Goal: Task Accomplishment & Management: Use online tool/utility

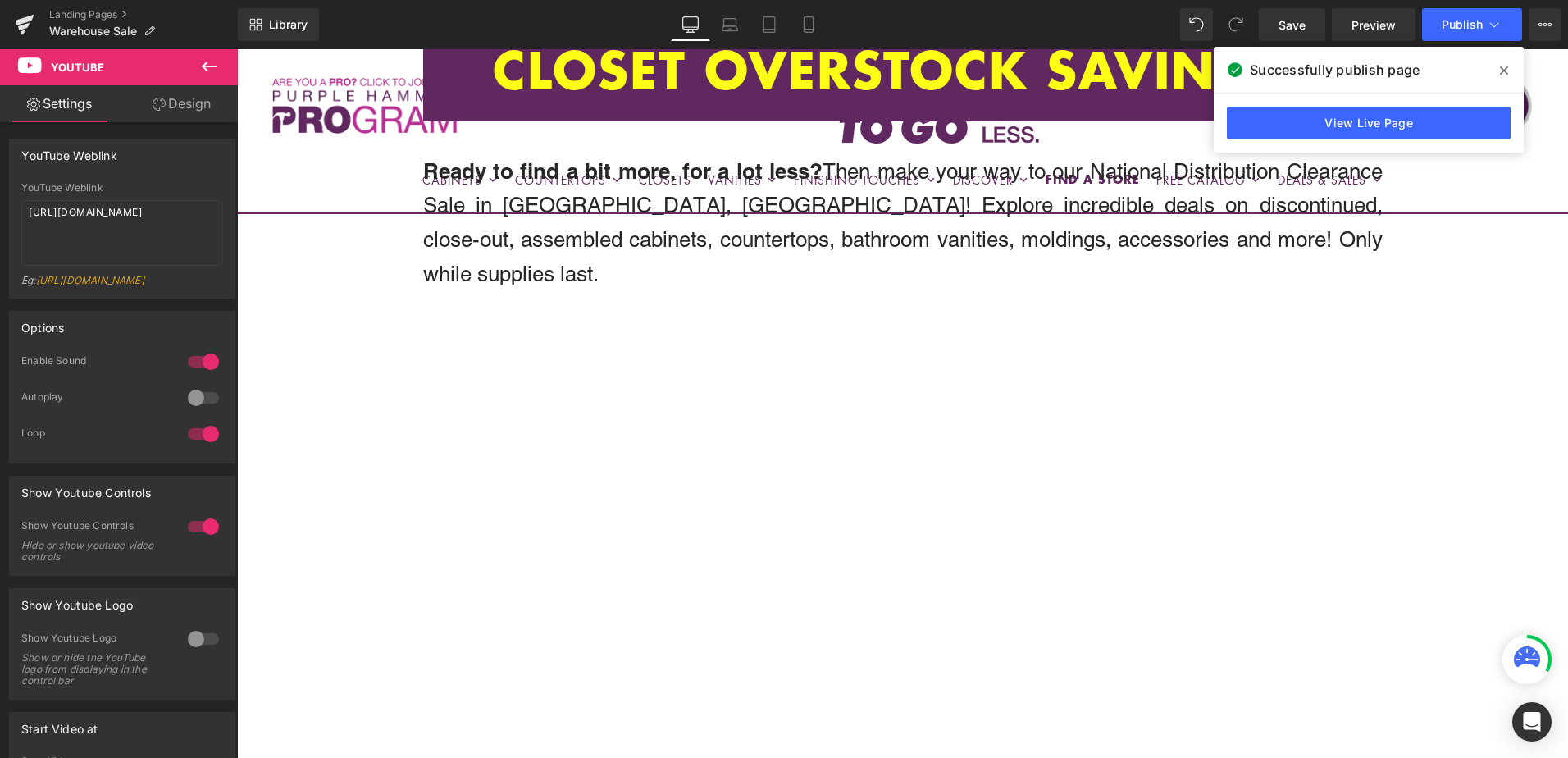
click at [1504, 66] on icon at bounding box center [1503, 70] width 8 height 13
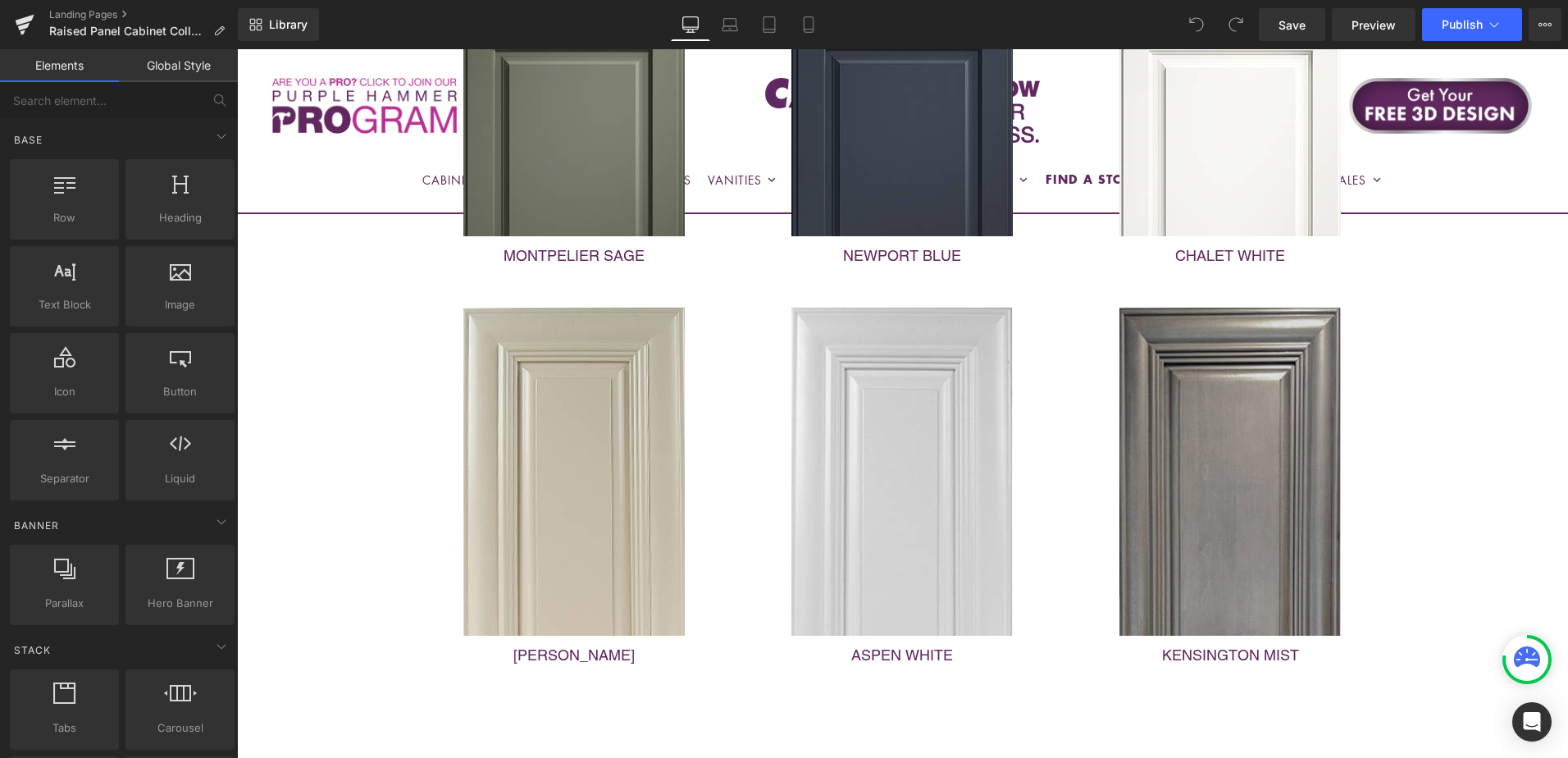
scroll to position [738, 0]
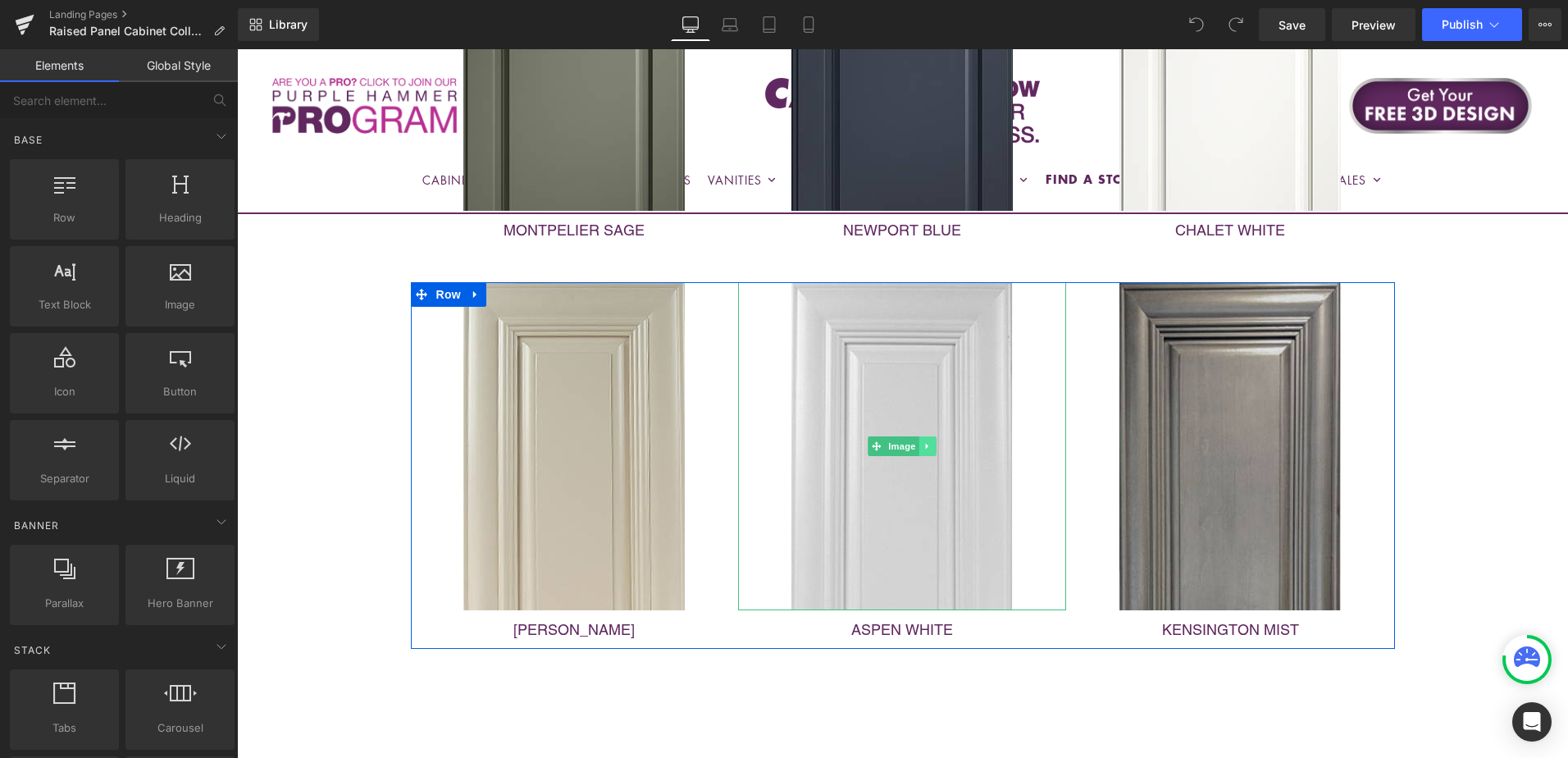
click at [926, 448] on icon at bounding box center [927, 446] width 3 height 6
click at [932, 447] on icon at bounding box center [936, 446] width 9 height 10
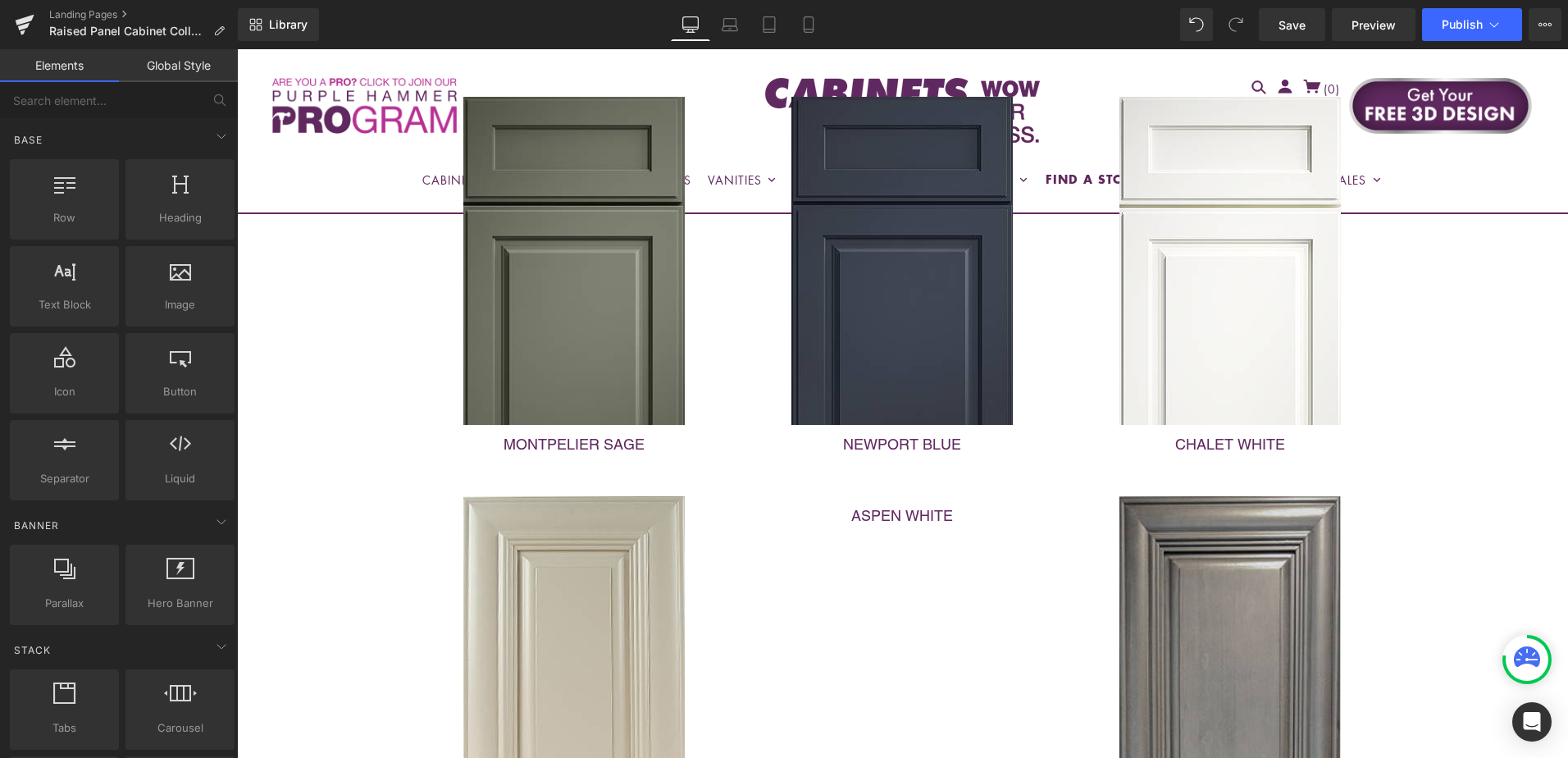
scroll to position [492, 0]
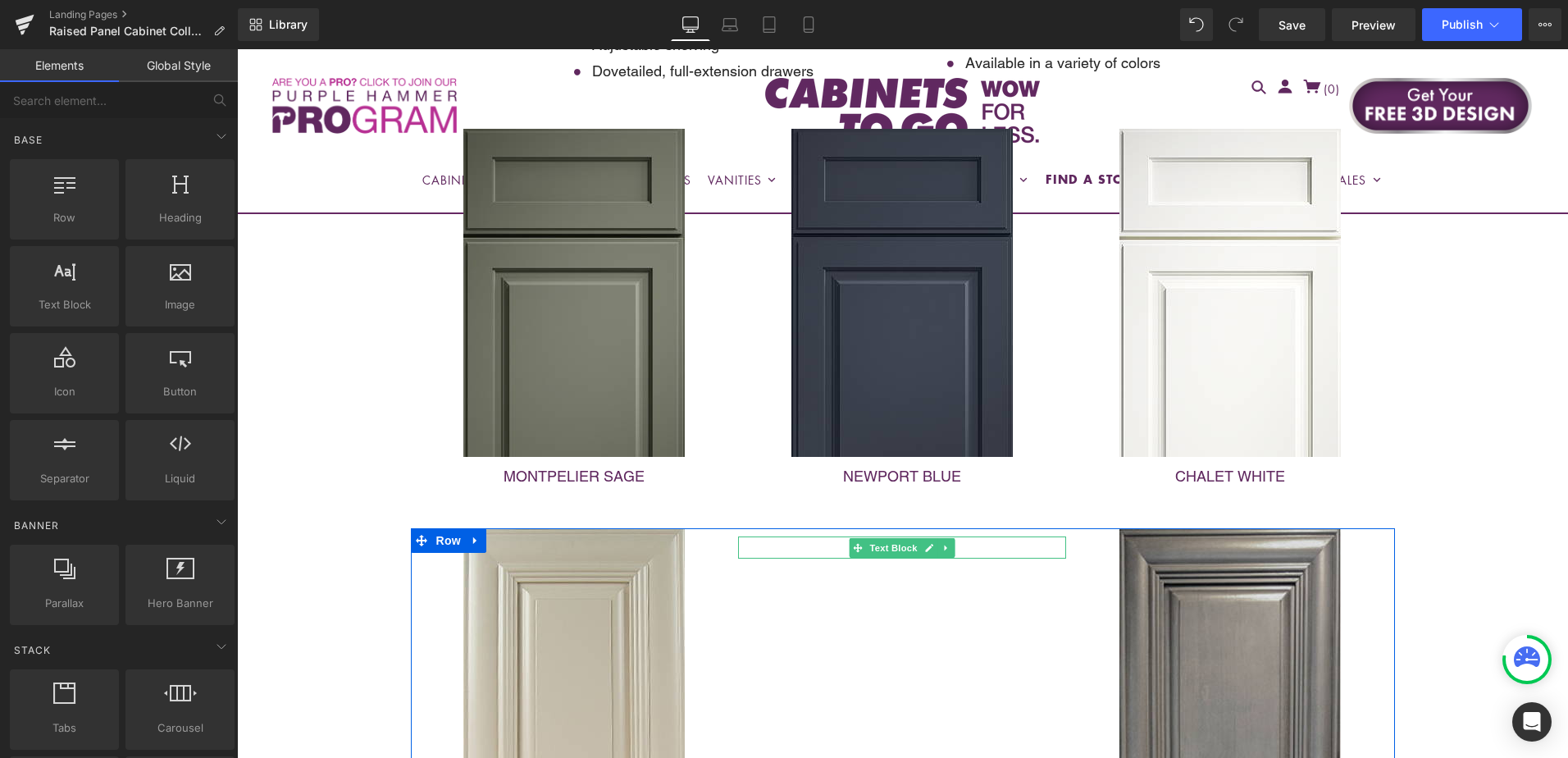
click at [942, 550] on icon at bounding box center [947, 547] width 9 height 10
click at [951, 549] on icon at bounding box center [955, 547] width 9 height 10
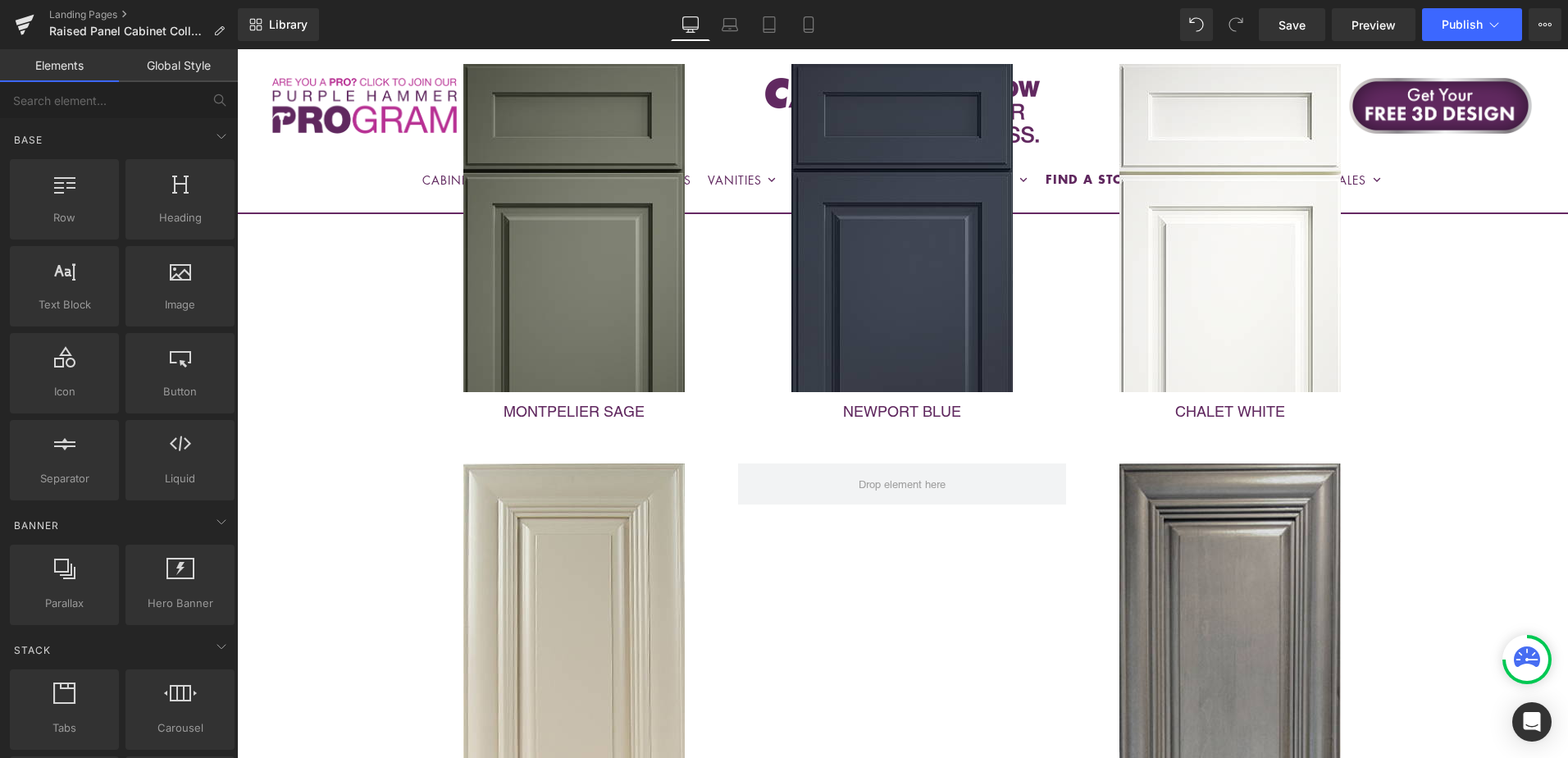
scroll to position [738, 0]
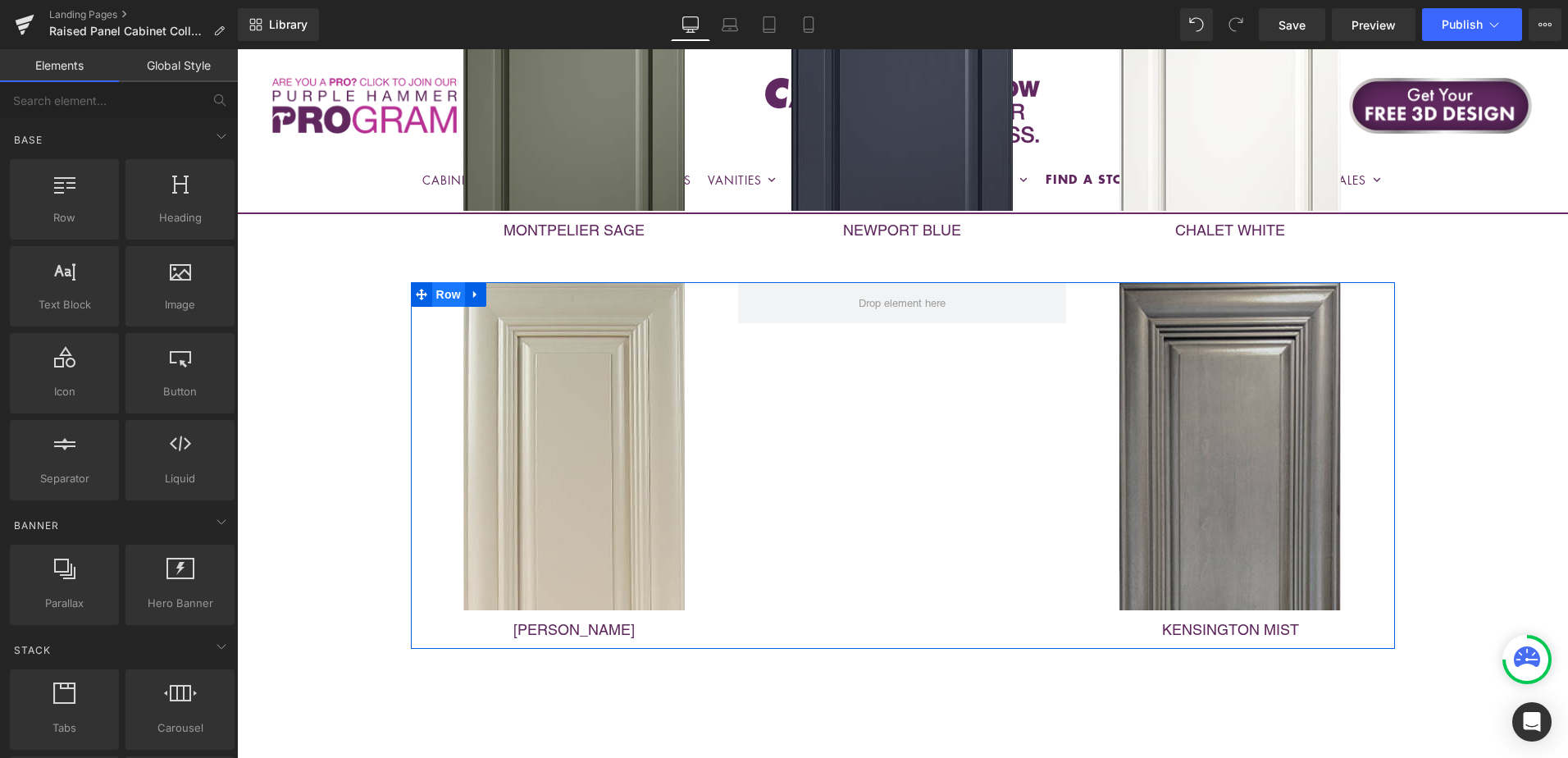
click at [442, 301] on span "Row" at bounding box center [448, 295] width 33 height 24
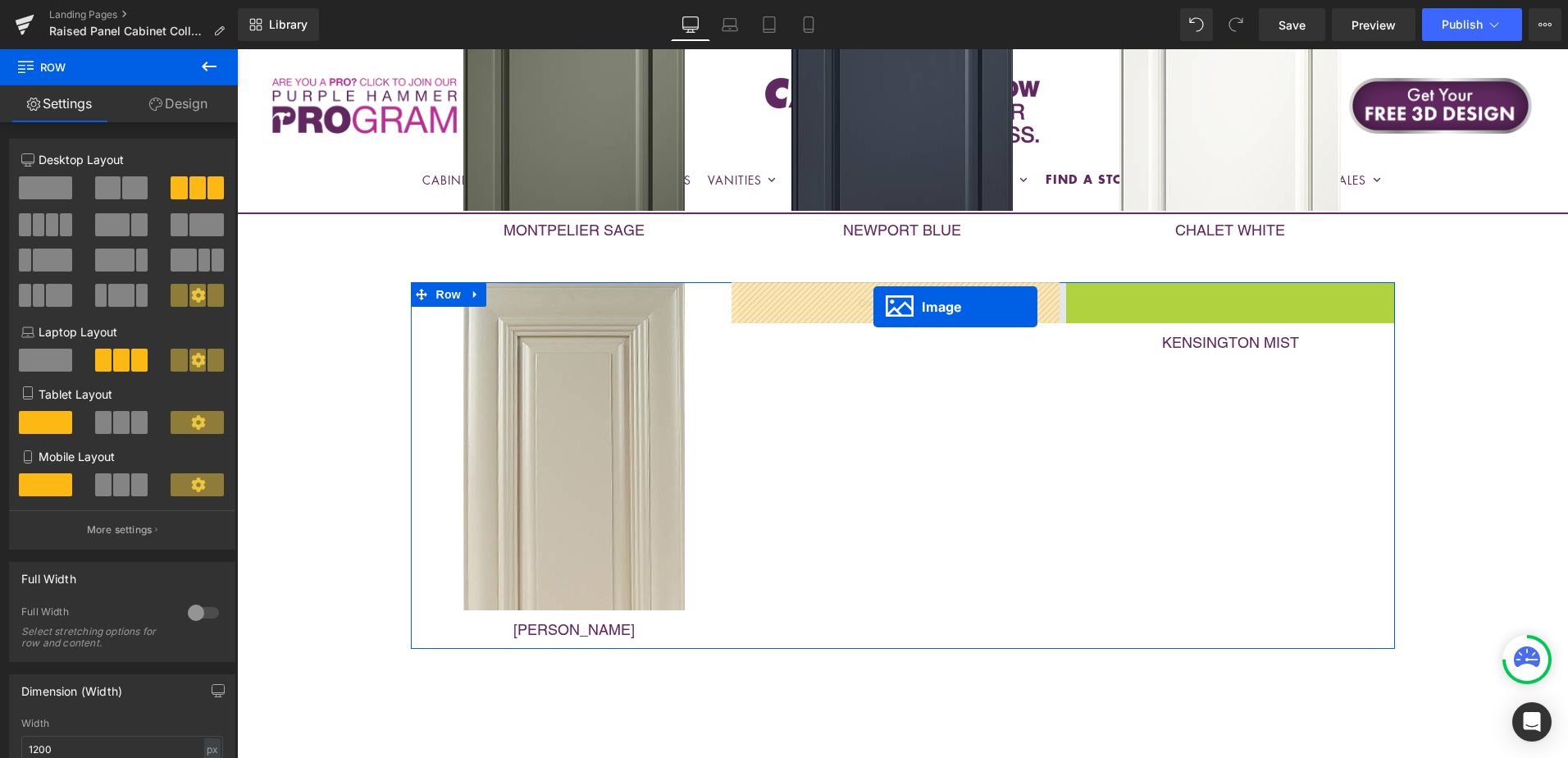
drag, startPoint x: 1200, startPoint y: 449, endPoint x: 869, endPoint y: 307, distance: 360.2
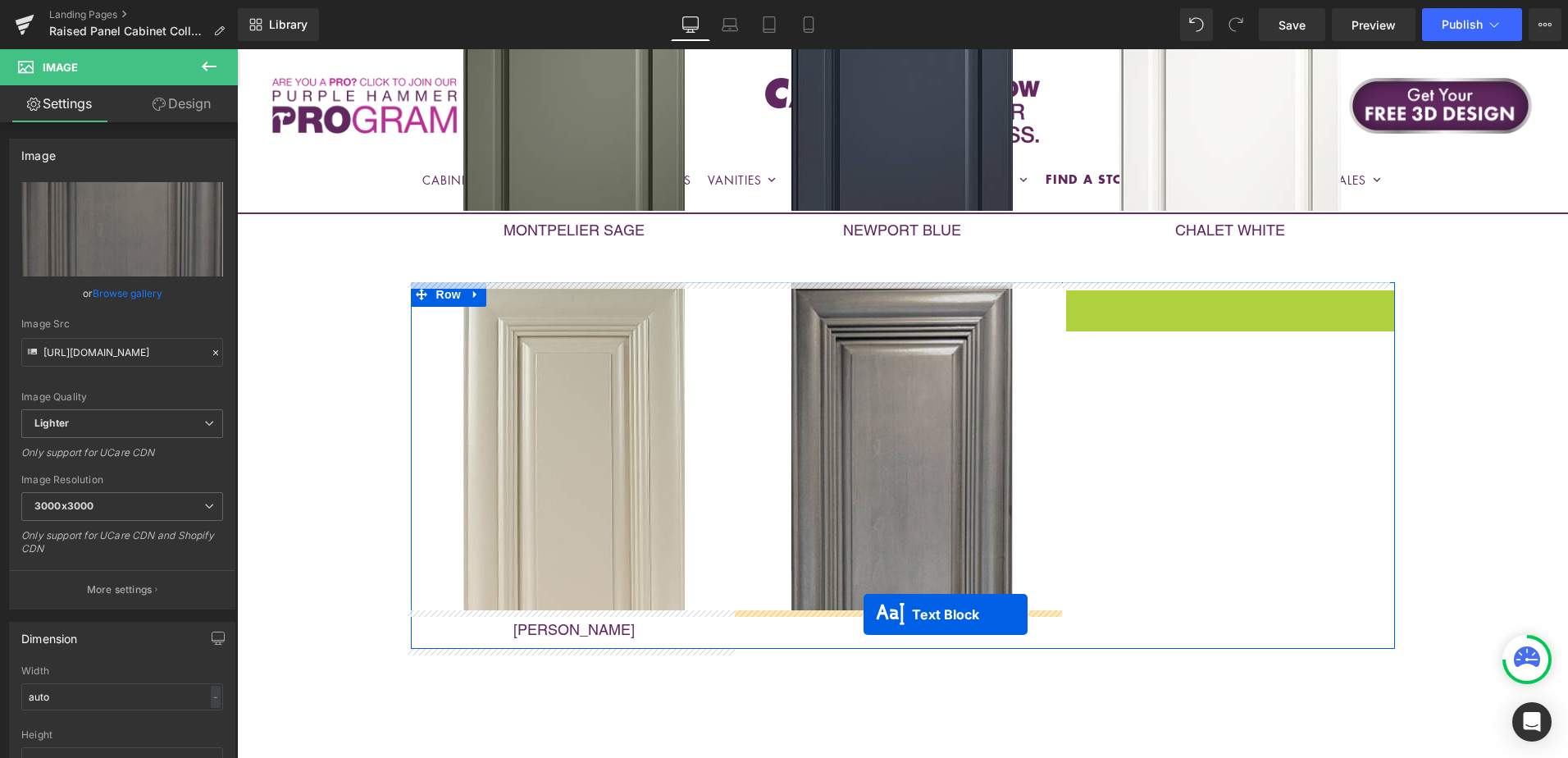
drag, startPoint x: 1181, startPoint y: 301, endPoint x: 964, endPoint y: 614, distance: 380.9
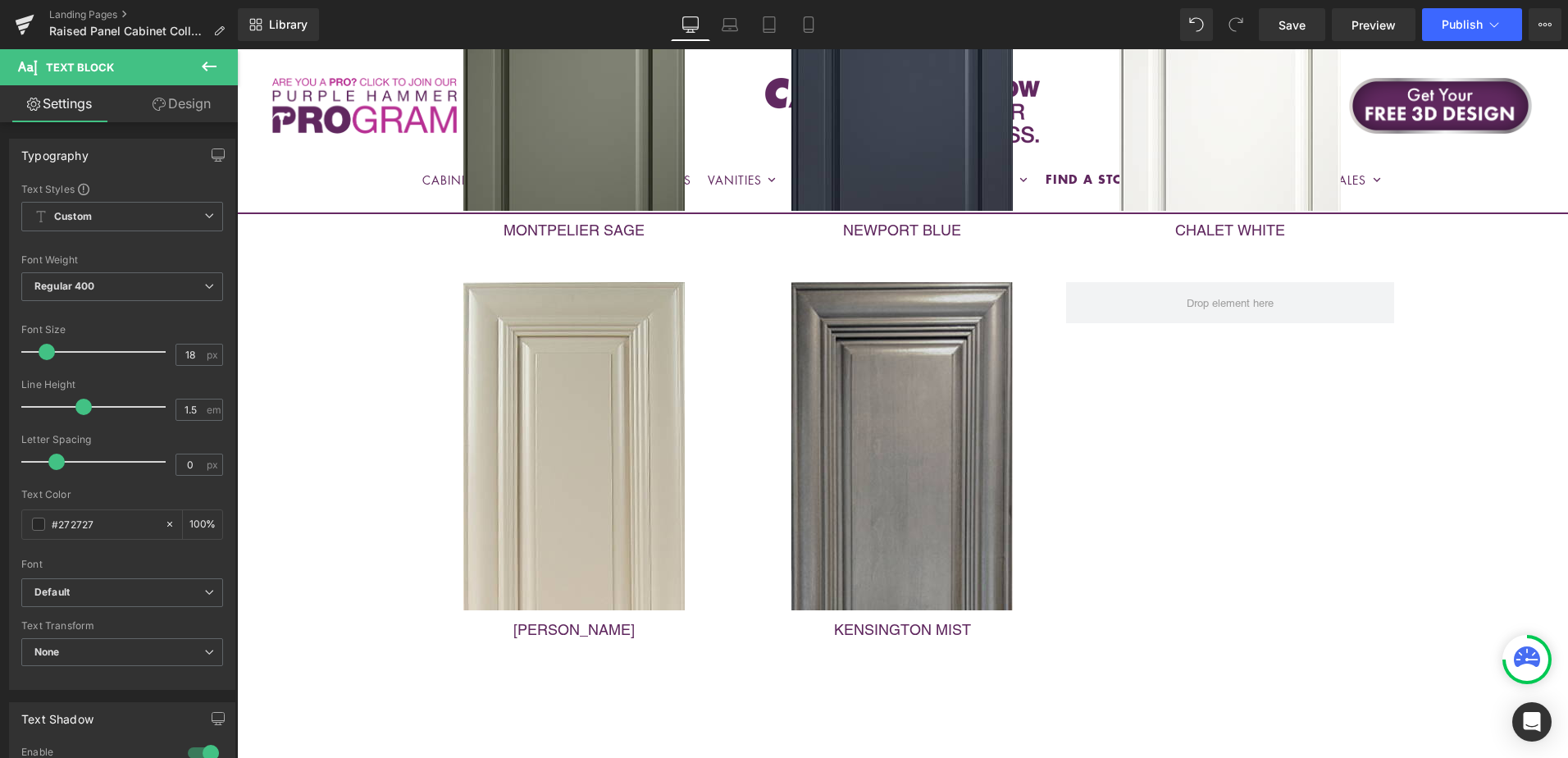
click at [1501, 403] on div "Liquid Row SLIM Shaker Collections Heading European Collections Heading Row rai…" at bounding box center [902, 226] width 1331 height 1363
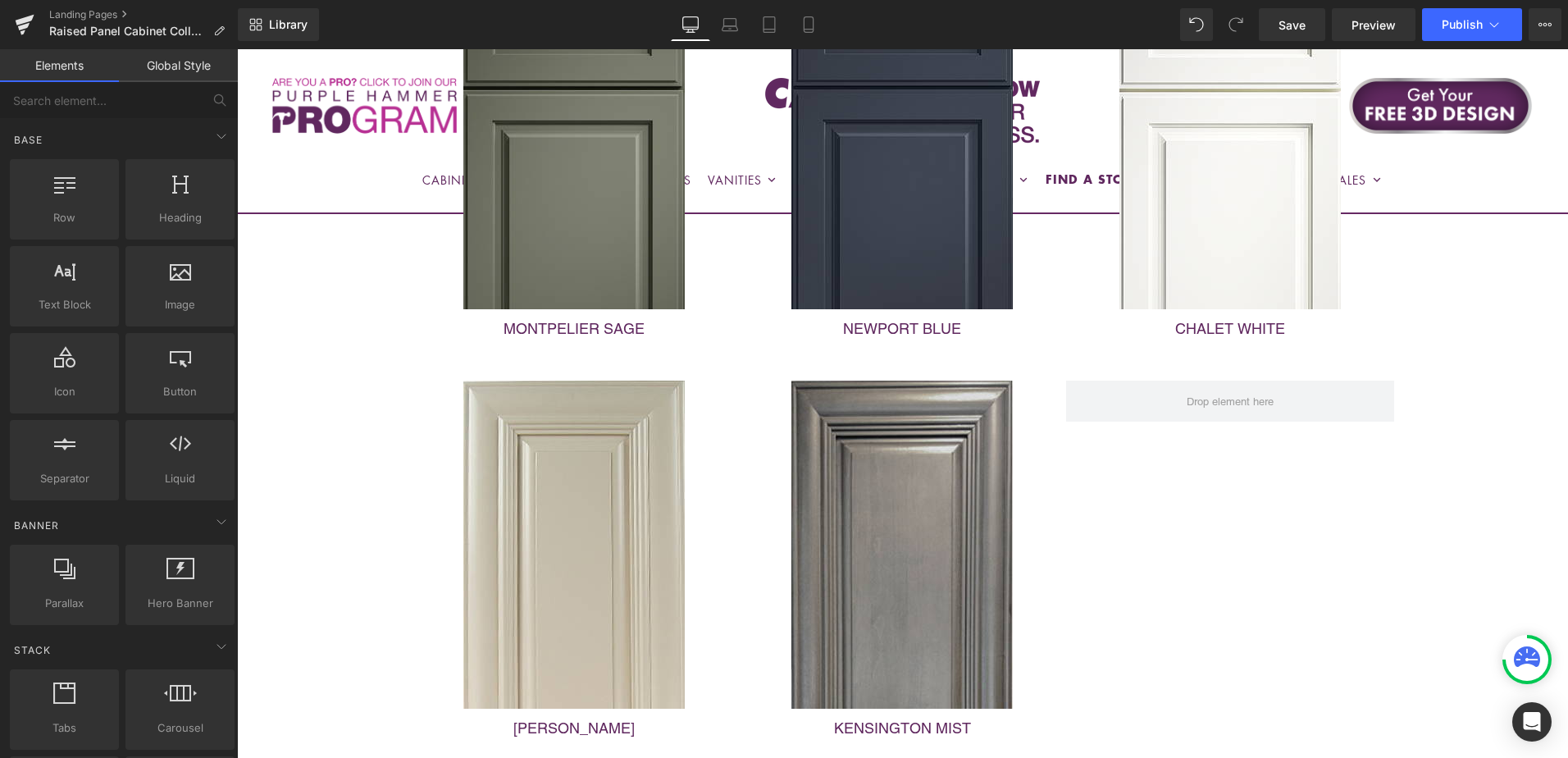
scroll to position [492, 0]
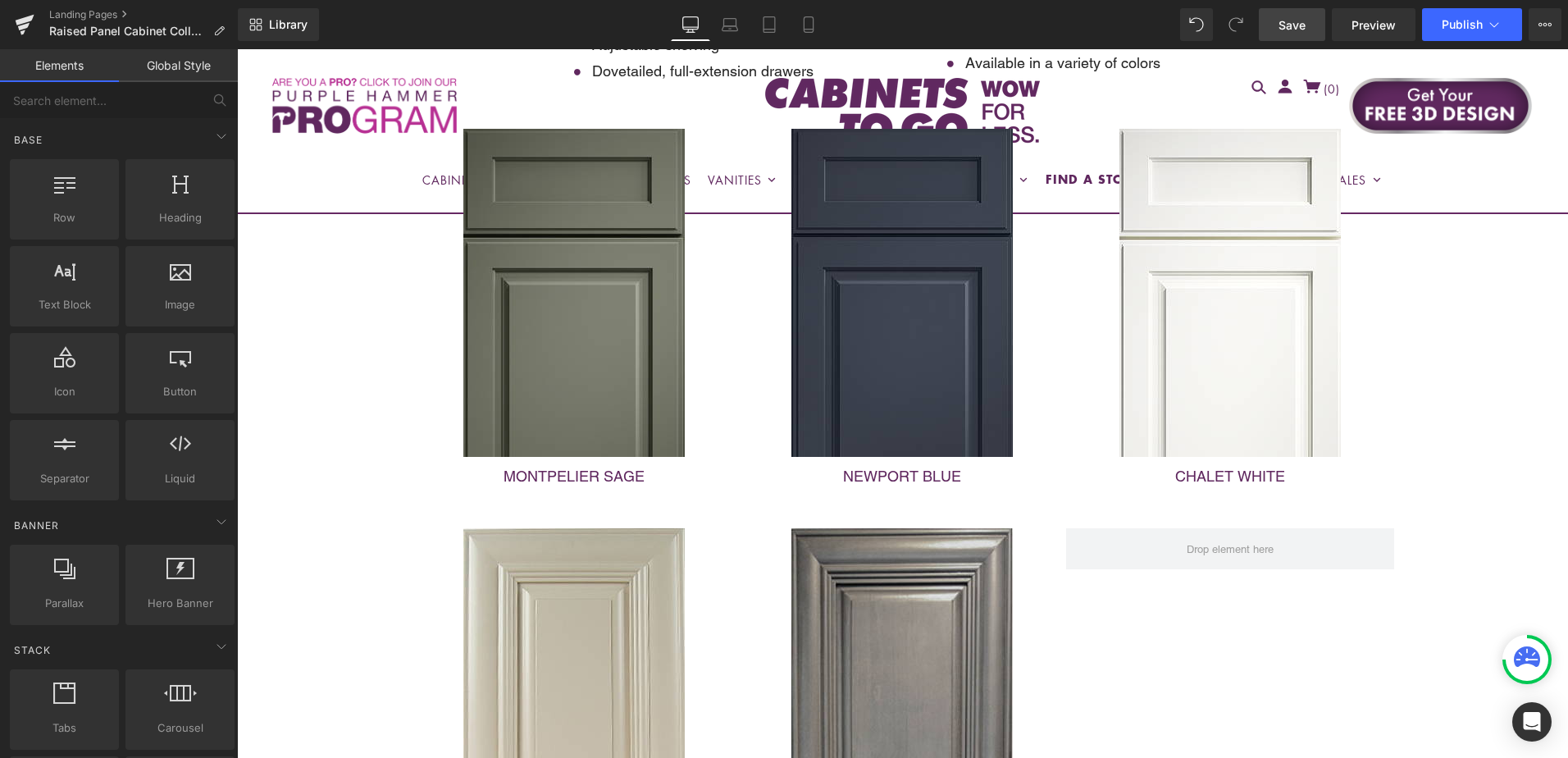
click at [1294, 24] on span "Save" at bounding box center [1291, 25] width 27 height 17
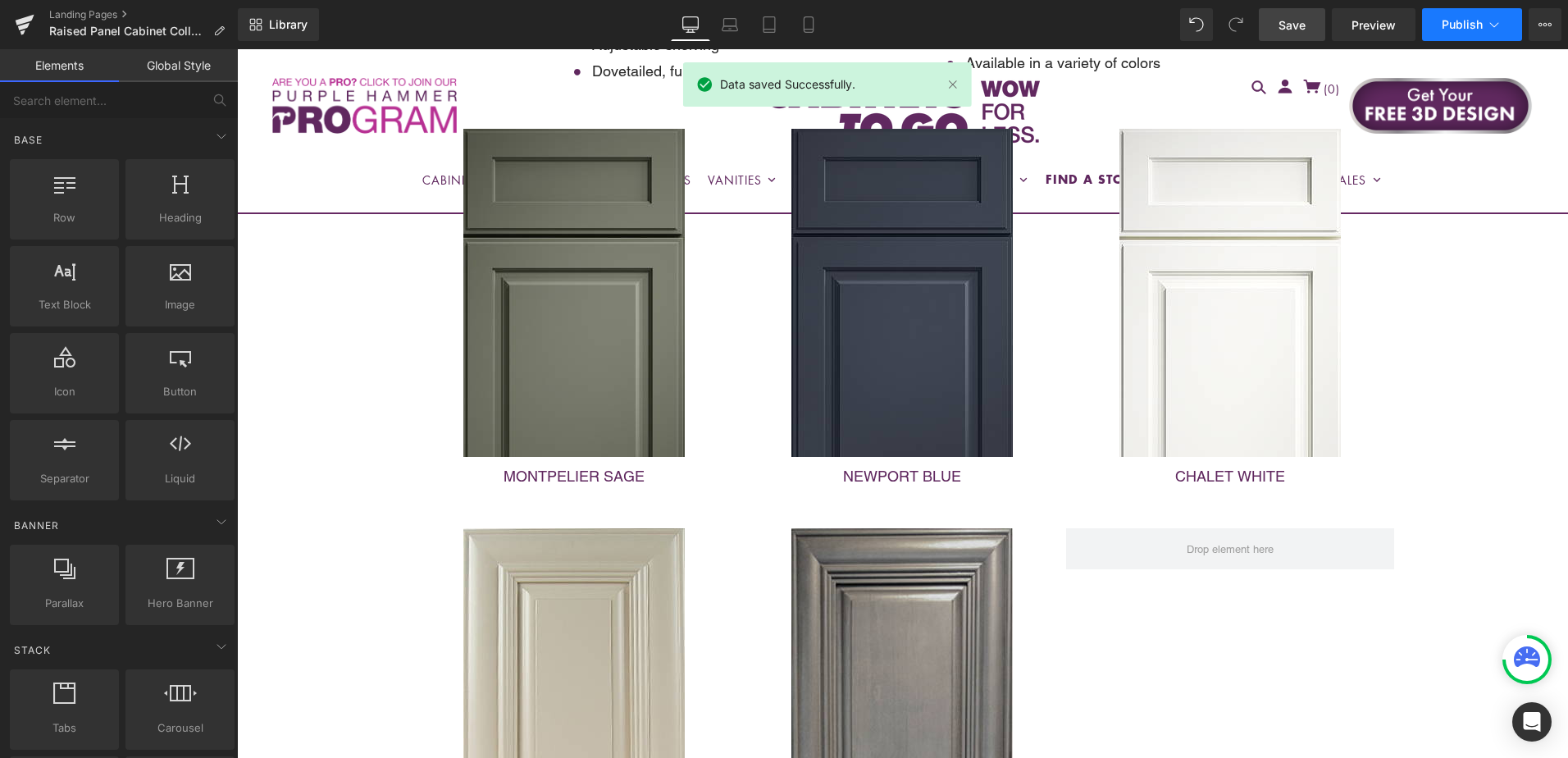
click at [1470, 22] on span "Publish" at bounding box center [1462, 24] width 41 height 13
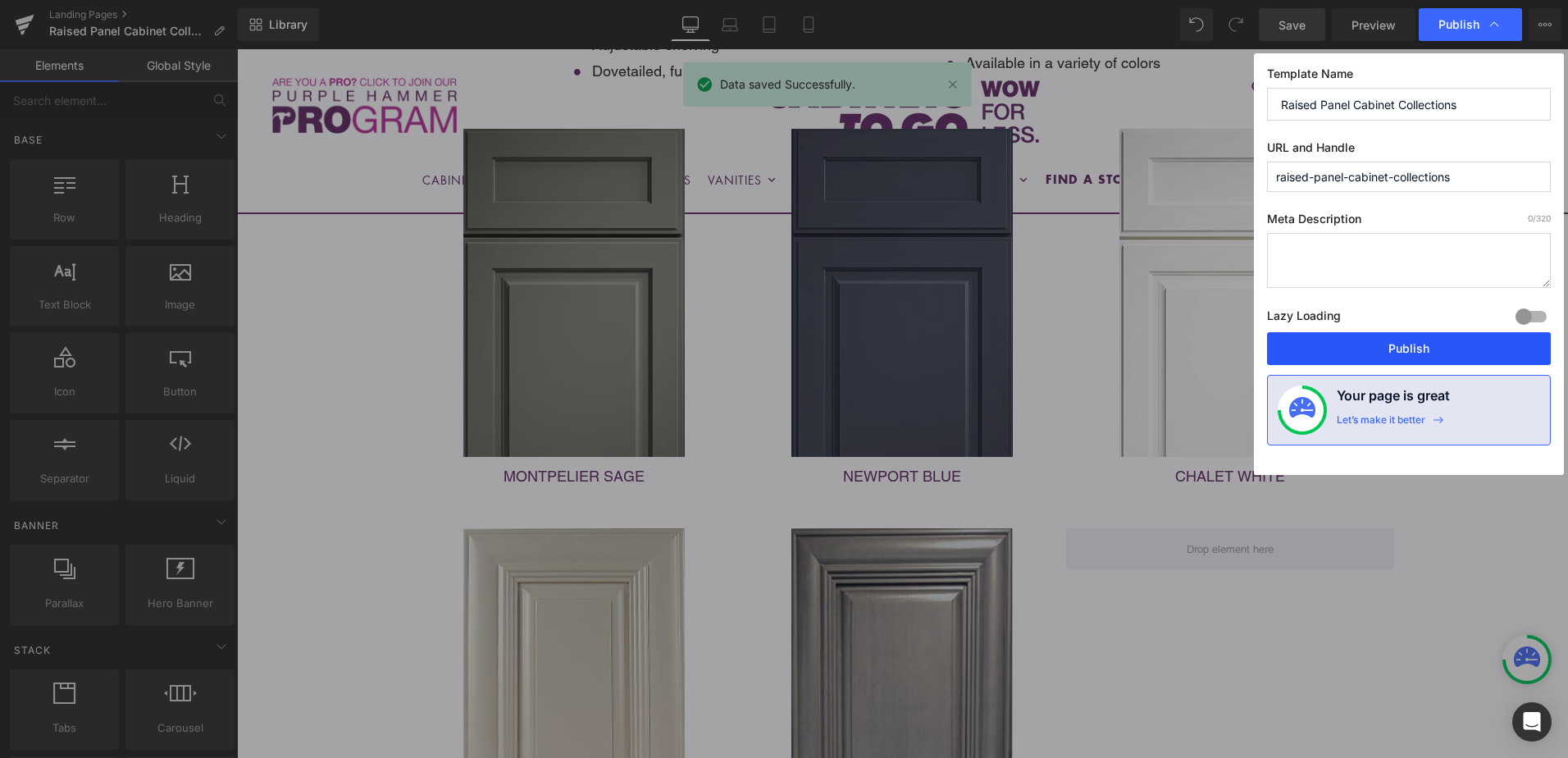
click at [1444, 347] on button "Publish" at bounding box center [1408, 348] width 283 height 33
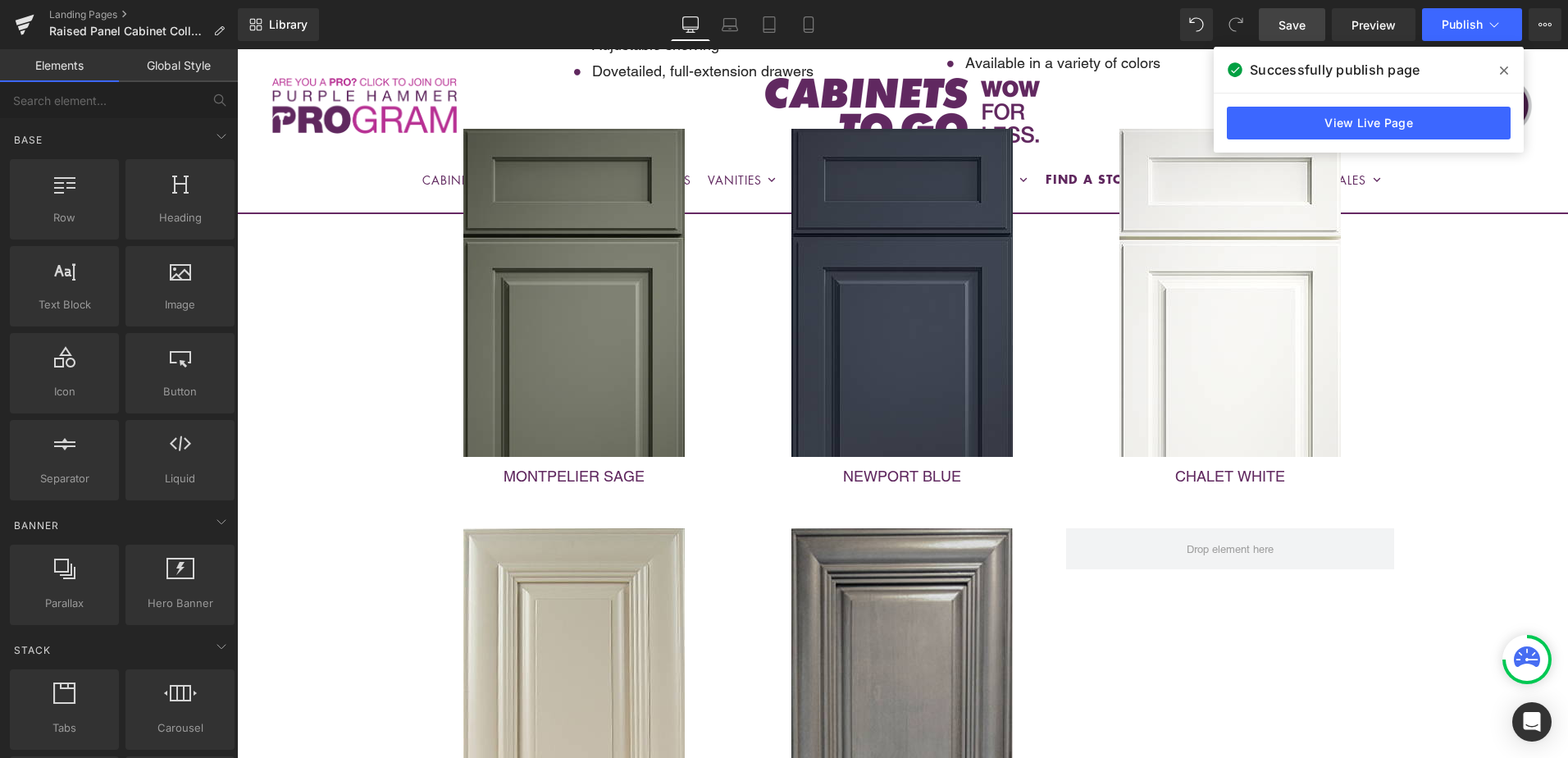
click at [1296, 25] on span "Save" at bounding box center [1291, 25] width 27 height 17
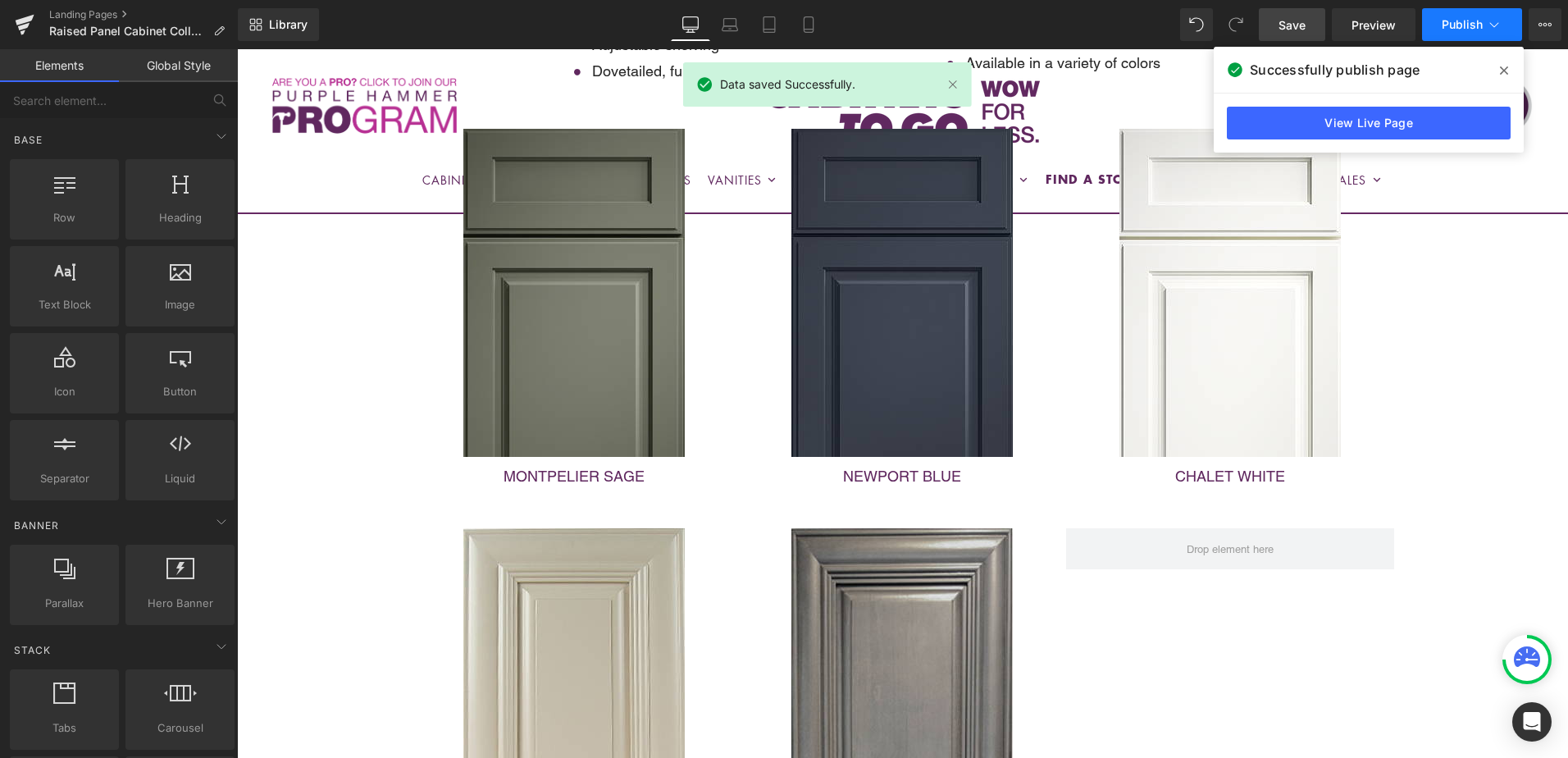
click at [1465, 30] on span "Publish" at bounding box center [1462, 24] width 41 height 13
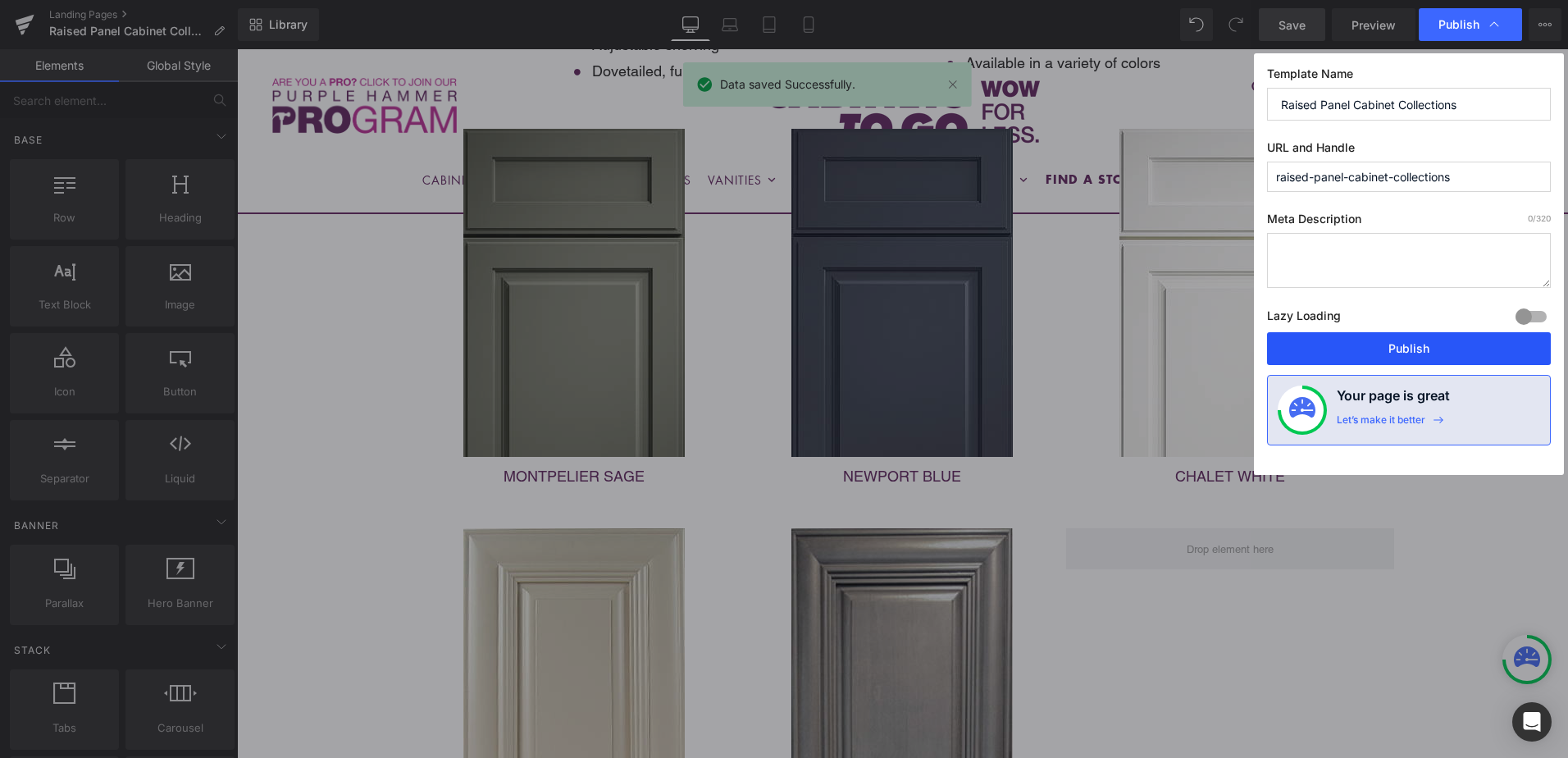
click at [1445, 345] on button "Publish" at bounding box center [1408, 348] width 283 height 33
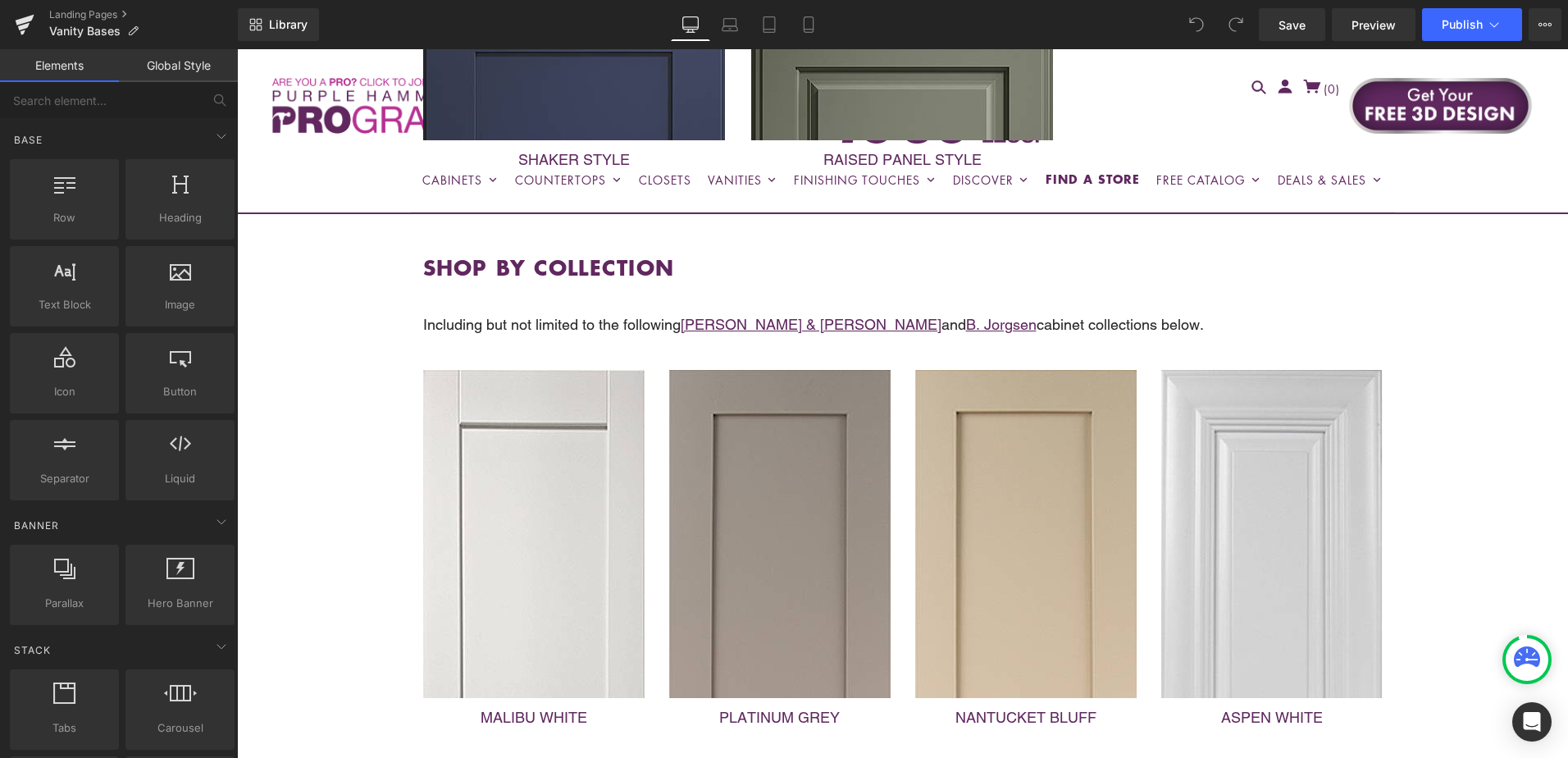
scroll to position [902, 0]
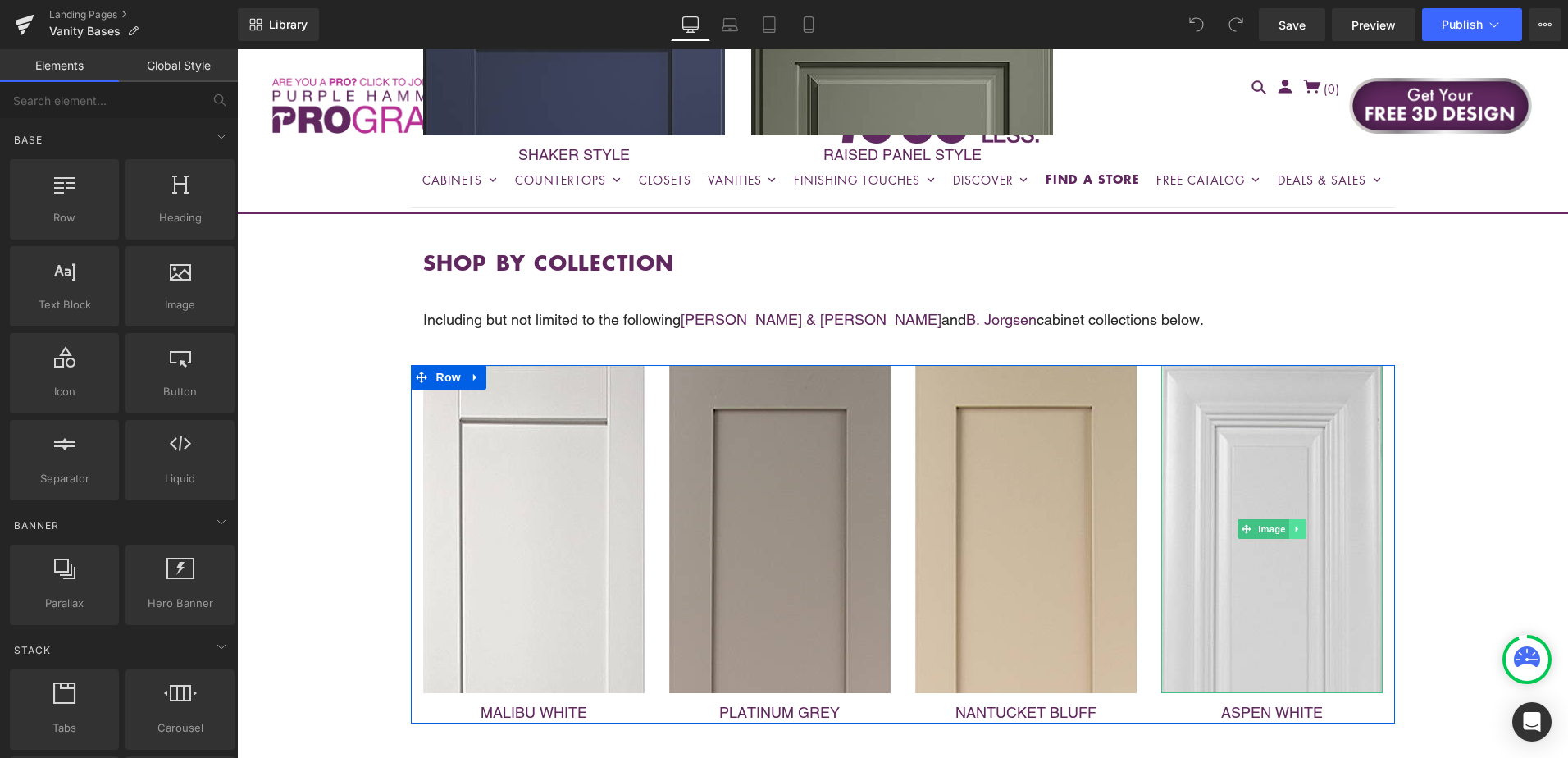
click at [1292, 524] on icon at bounding box center [1297, 529] width 9 height 10
click at [1300, 524] on icon at bounding box center [1305, 529] width 9 height 10
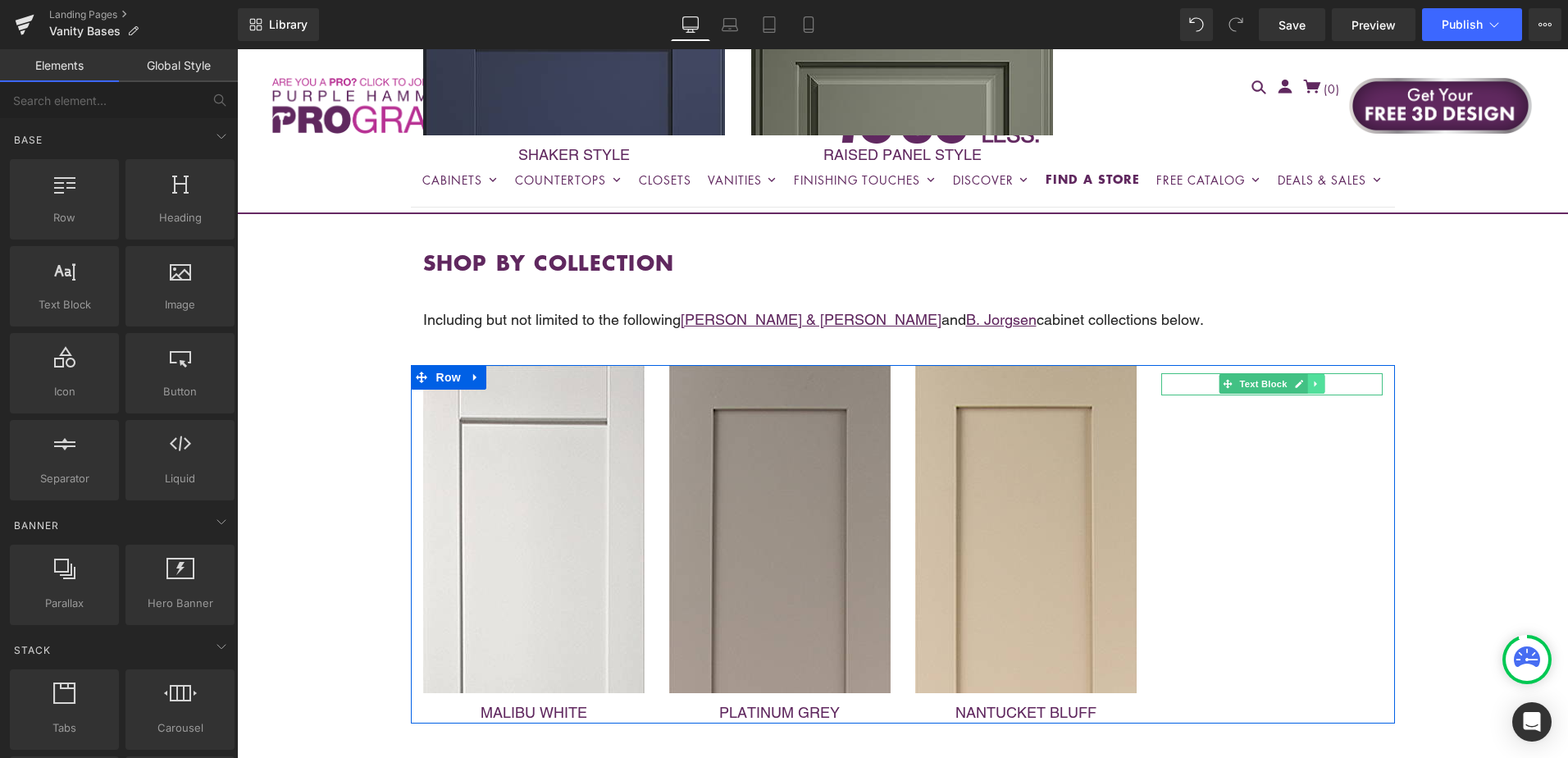
click at [1311, 379] on icon at bounding box center [1315, 384] width 9 height 10
click at [1319, 379] on icon at bounding box center [1324, 384] width 9 height 9
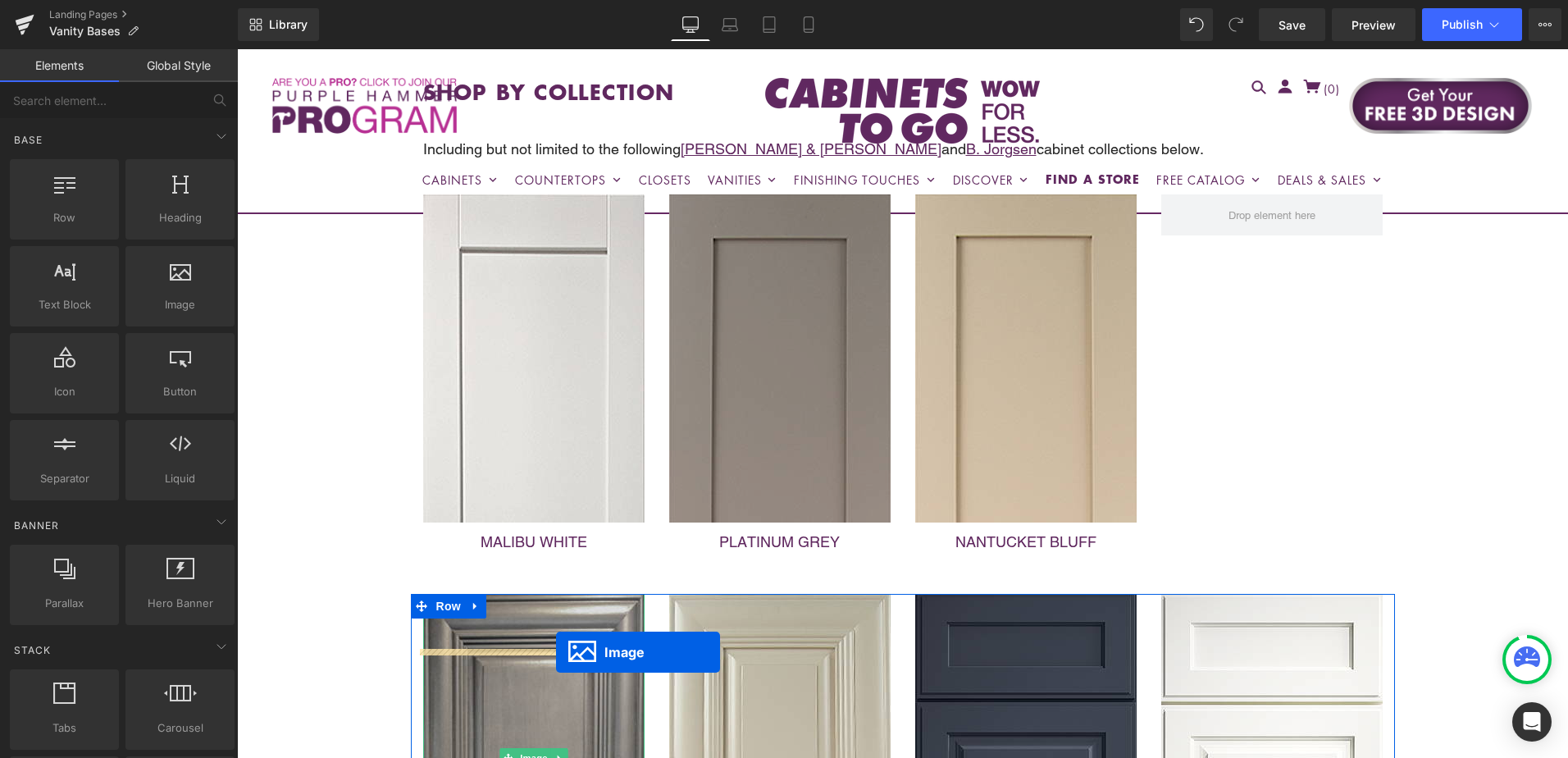
scroll to position [1083, 0]
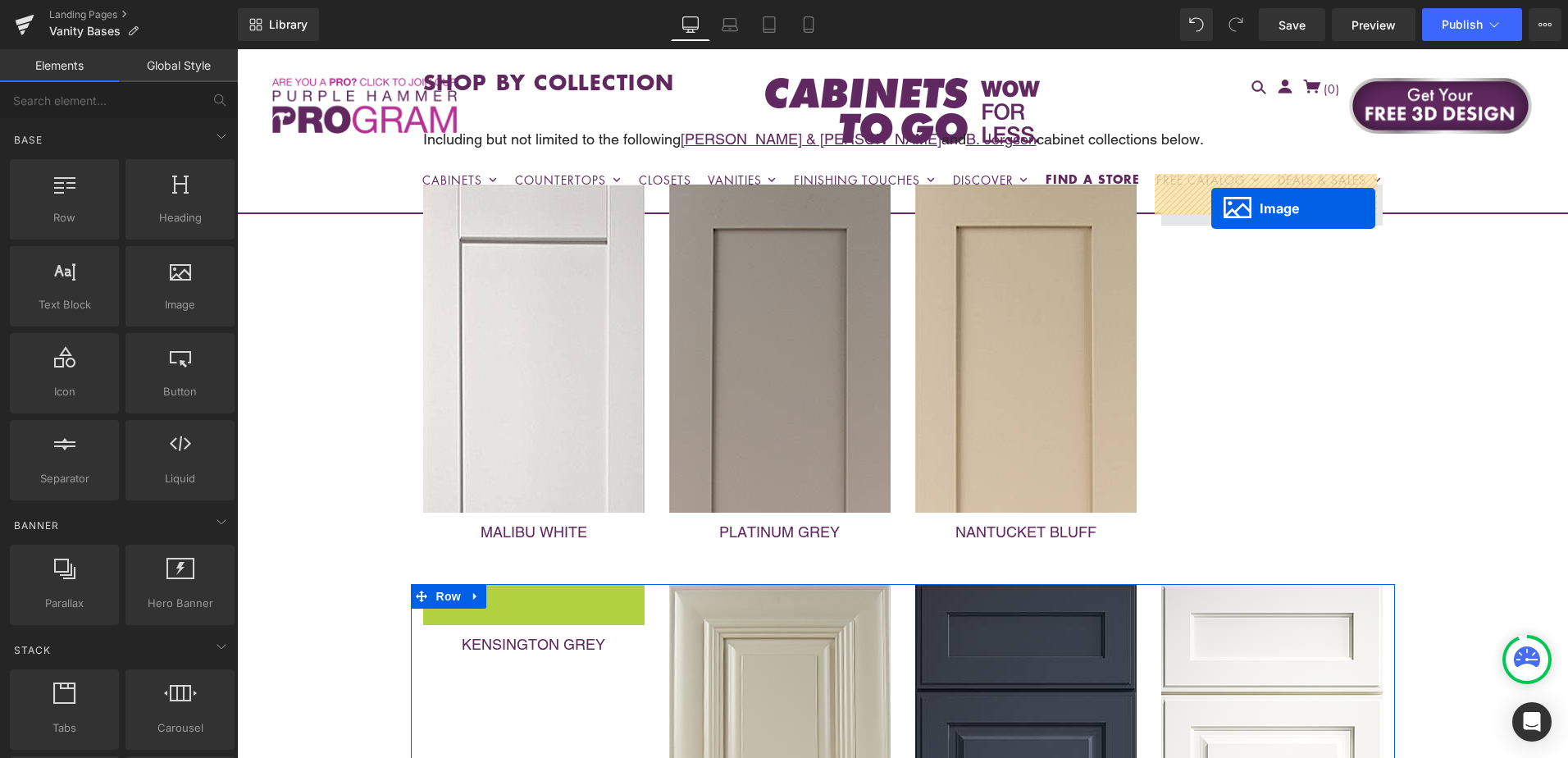
drag, startPoint x: 501, startPoint y: 750, endPoint x: 1212, endPoint y: 209, distance: 893.4
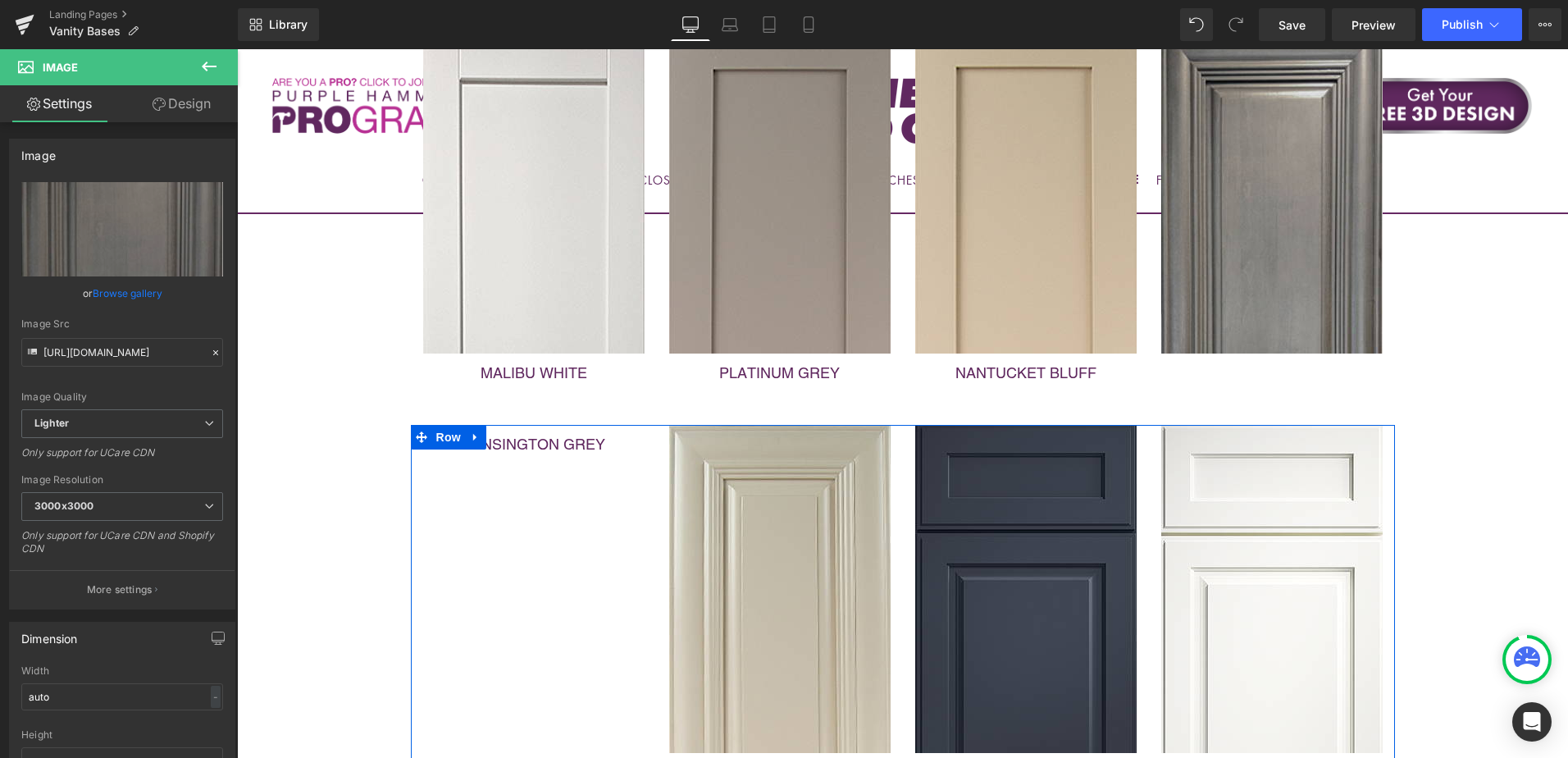
scroll to position [1246, 0]
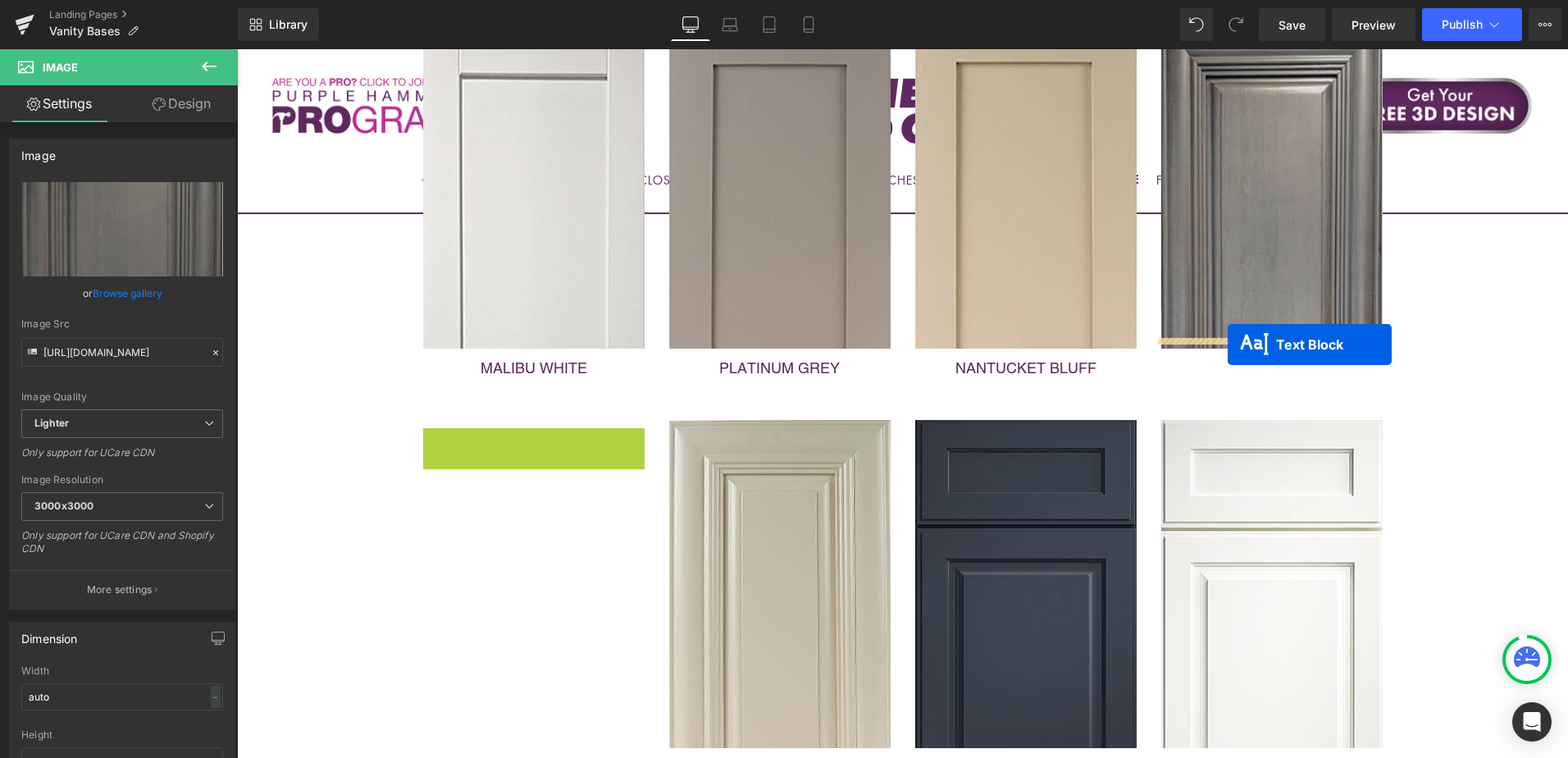
drag, startPoint x: 486, startPoint y: 433, endPoint x: 1227, endPoint y: 344, distance: 746.3
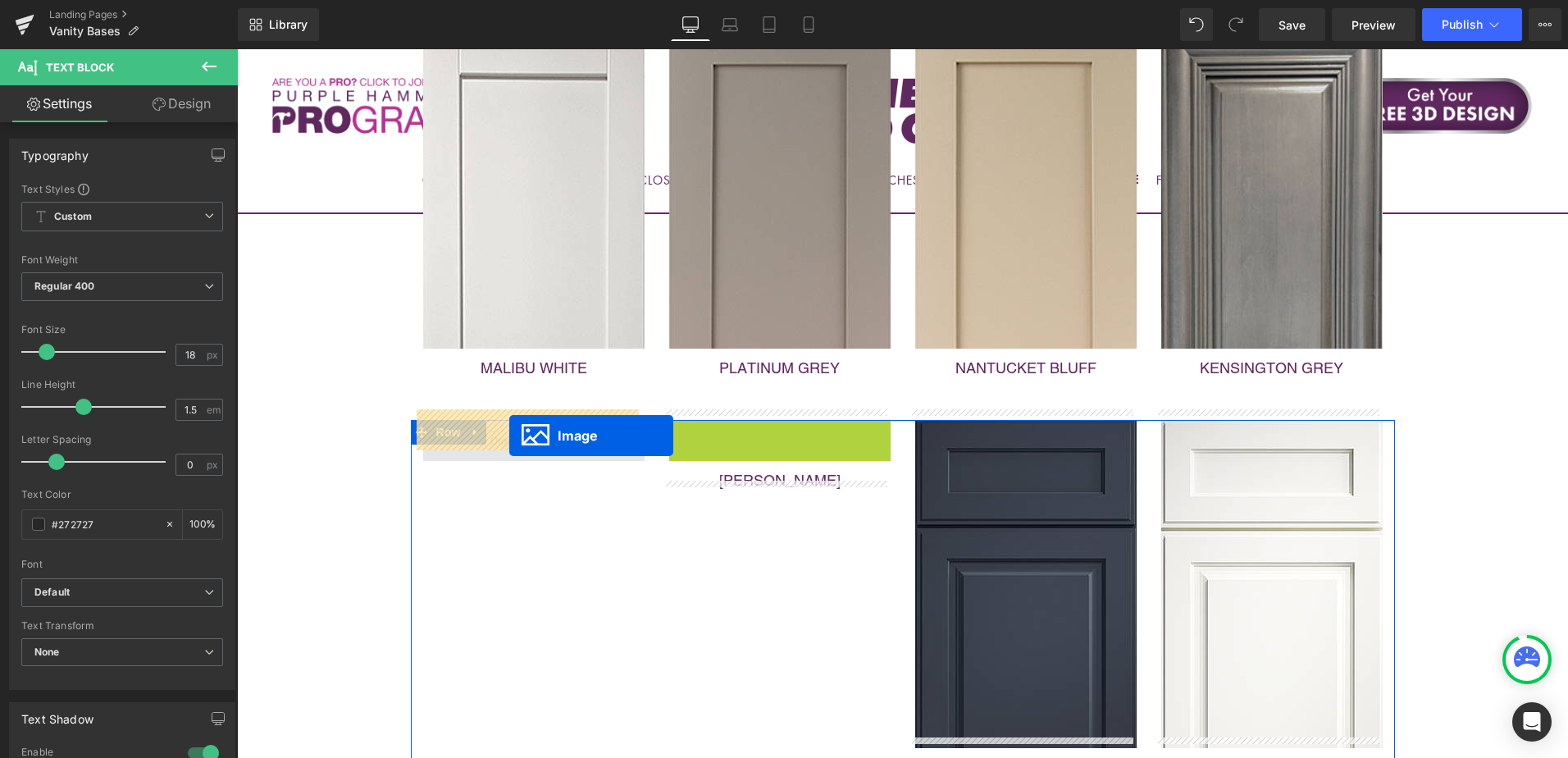
drag, startPoint x: 746, startPoint y: 576, endPoint x: 508, endPoint y: 435, distance: 276.6
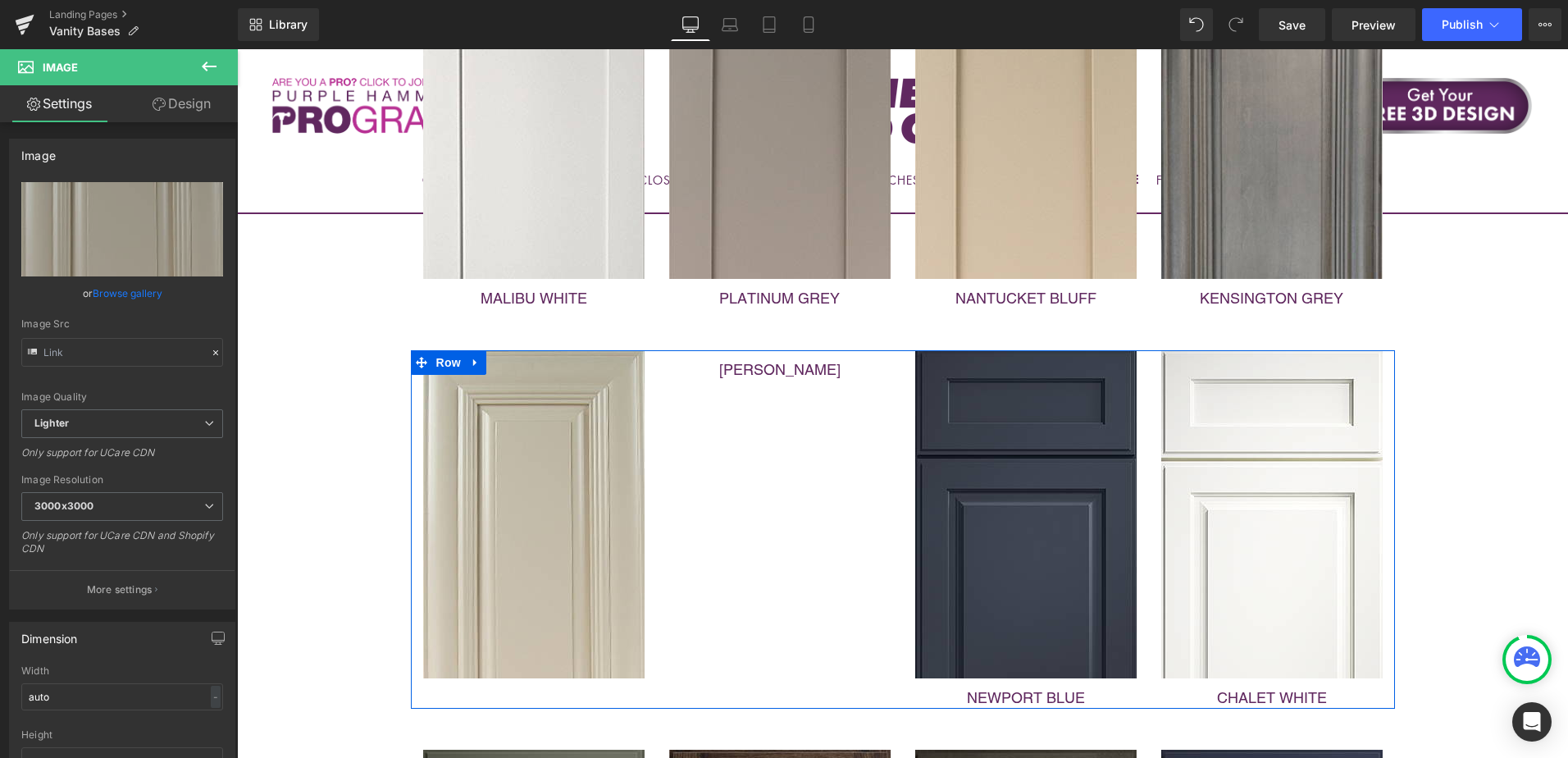
scroll to position [1411, 0]
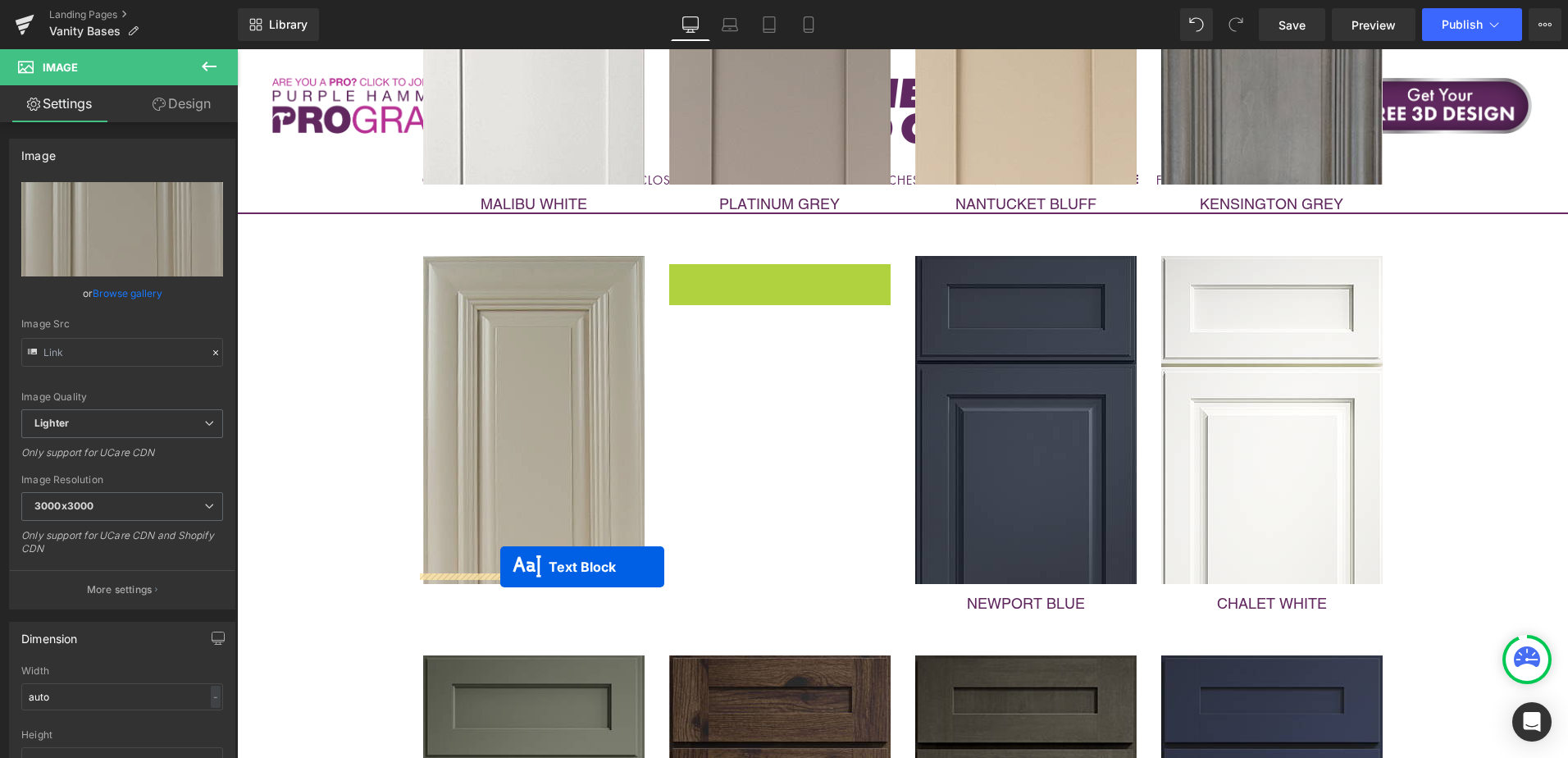
drag, startPoint x: 729, startPoint y: 265, endPoint x: 501, endPoint y: 567, distance: 378.4
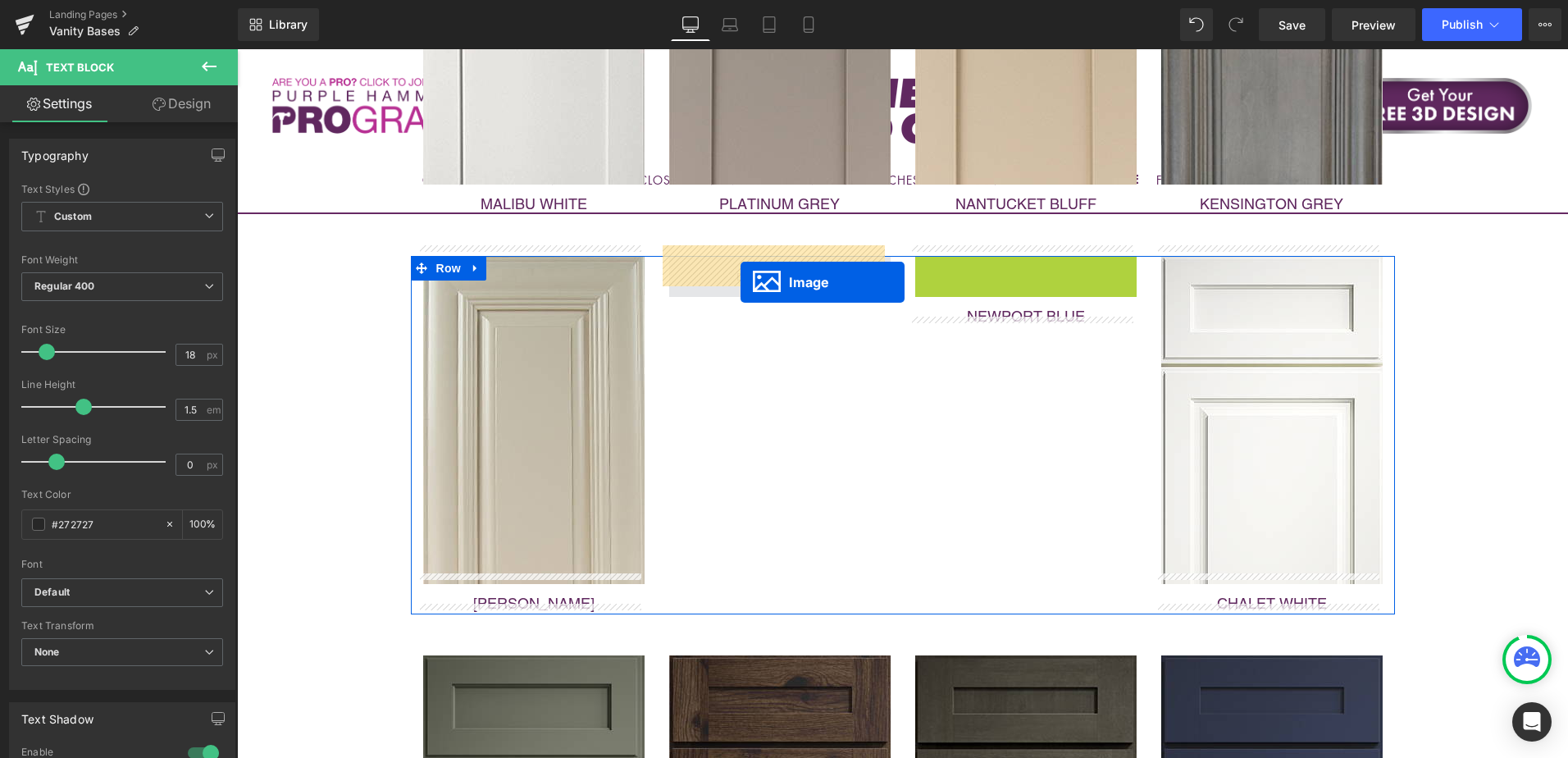
drag, startPoint x: 994, startPoint y: 414, endPoint x: 740, endPoint y: 283, distance: 285.8
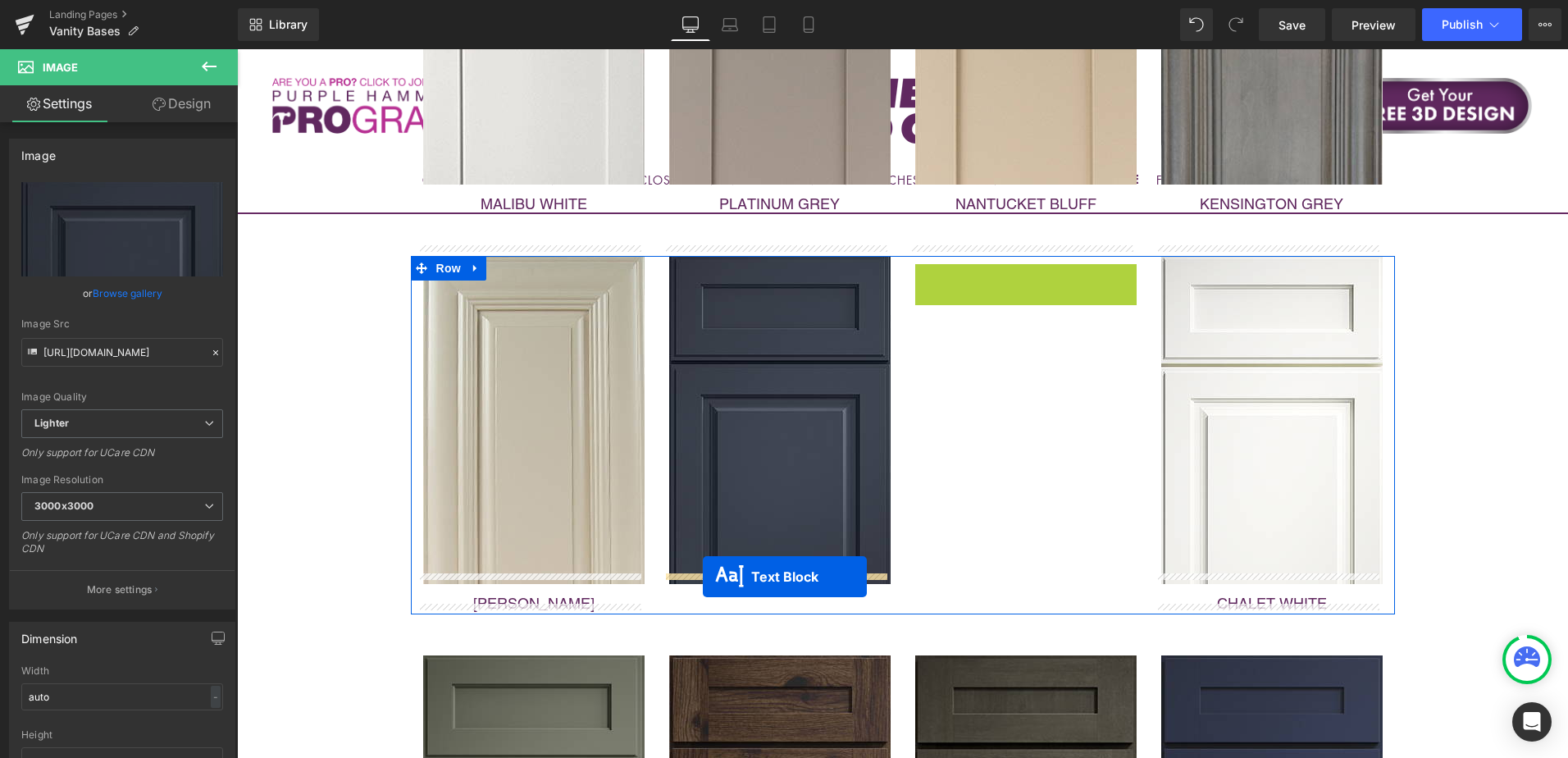
drag, startPoint x: 975, startPoint y: 267, endPoint x: 702, endPoint y: 577, distance: 413.1
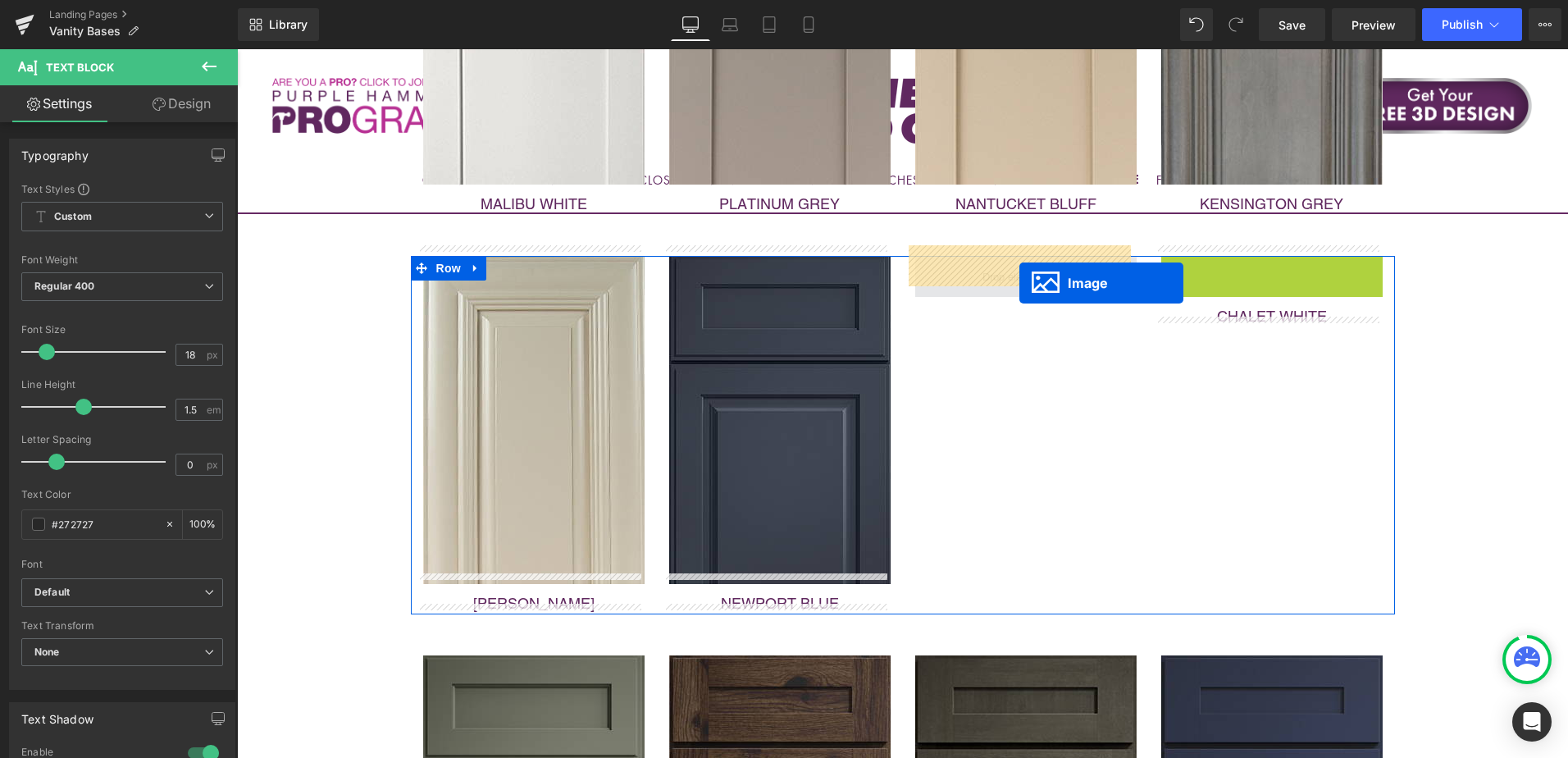
drag, startPoint x: 1239, startPoint y: 414, endPoint x: 1014, endPoint y: 281, distance: 261.4
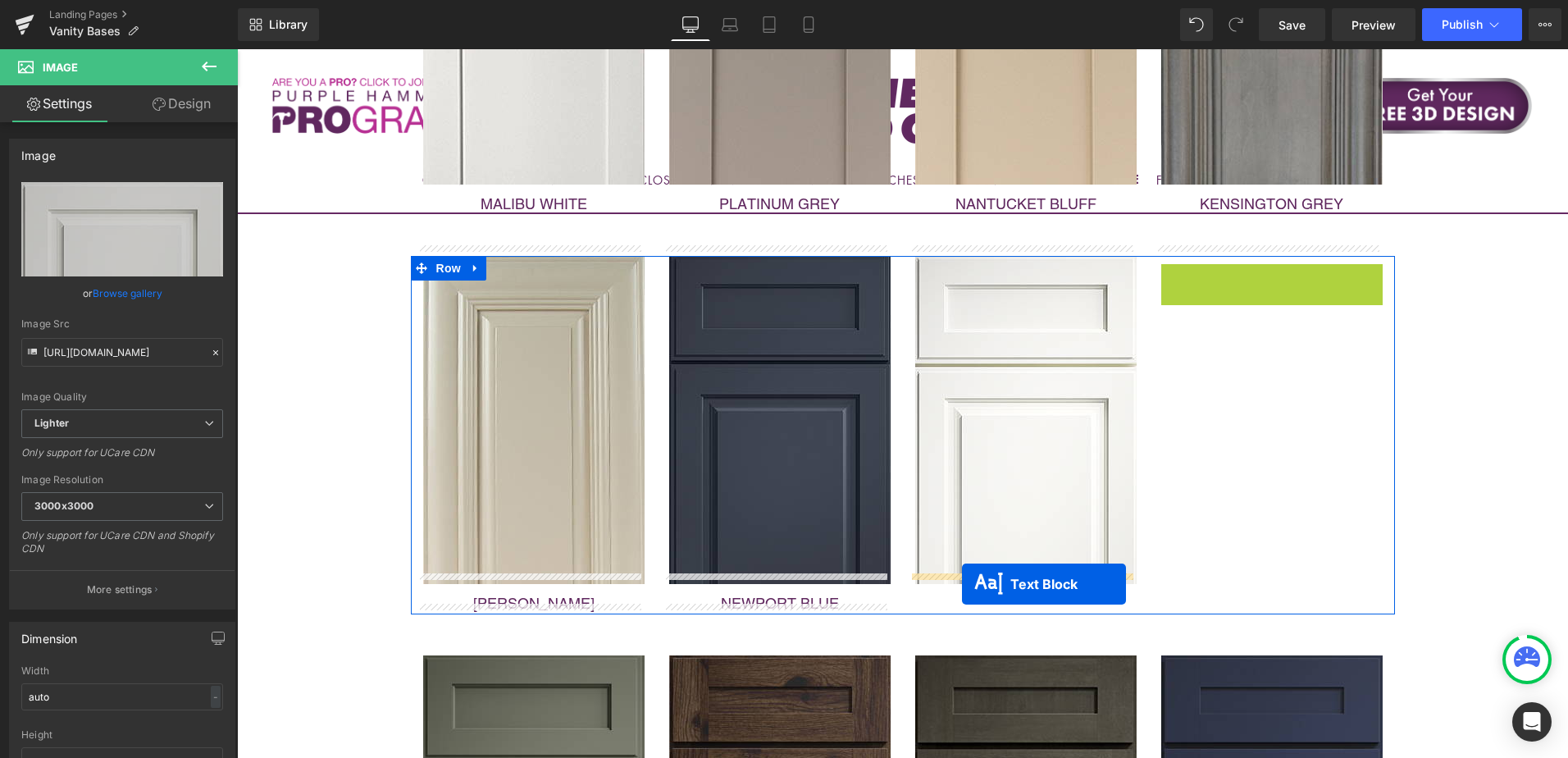
drag, startPoint x: 1224, startPoint y: 261, endPoint x: 962, endPoint y: 584, distance: 415.9
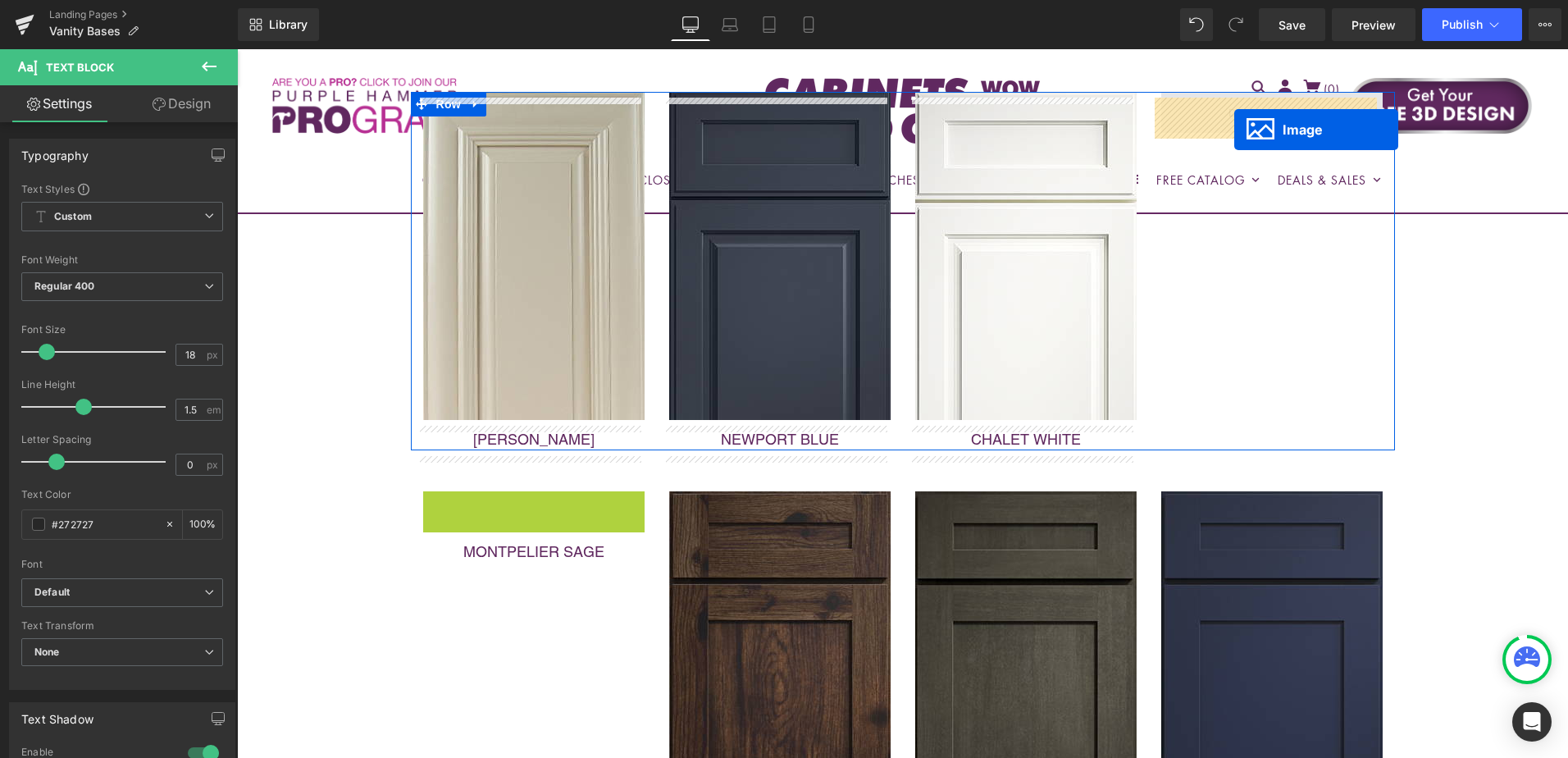
scroll to position [1558, 0]
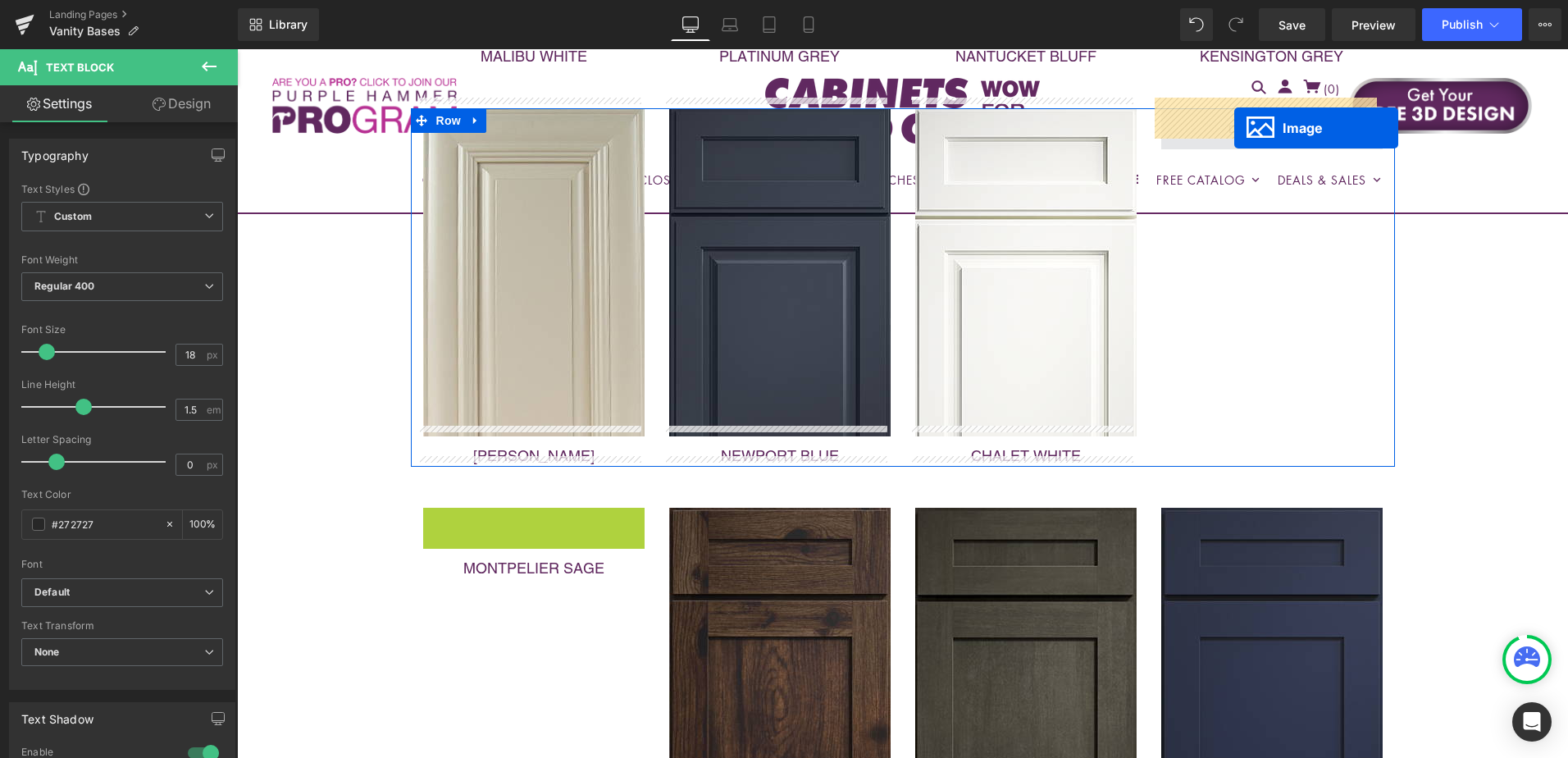
drag, startPoint x: 501, startPoint y: 643, endPoint x: 1234, endPoint y: 111, distance: 905.7
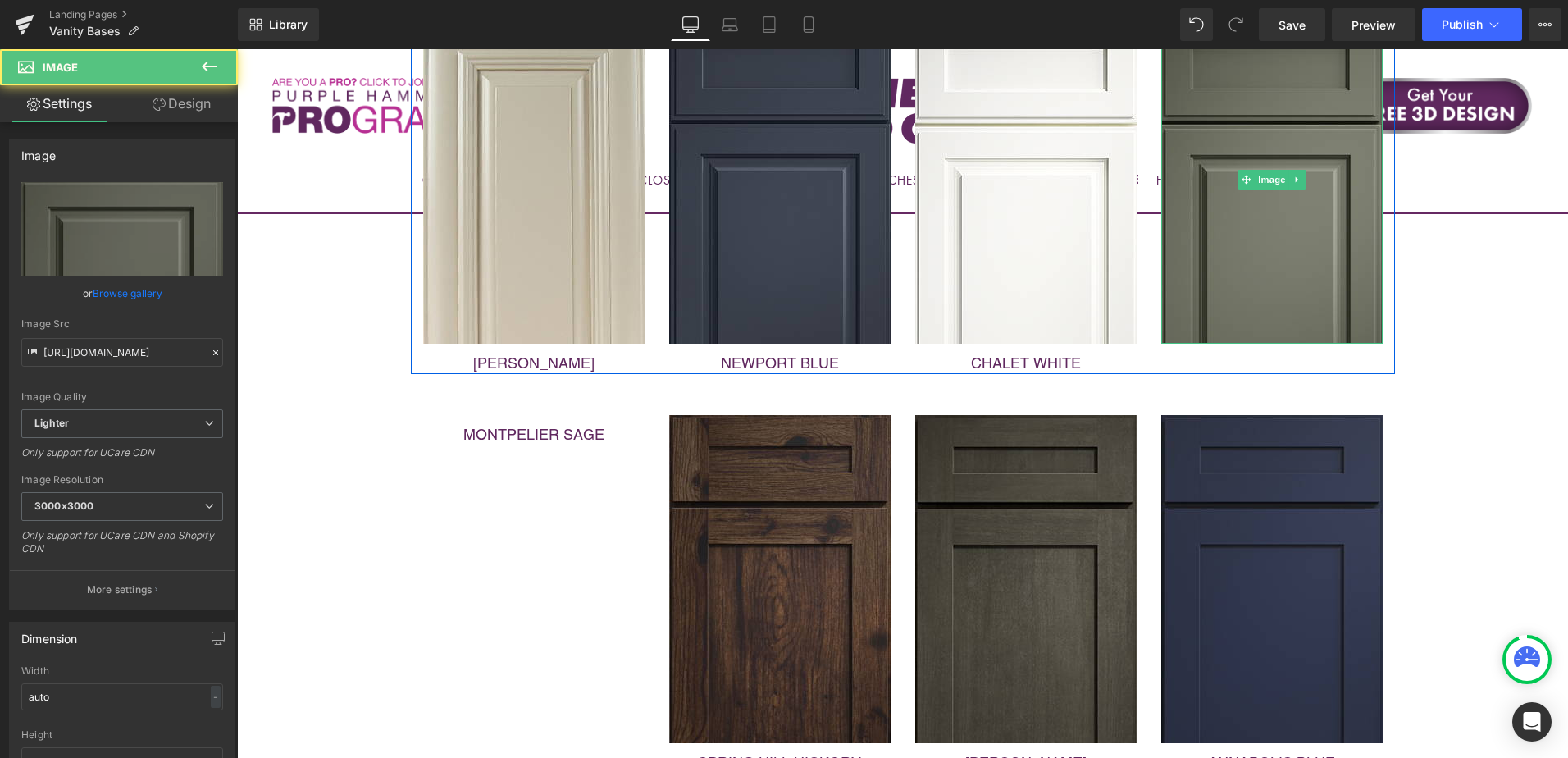
scroll to position [1804, 0]
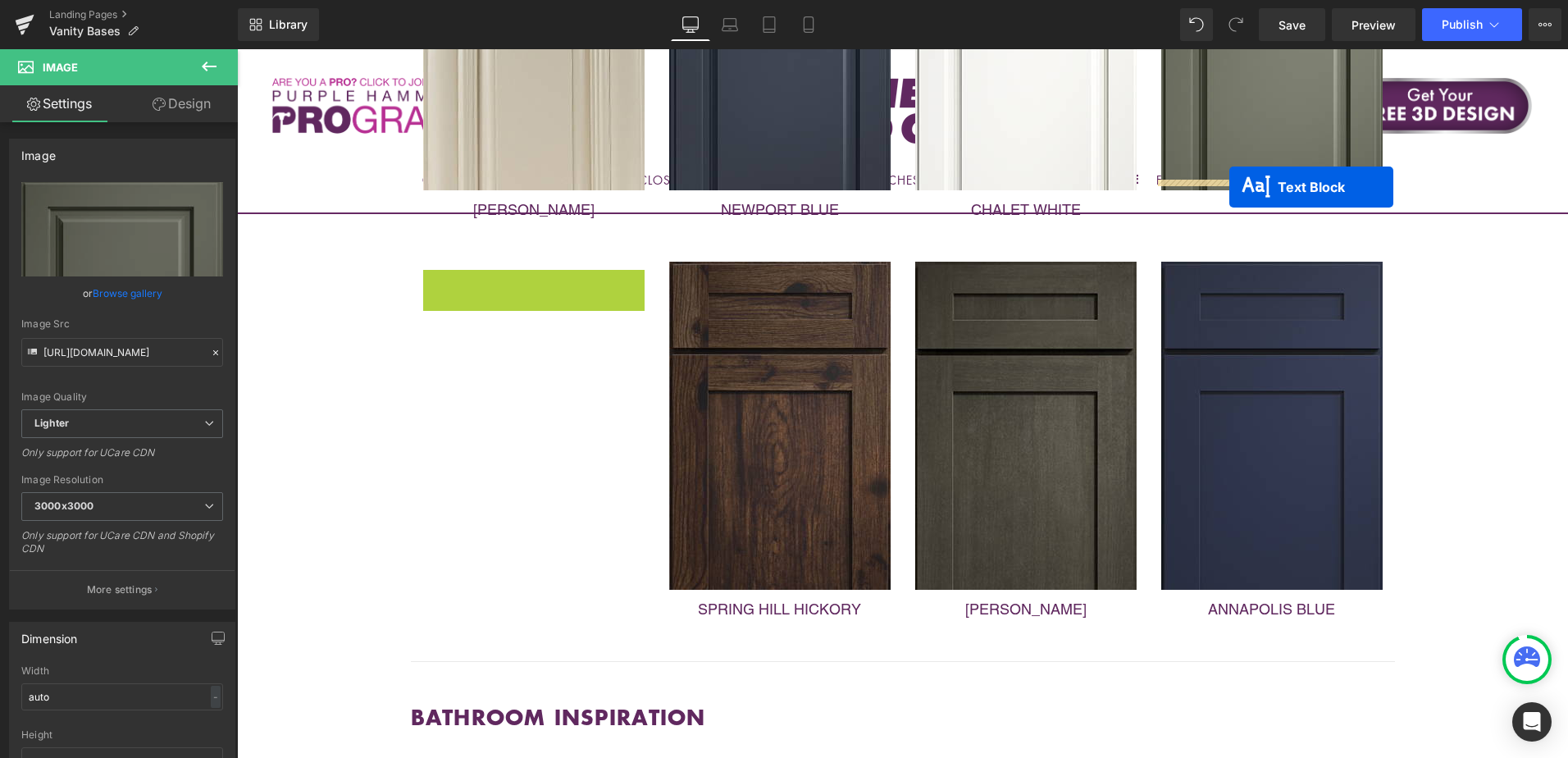
drag, startPoint x: 487, startPoint y: 274, endPoint x: 1229, endPoint y: 187, distance: 747.1
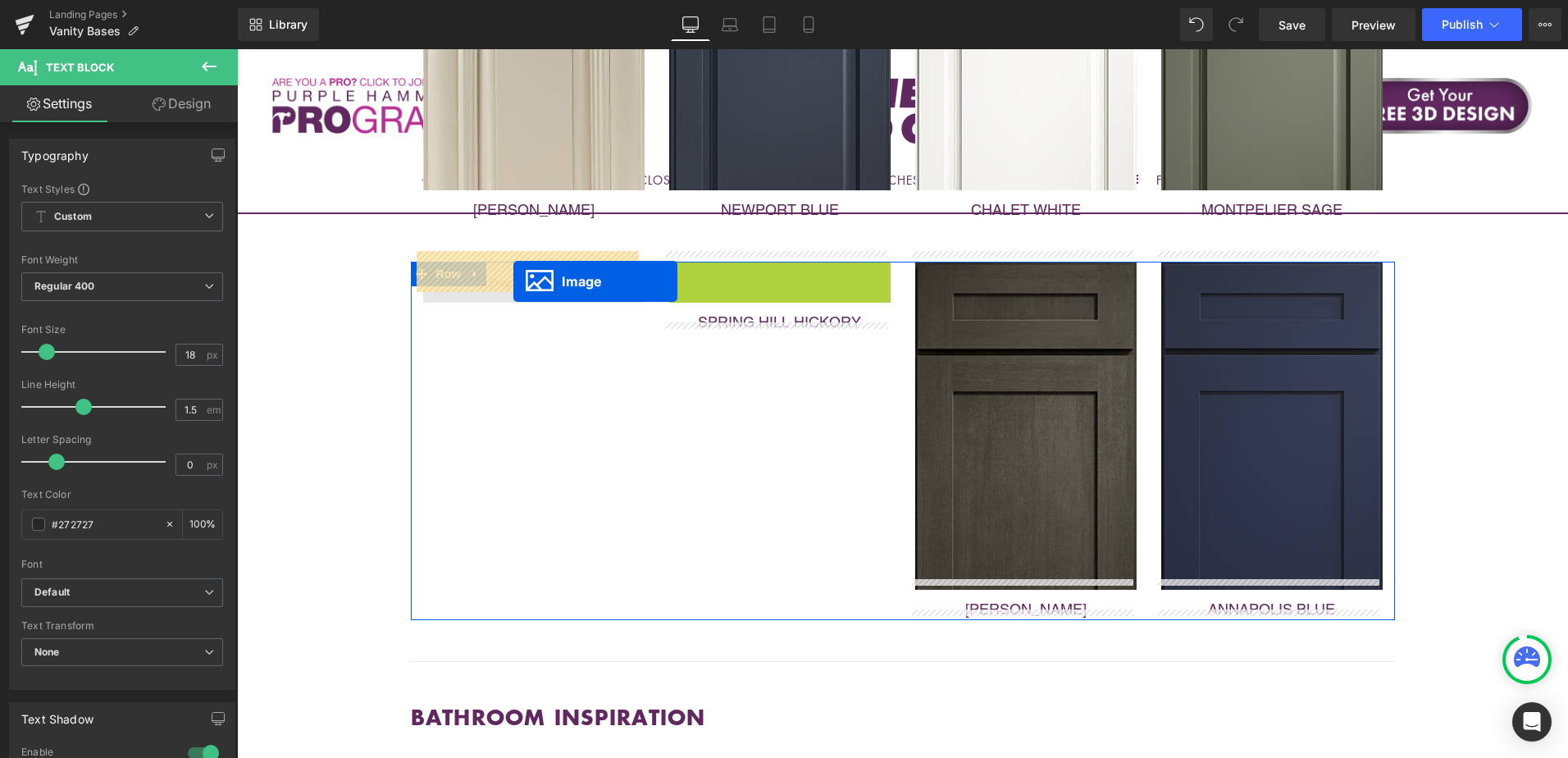
drag, startPoint x: 746, startPoint y: 414, endPoint x: 511, endPoint y: 279, distance: 271.0
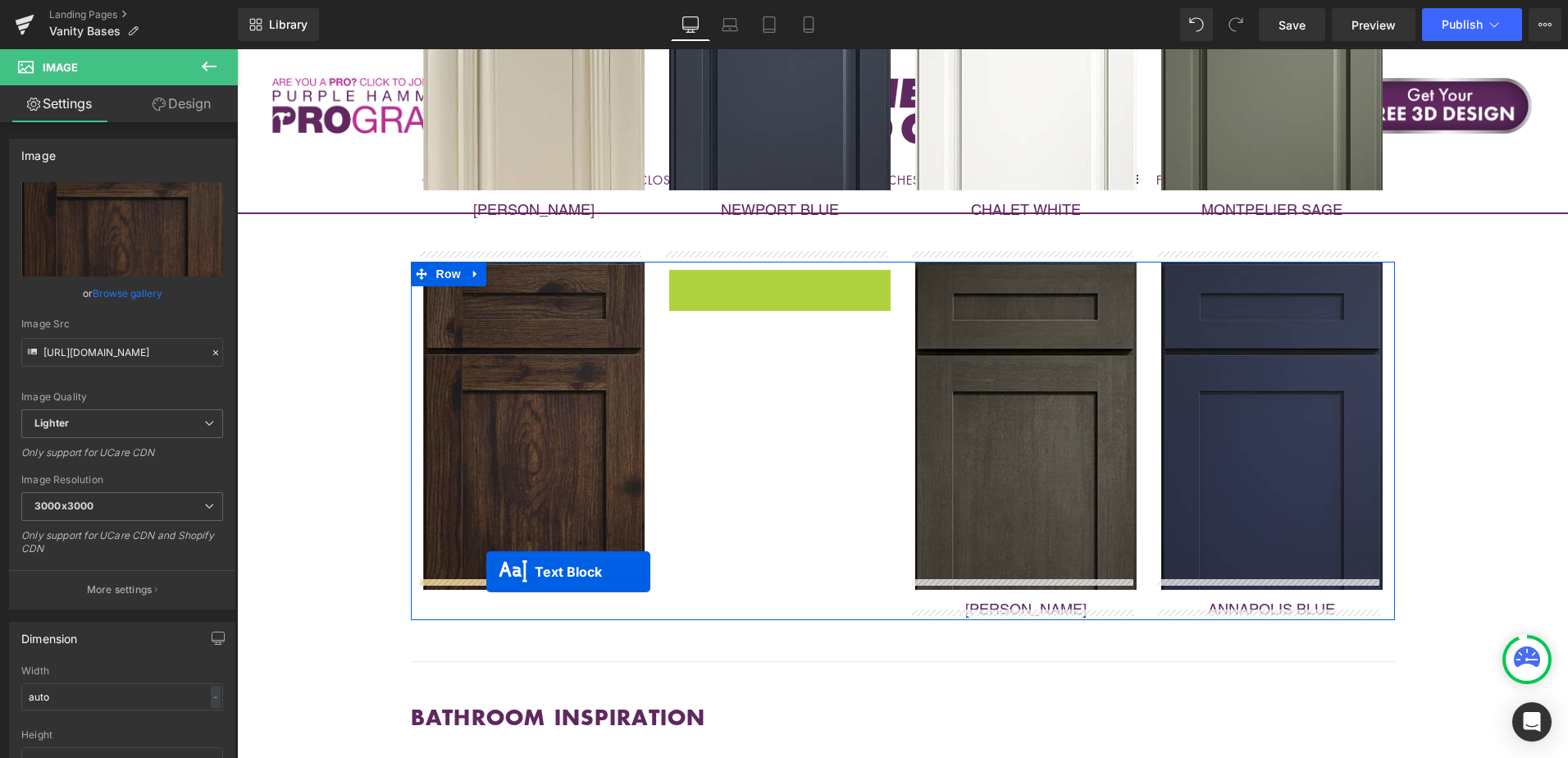
drag, startPoint x: 733, startPoint y: 272, endPoint x: 485, endPoint y: 575, distance: 391.6
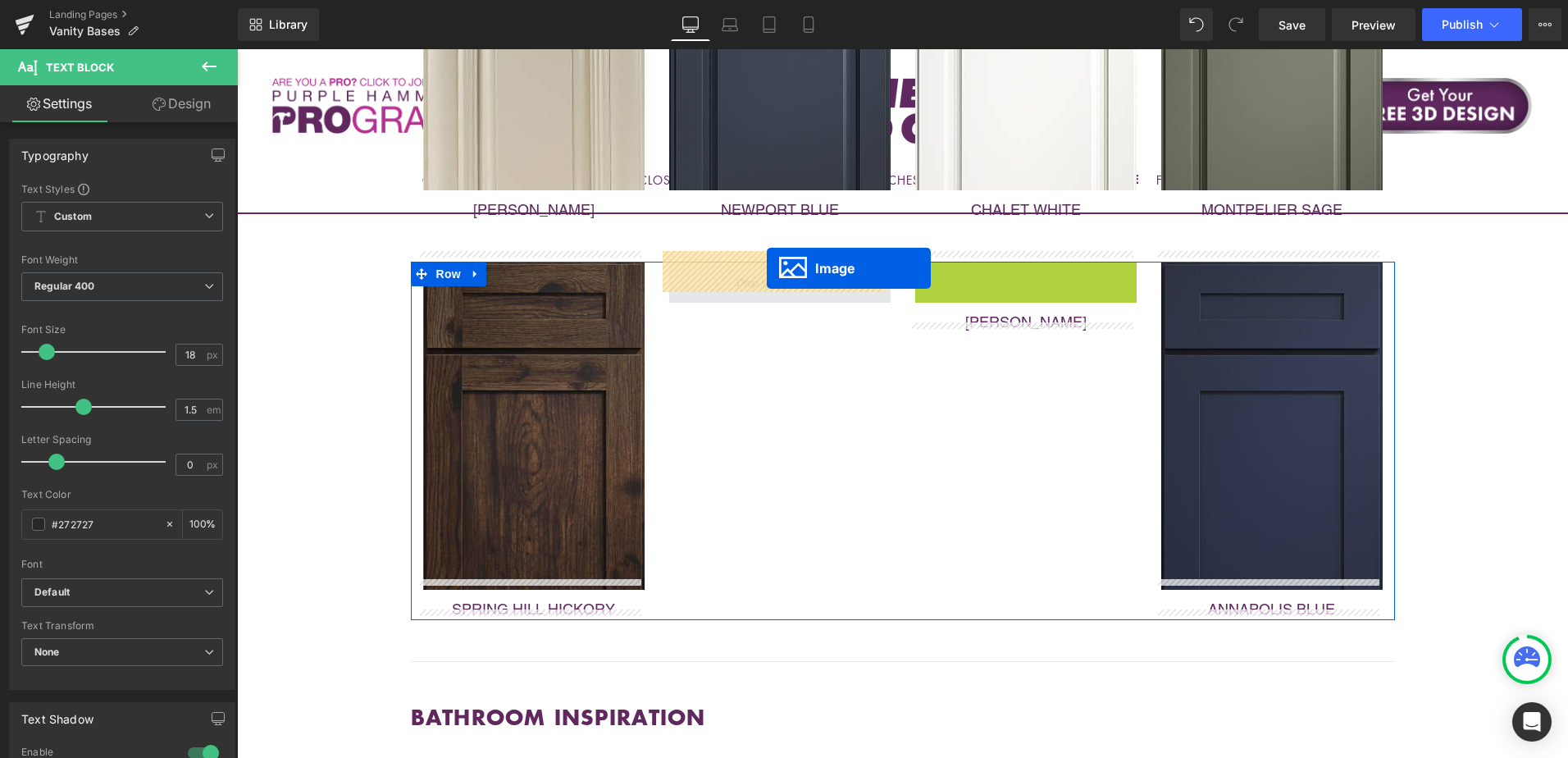
drag, startPoint x: 992, startPoint y: 412, endPoint x: 767, endPoint y: 269, distance: 266.6
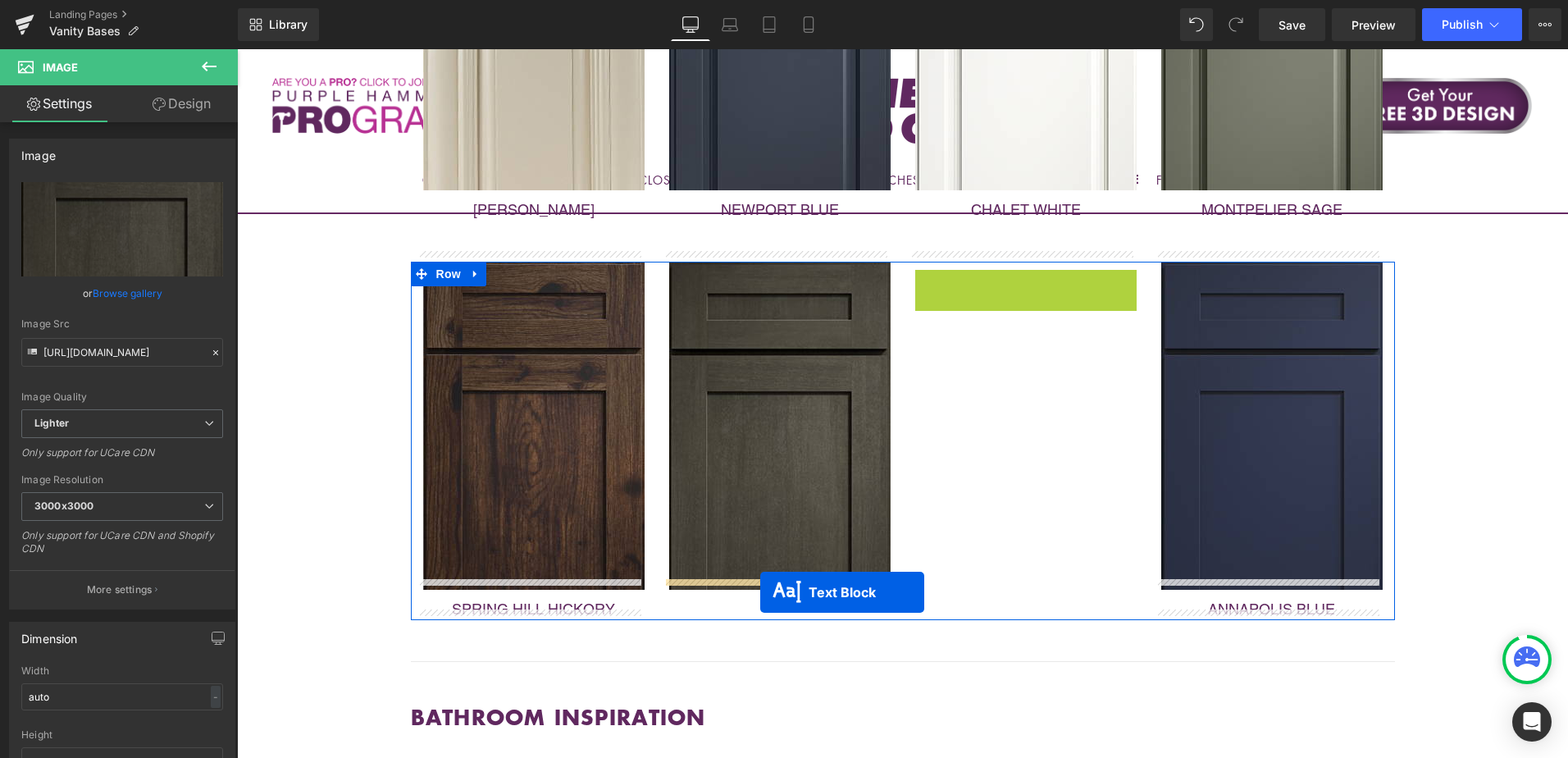
drag, startPoint x: 980, startPoint y: 271, endPoint x: 760, endPoint y: 592, distance: 389.2
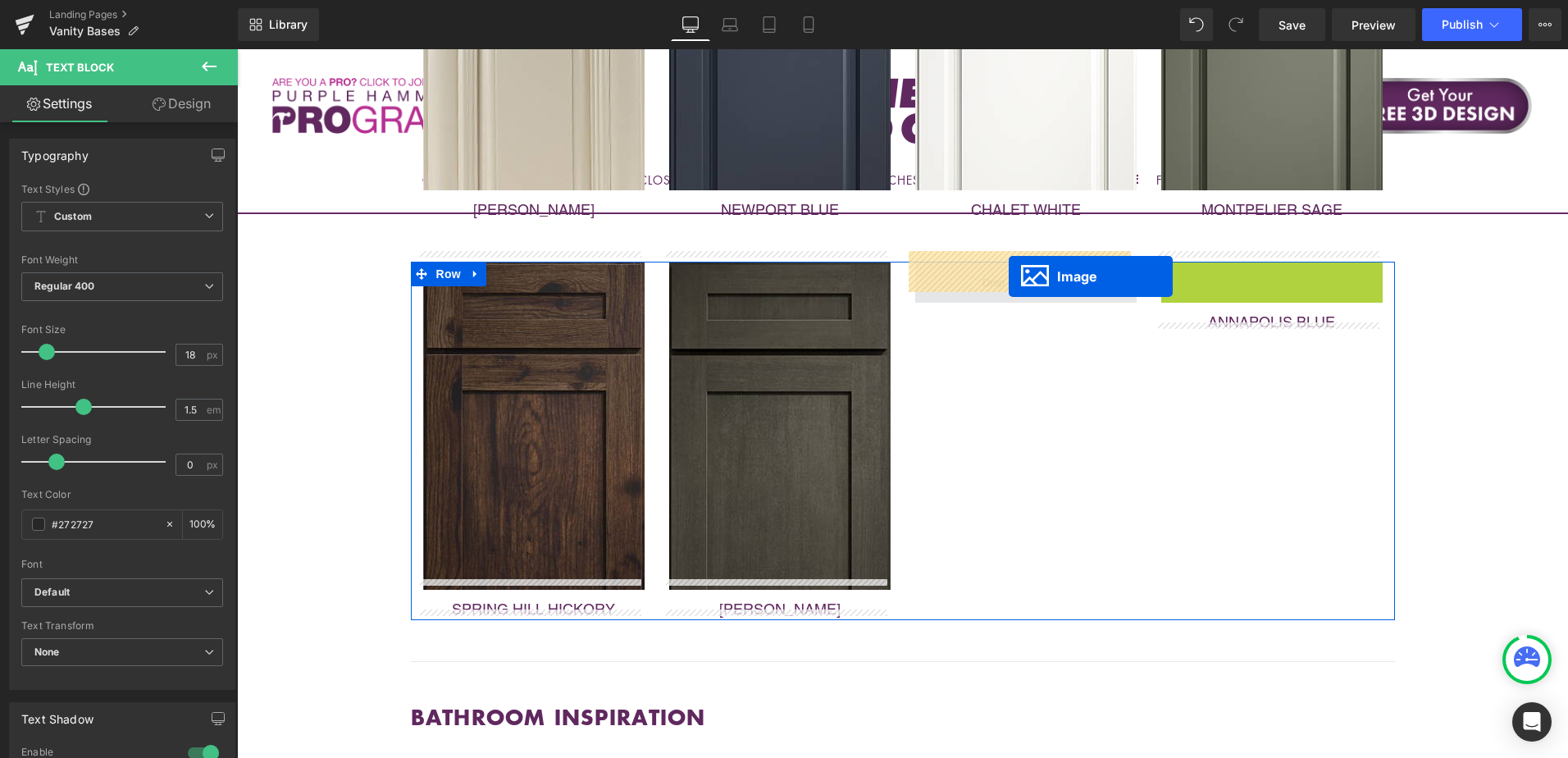
drag, startPoint x: 1237, startPoint y: 417, endPoint x: 1008, endPoint y: 276, distance: 268.9
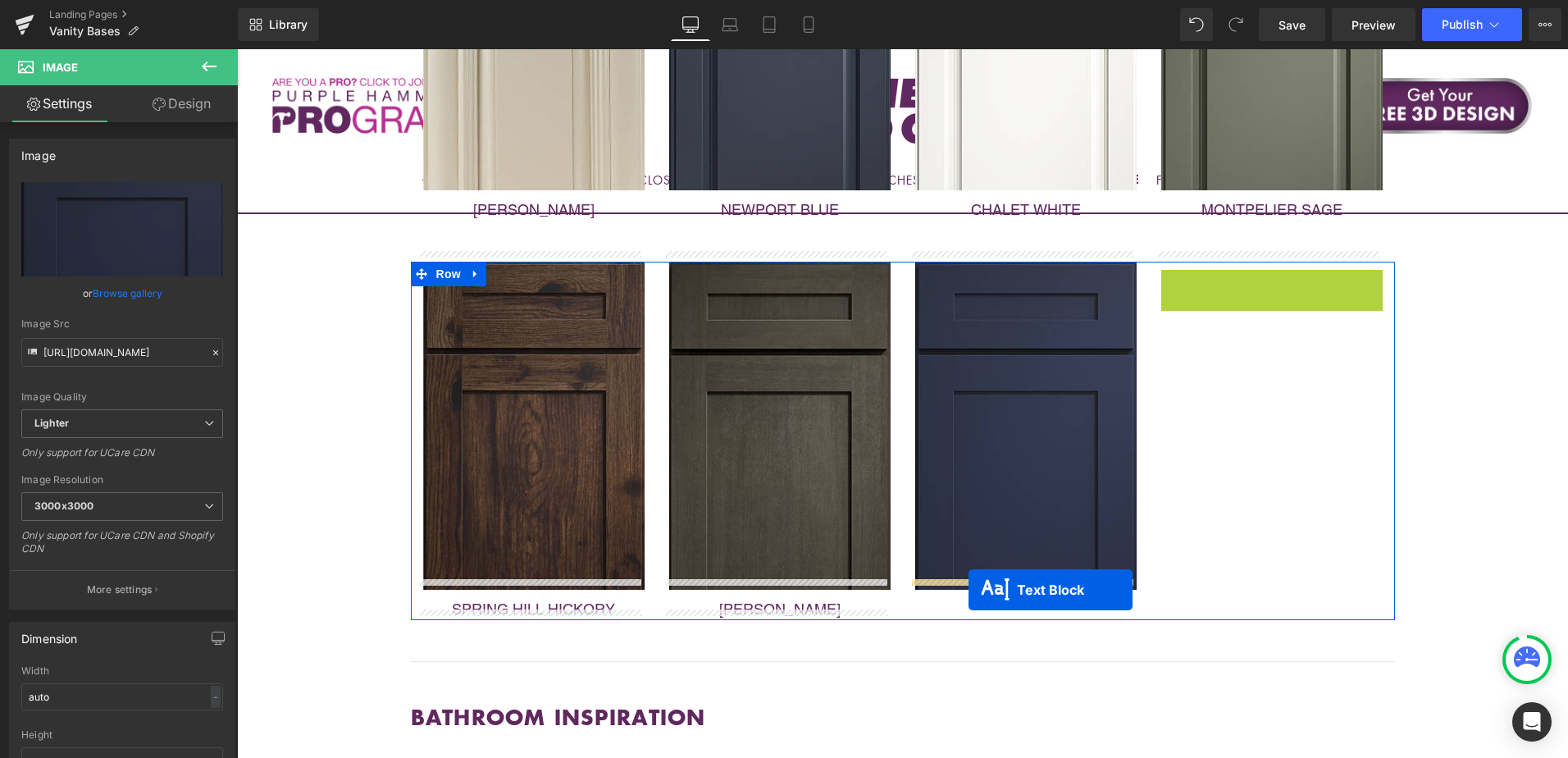
drag, startPoint x: 1225, startPoint y: 274, endPoint x: 968, endPoint y: 590, distance: 407.3
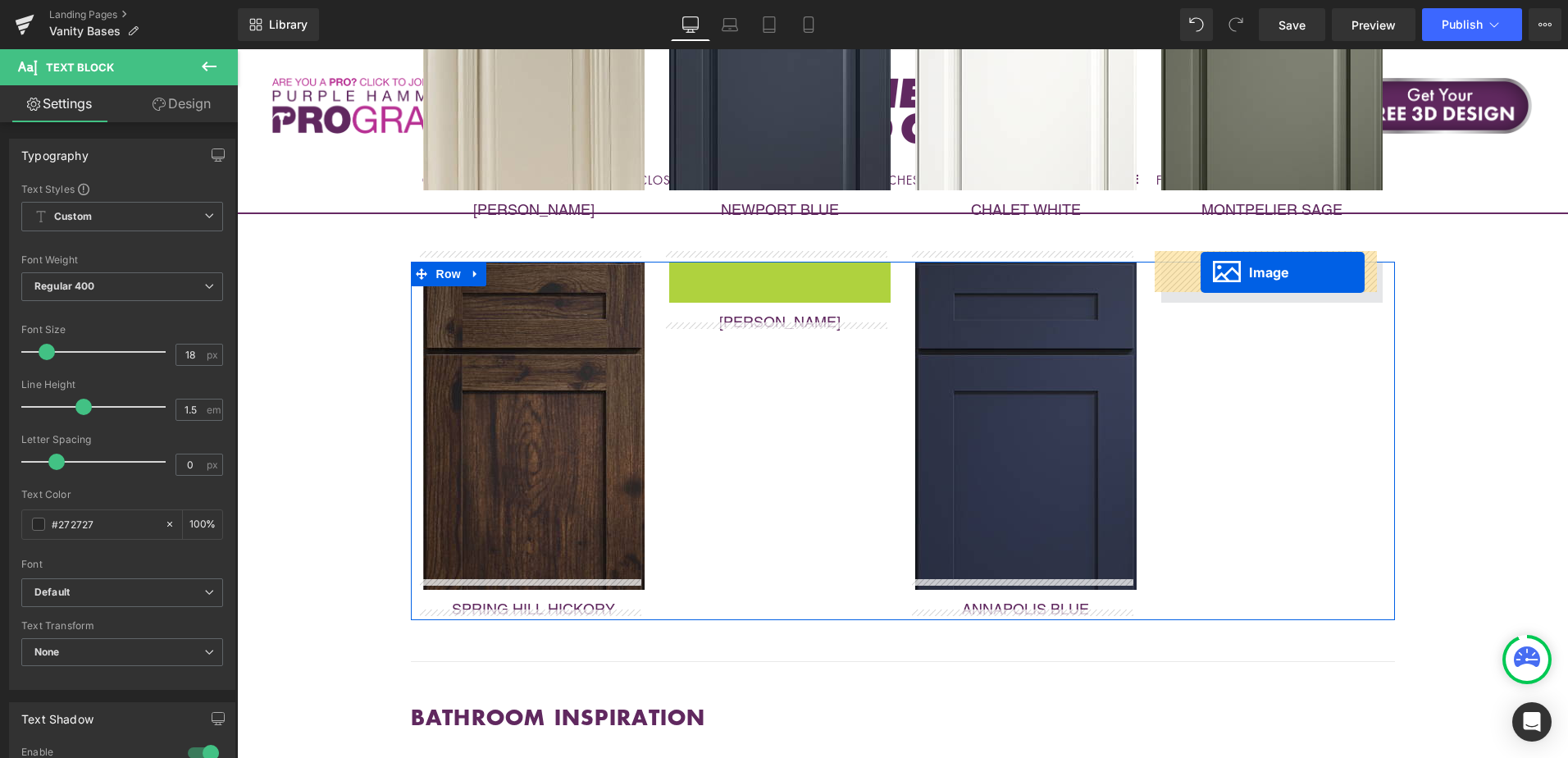
drag, startPoint x: 747, startPoint y: 414, endPoint x: 1200, endPoint y: 272, distance: 474.7
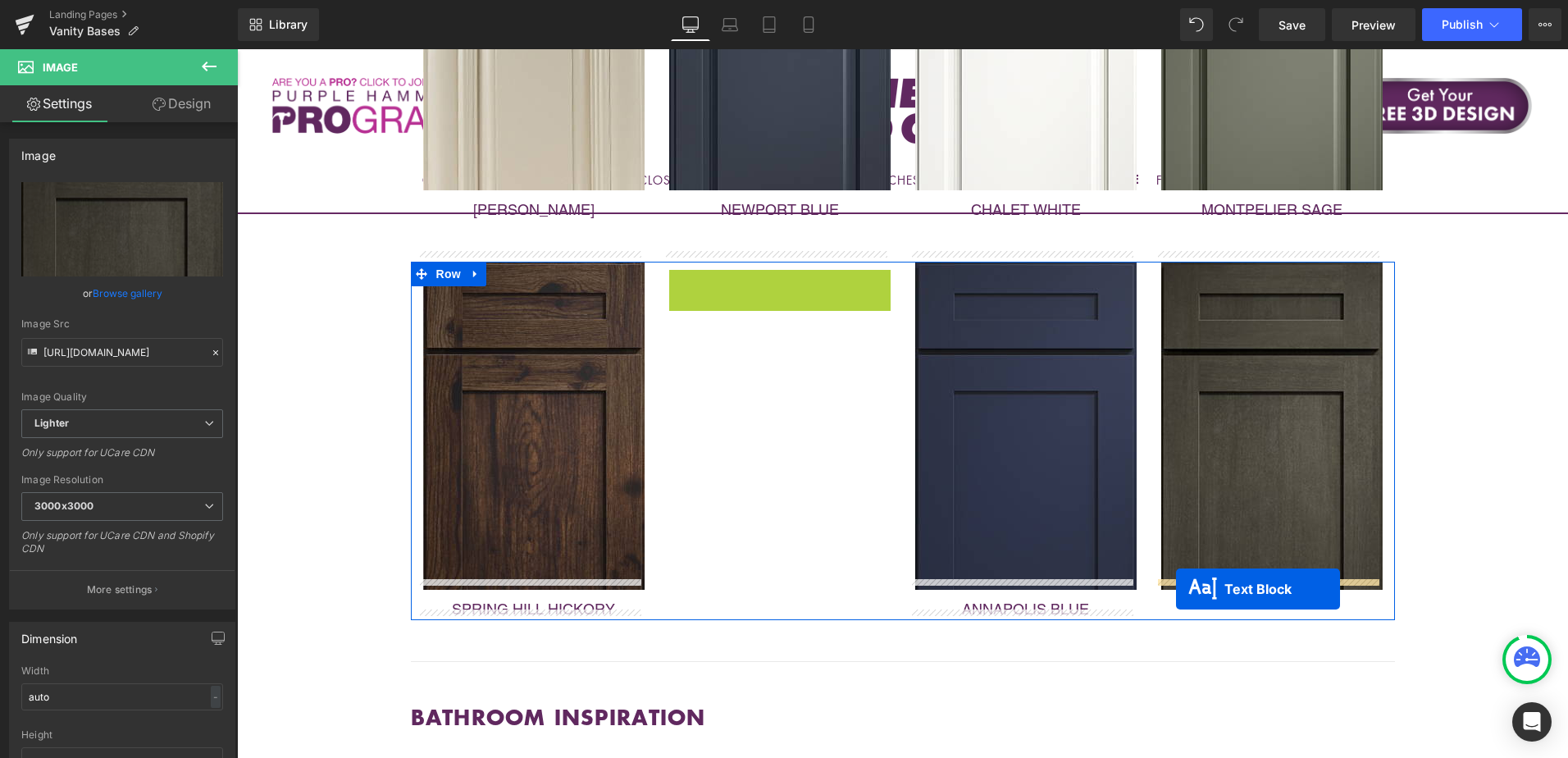
drag, startPoint x: 733, startPoint y: 270, endPoint x: 1176, endPoint y: 589, distance: 545.9
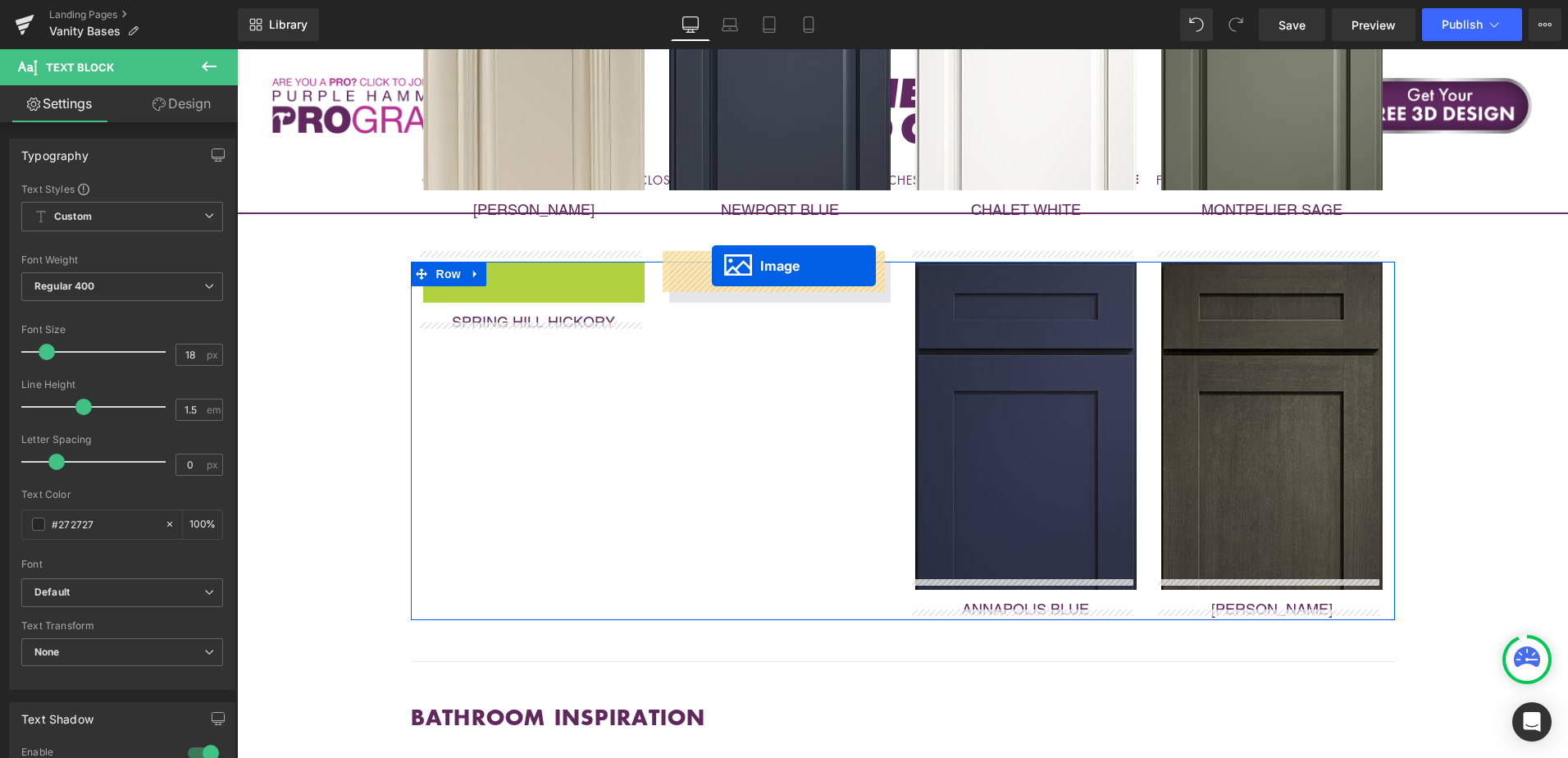
drag, startPoint x: 501, startPoint y: 422, endPoint x: 712, endPoint y: 266, distance: 262.4
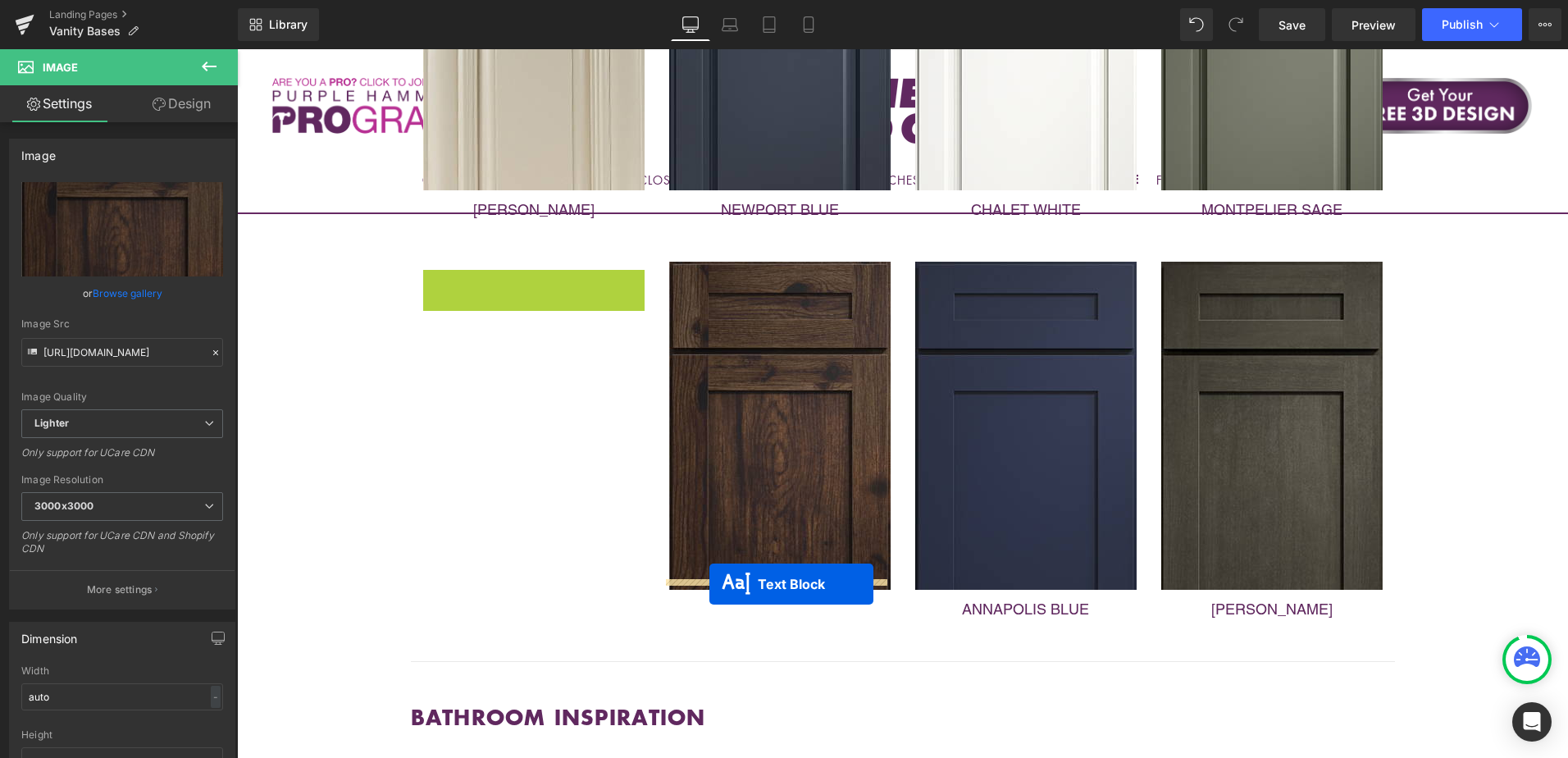
drag, startPoint x: 485, startPoint y: 270, endPoint x: 709, endPoint y: 584, distance: 385.7
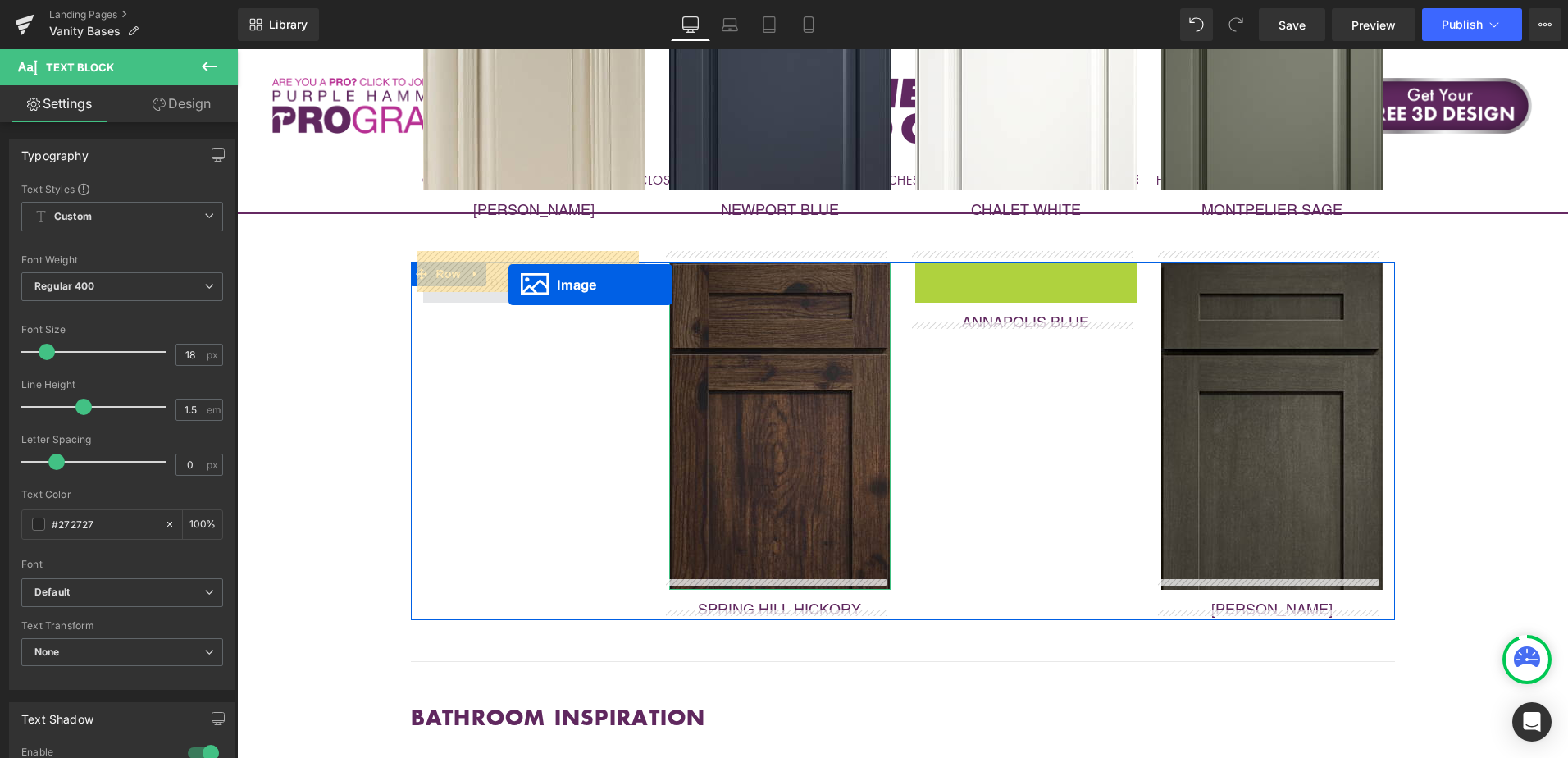
drag, startPoint x: 992, startPoint y: 415, endPoint x: 508, endPoint y: 284, distance: 501.4
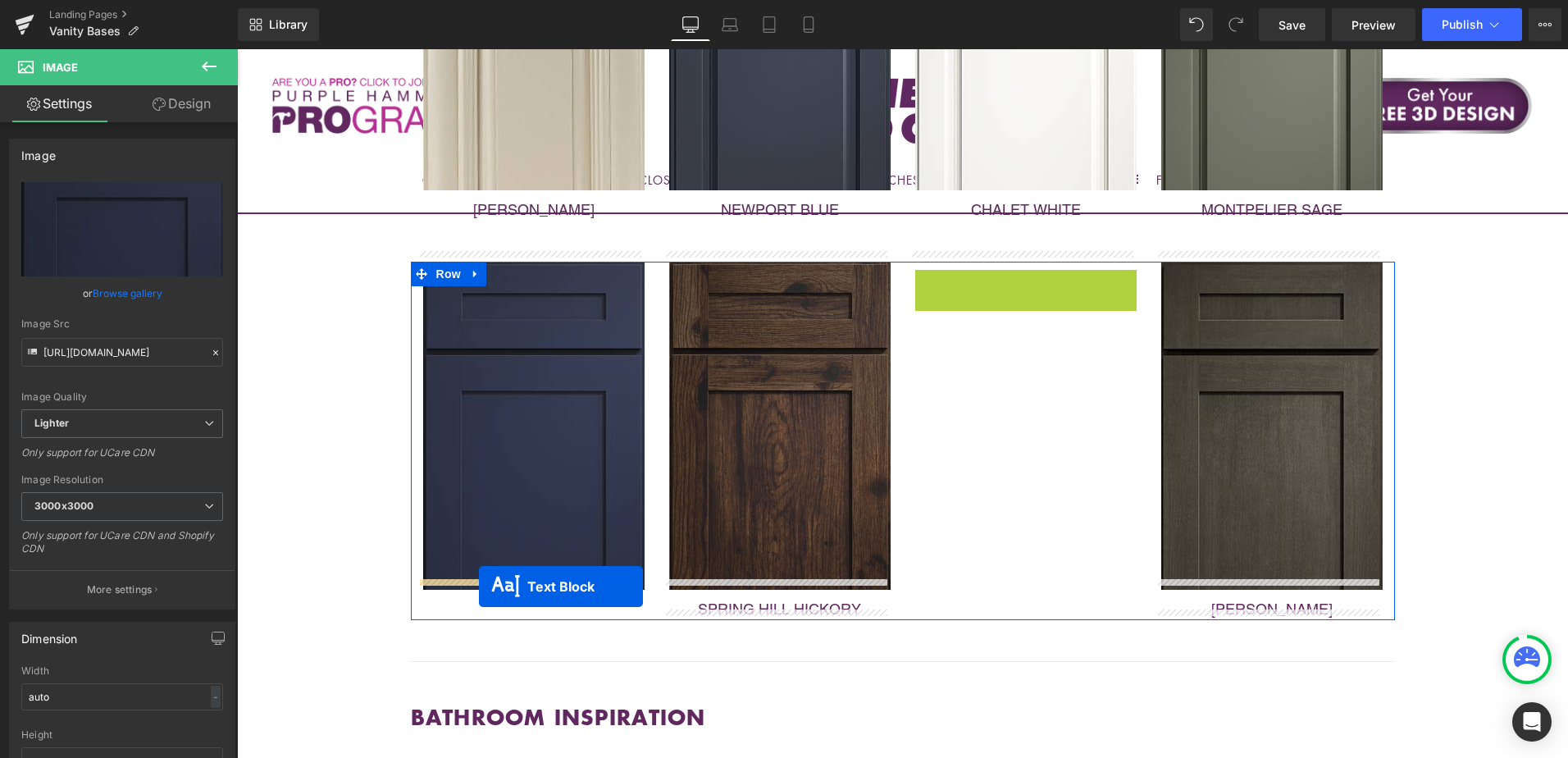
drag, startPoint x: 979, startPoint y: 270, endPoint x: 479, endPoint y: 587, distance: 592.0
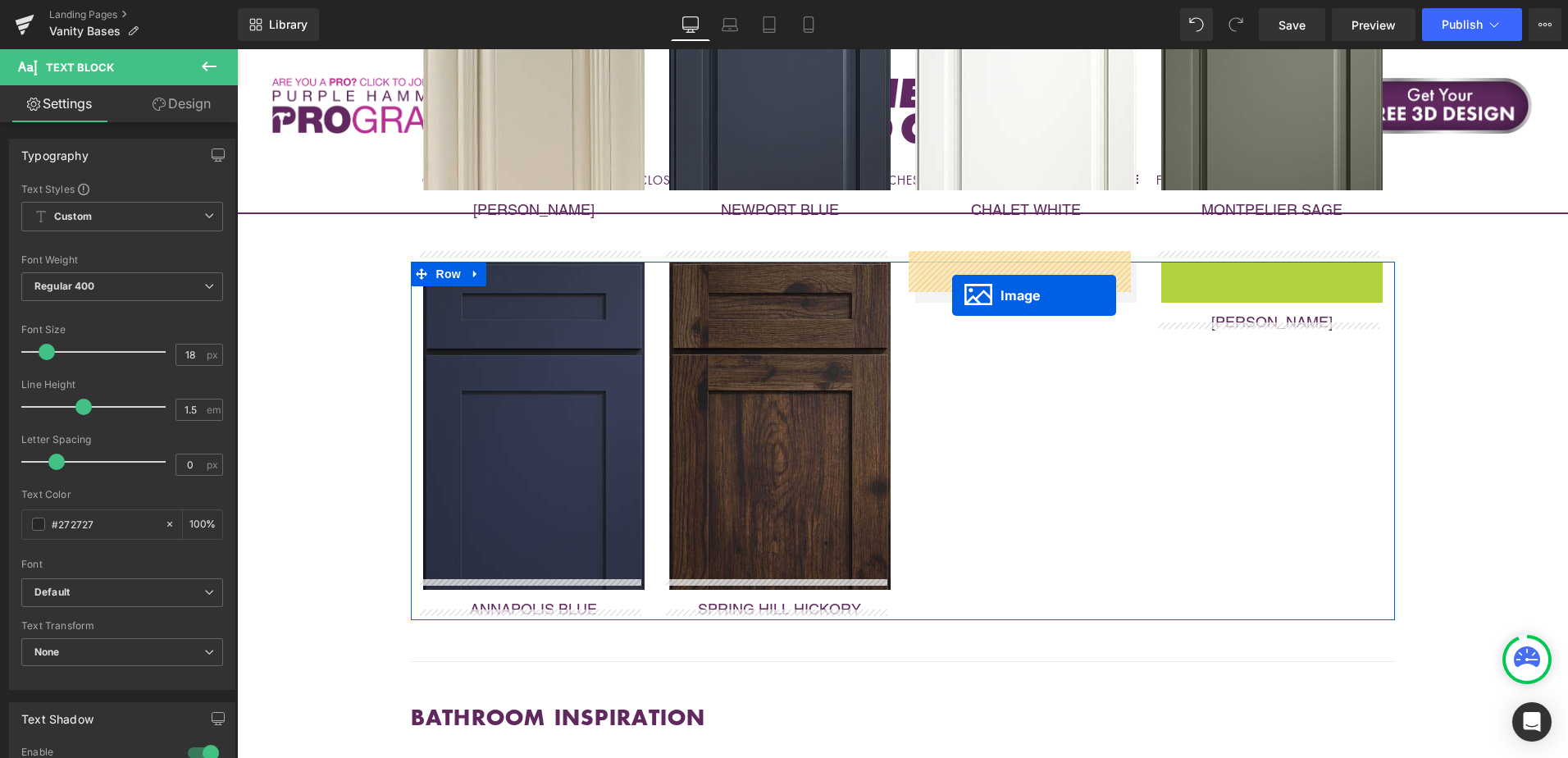
drag, startPoint x: 1239, startPoint y: 415, endPoint x: 952, endPoint y: 296, distance: 310.7
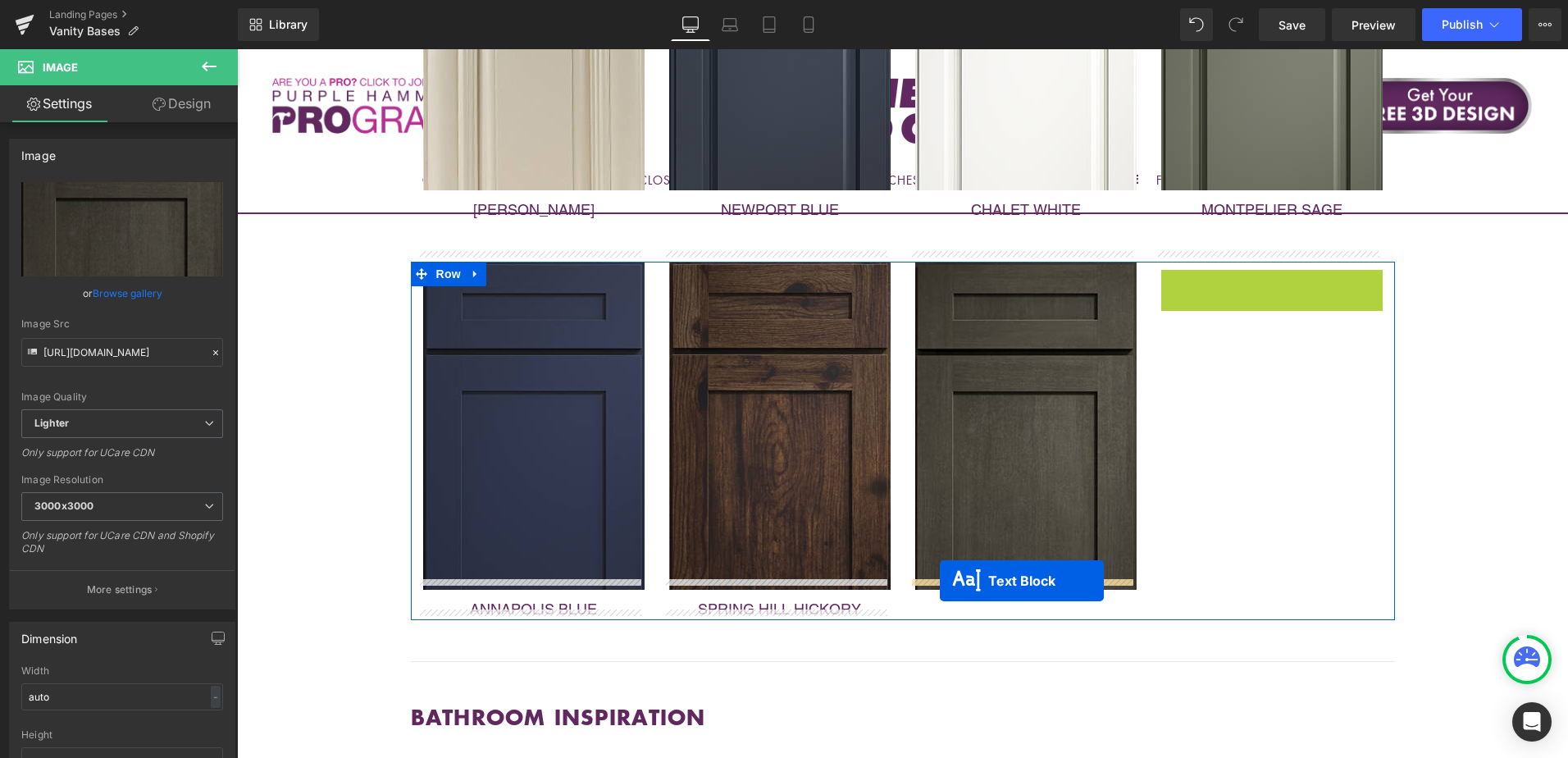
drag, startPoint x: 1219, startPoint y: 271, endPoint x: 939, endPoint y: 581, distance: 417.7
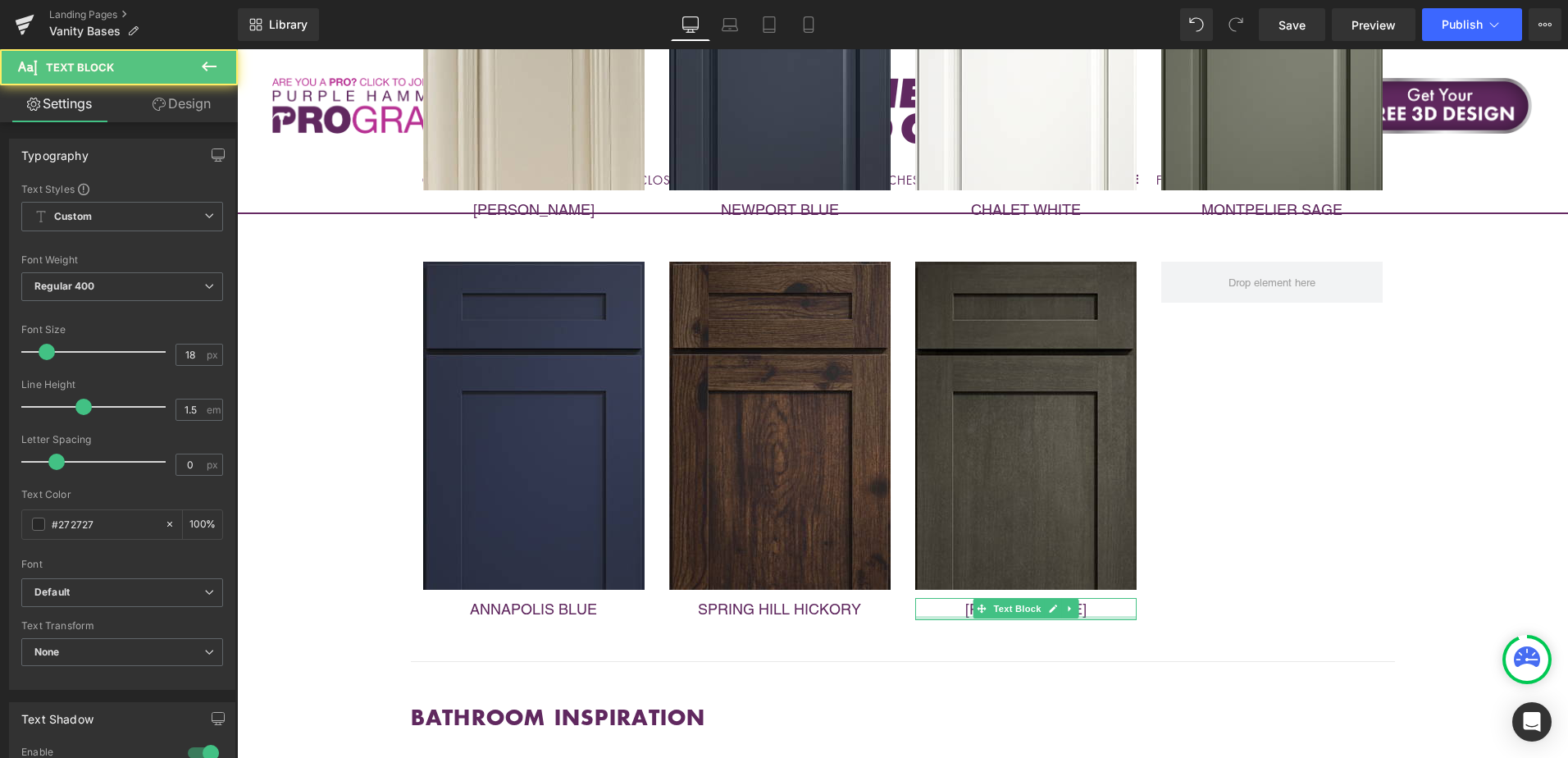
click at [1442, 373] on div "Image VANITY BASES Heading Ready to build a spa like sanctuary in your home? Ca…" at bounding box center [902, 32] width 1331 height 3107
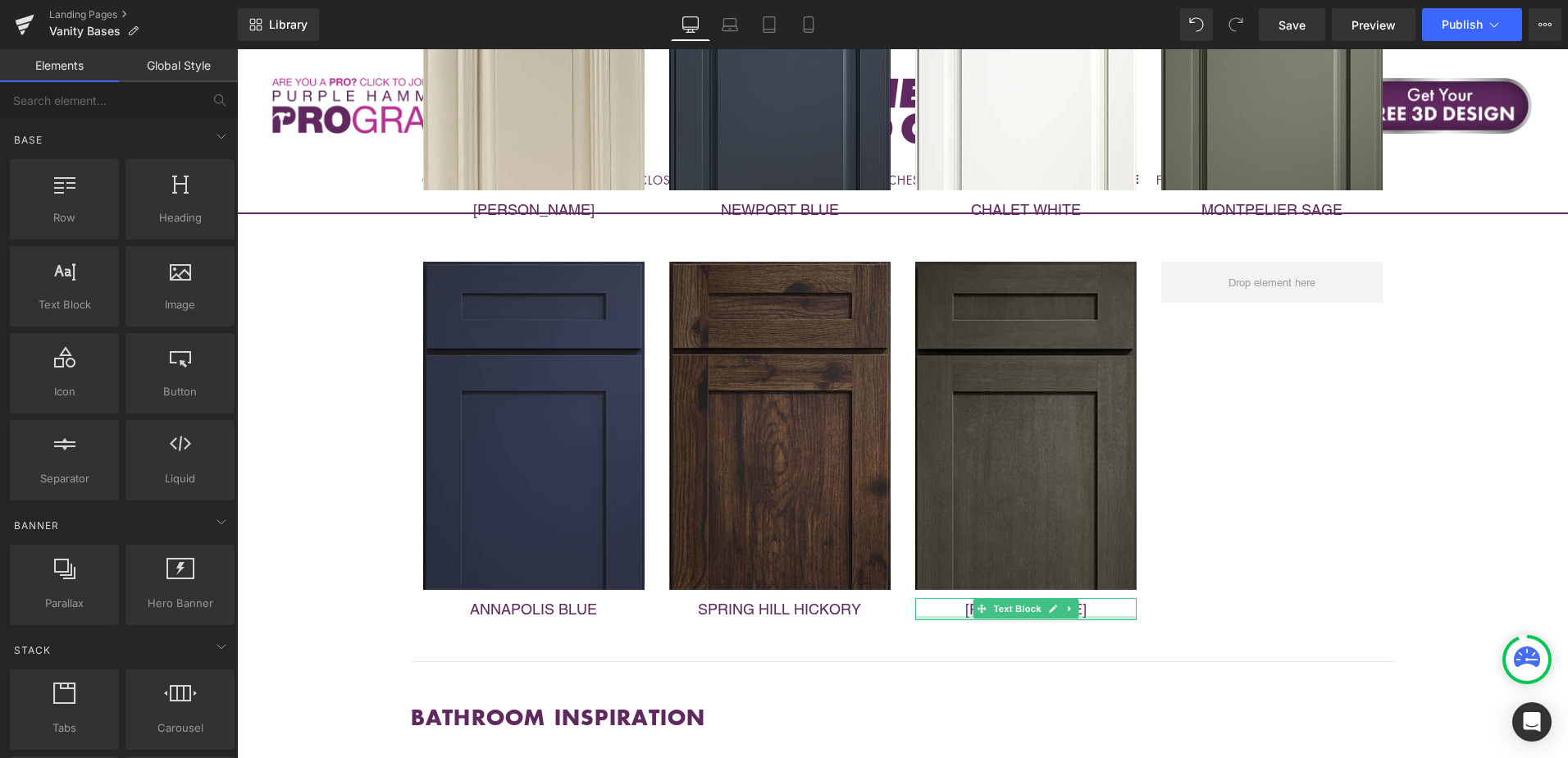
click at [1309, 395] on div "Image ANNAPOLIS BLUE Text Block Image SPRING HILL HICKORY Text Block Image HAMP…" at bounding box center [903, 441] width 984 height 358
click at [1486, 374] on div "Image VANITY BASES Heading Ready to build a spa like sanctuary in your home? Ca…" at bounding box center [902, 32] width 1331 height 3107
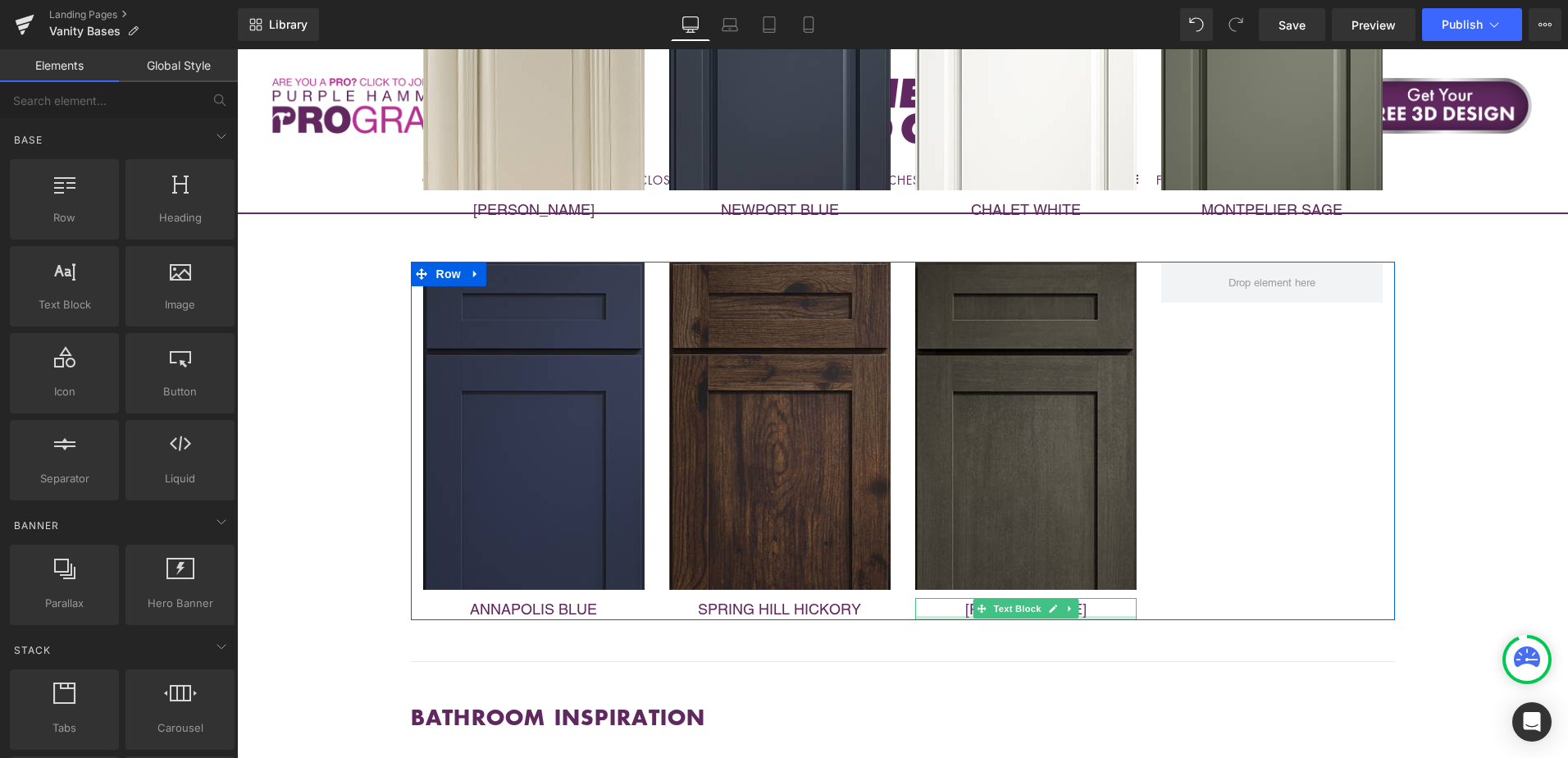
click at [922, 598] on div "HAMPTON PEWTER" at bounding box center [1025, 609] width 222 height 22
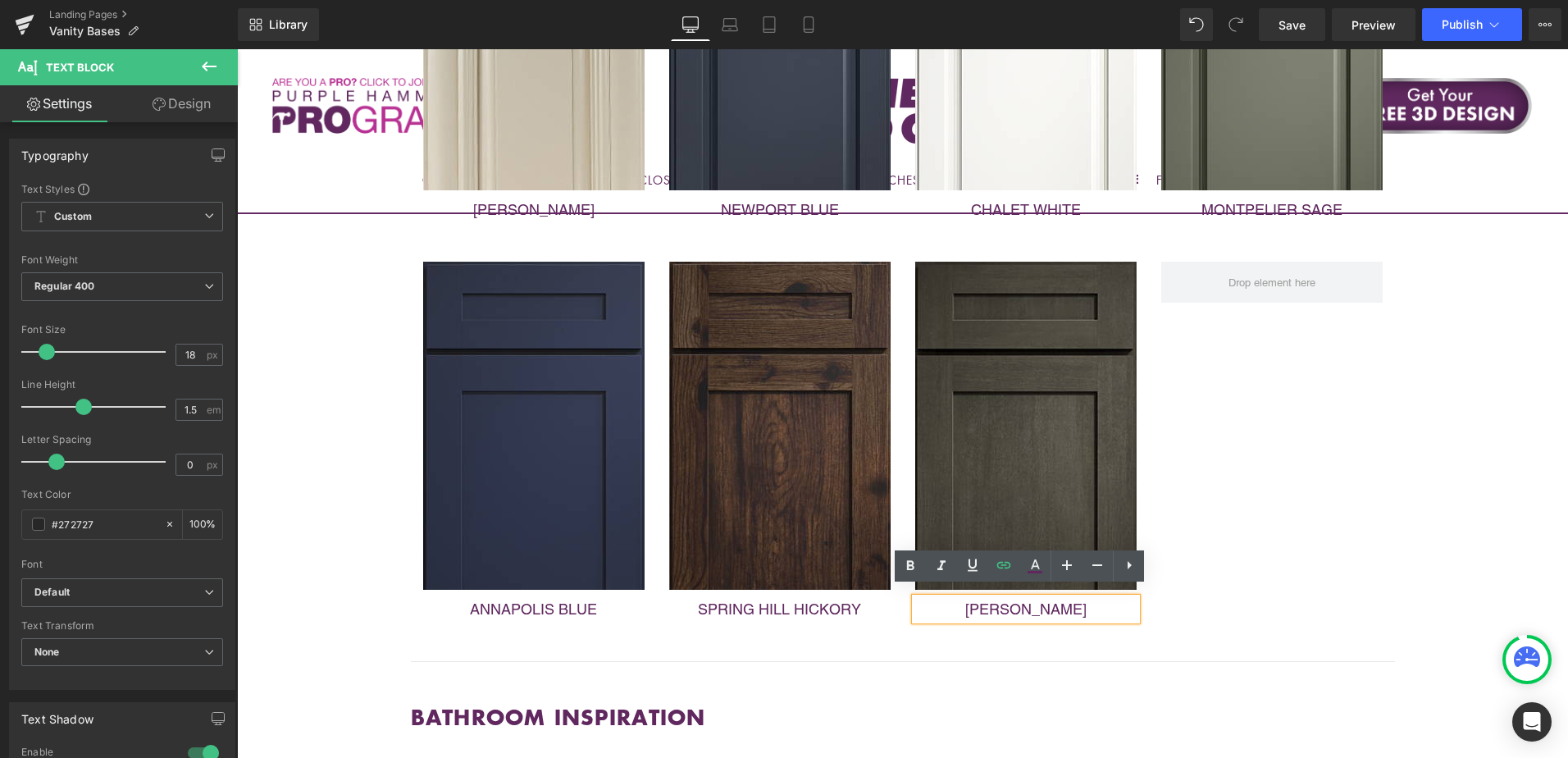
click at [1499, 388] on div "Image VANITY BASES Heading Ready to build a spa like sanctuary in your home? Ca…" at bounding box center [902, 32] width 1331 height 3107
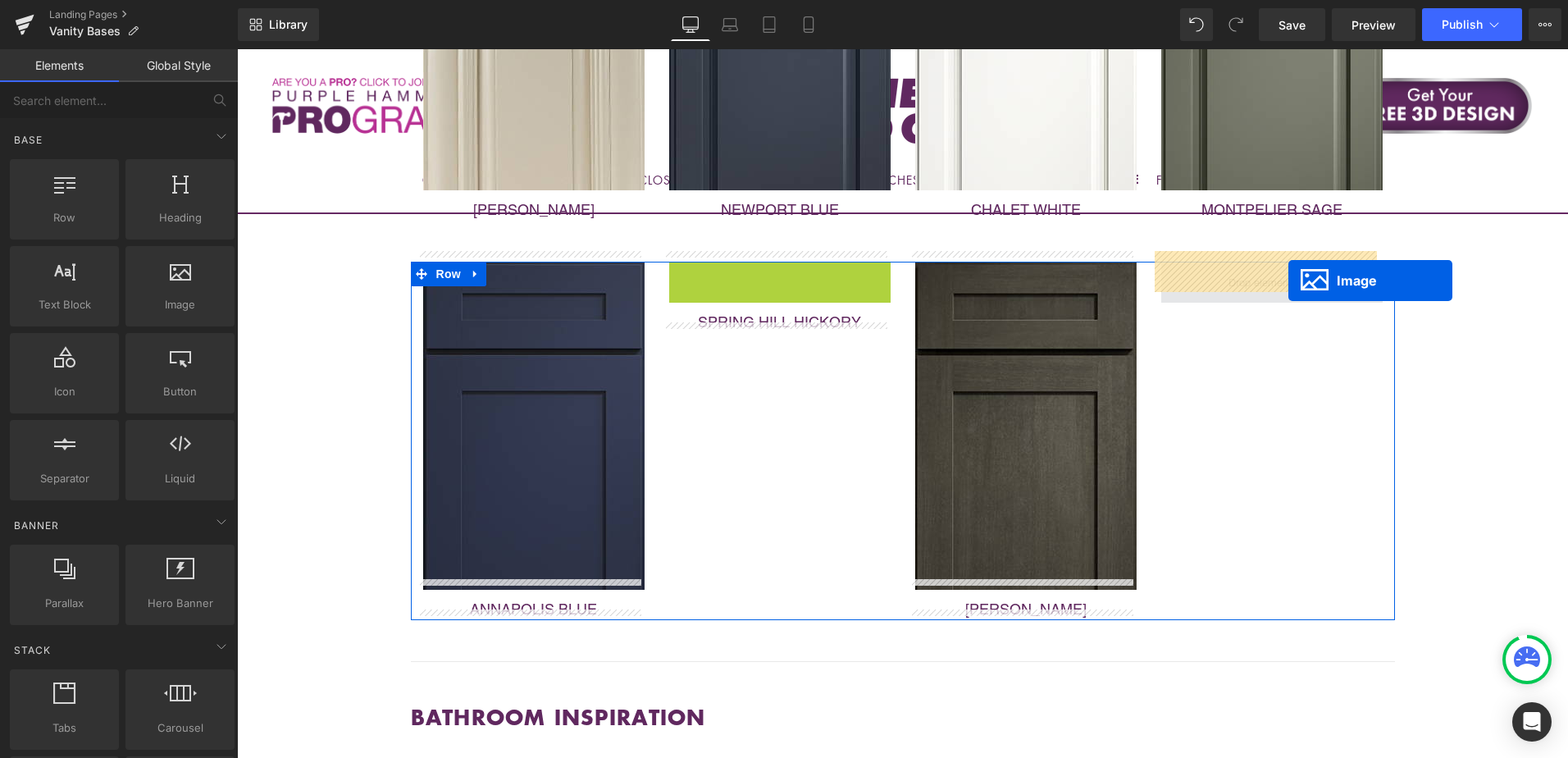
drag, startPoint x: 748, startPoint y: 415, endPoint x: 1288, endPoint y: 281, distance: 556.4
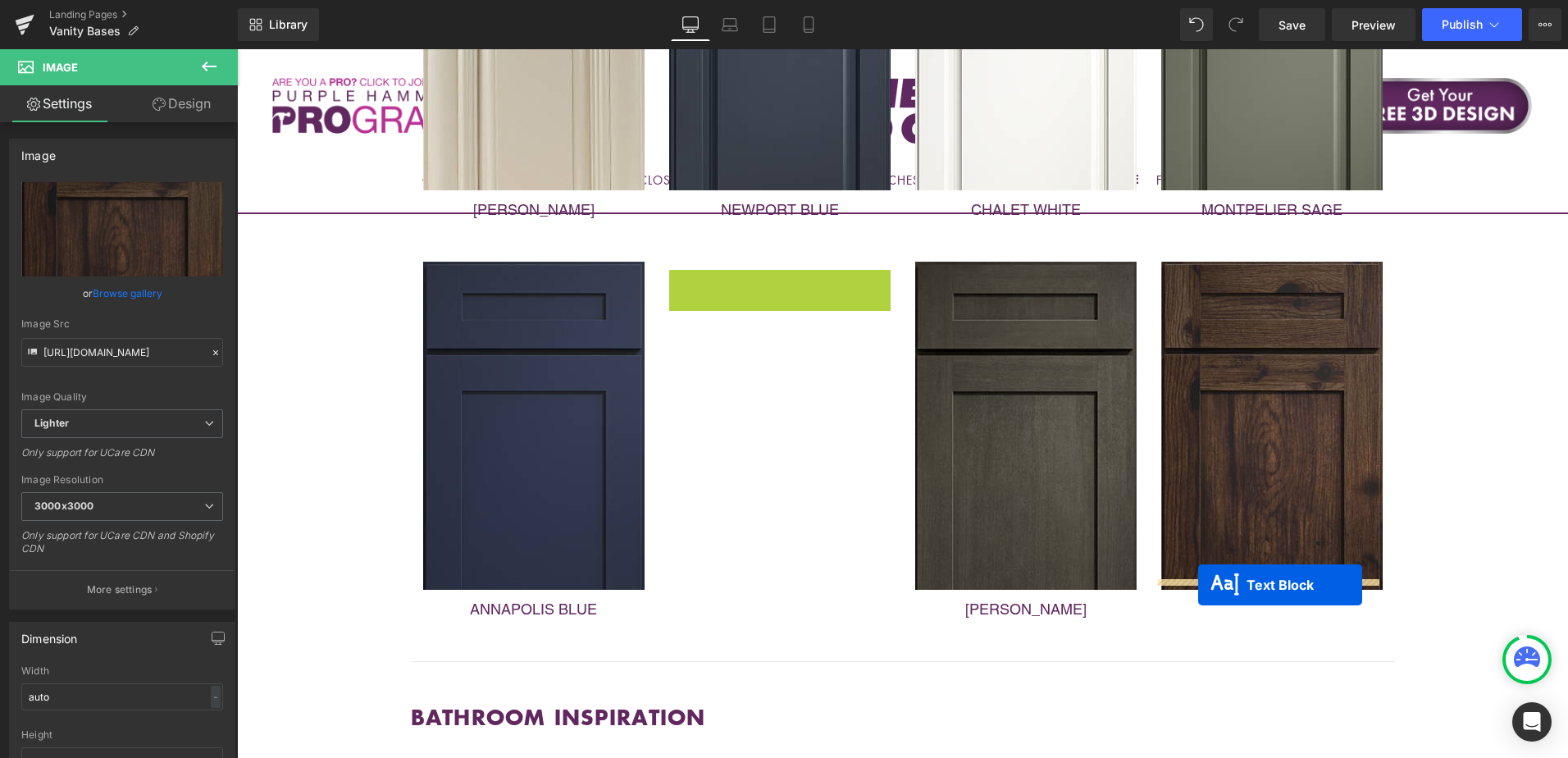
drag, startPoint x: 727, startPoint y: 271, endPoint x: 1198, endPoint y: 585, distance: 566.1
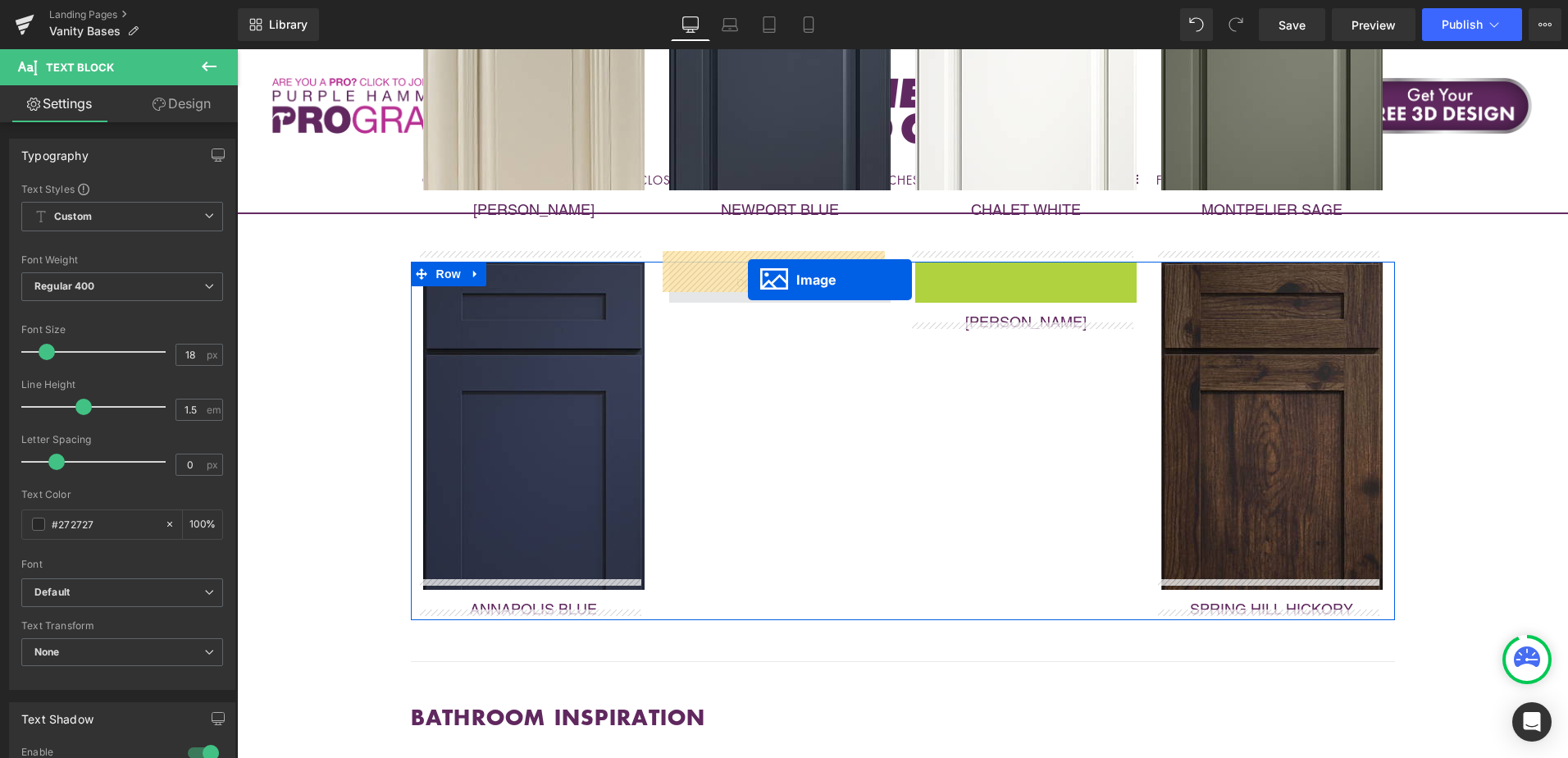
drag, startPoint x: 994, startPoint y: 421, endPoint x: 748, endPoint y: 280, distance: 283.5
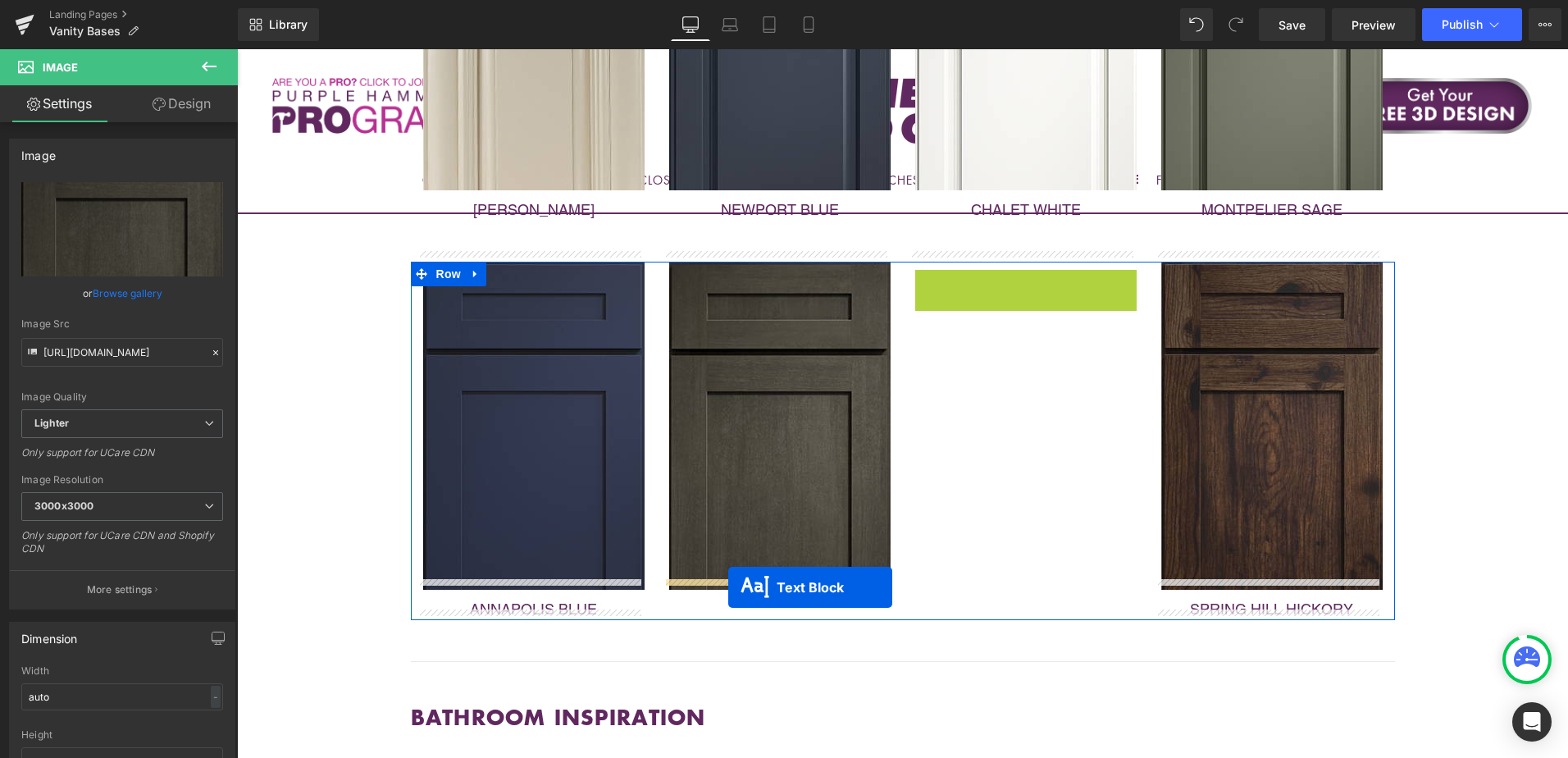
drag, startPoint x: 976, startPoint y: 269, endPoint x: 728, endPoint y: 588, distance: 404.1
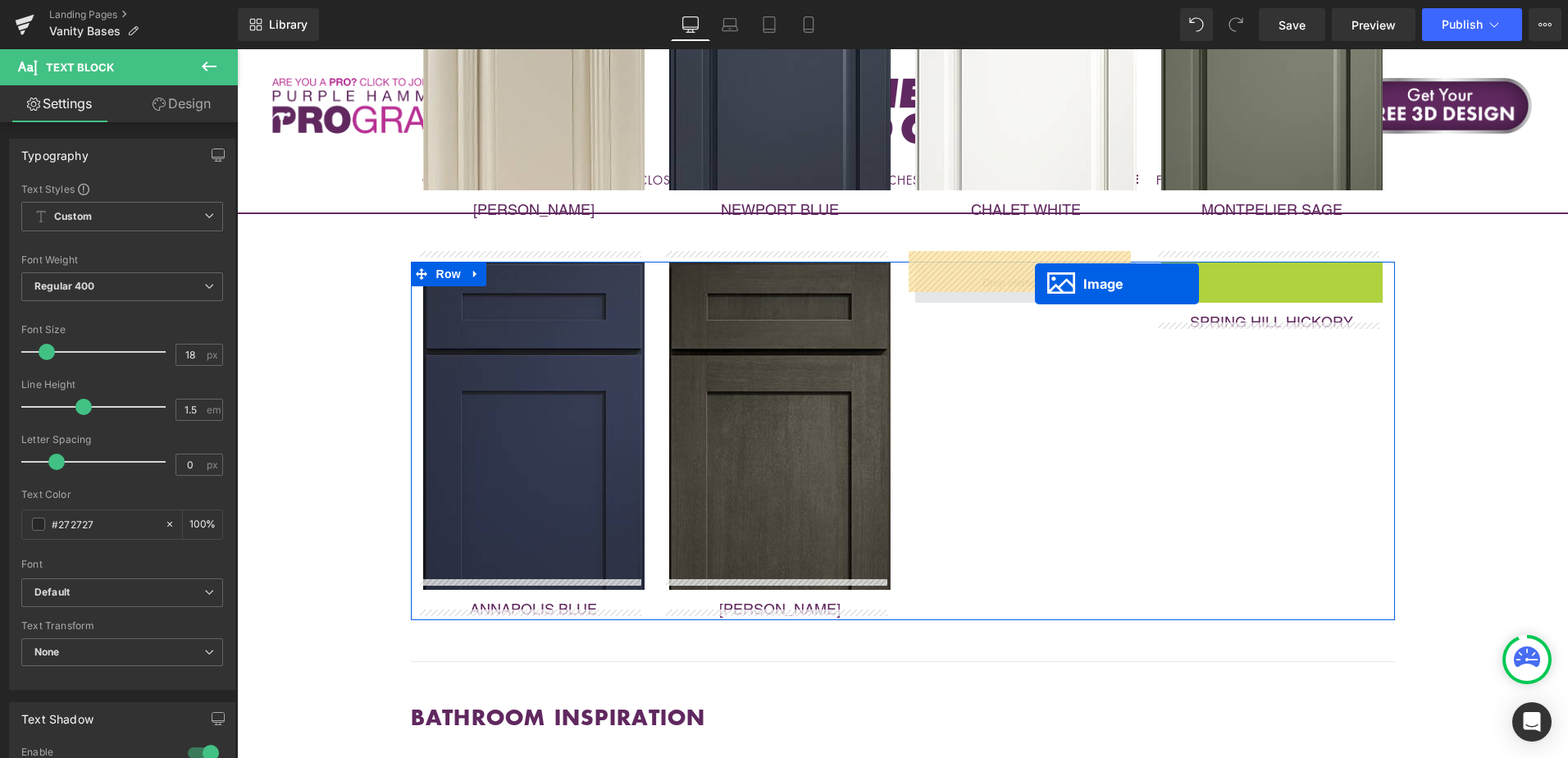
drag, startPoint x: 1242, startPoint y: 412, endPoint x: 1035, endPoint y: 284, distance: 243.4
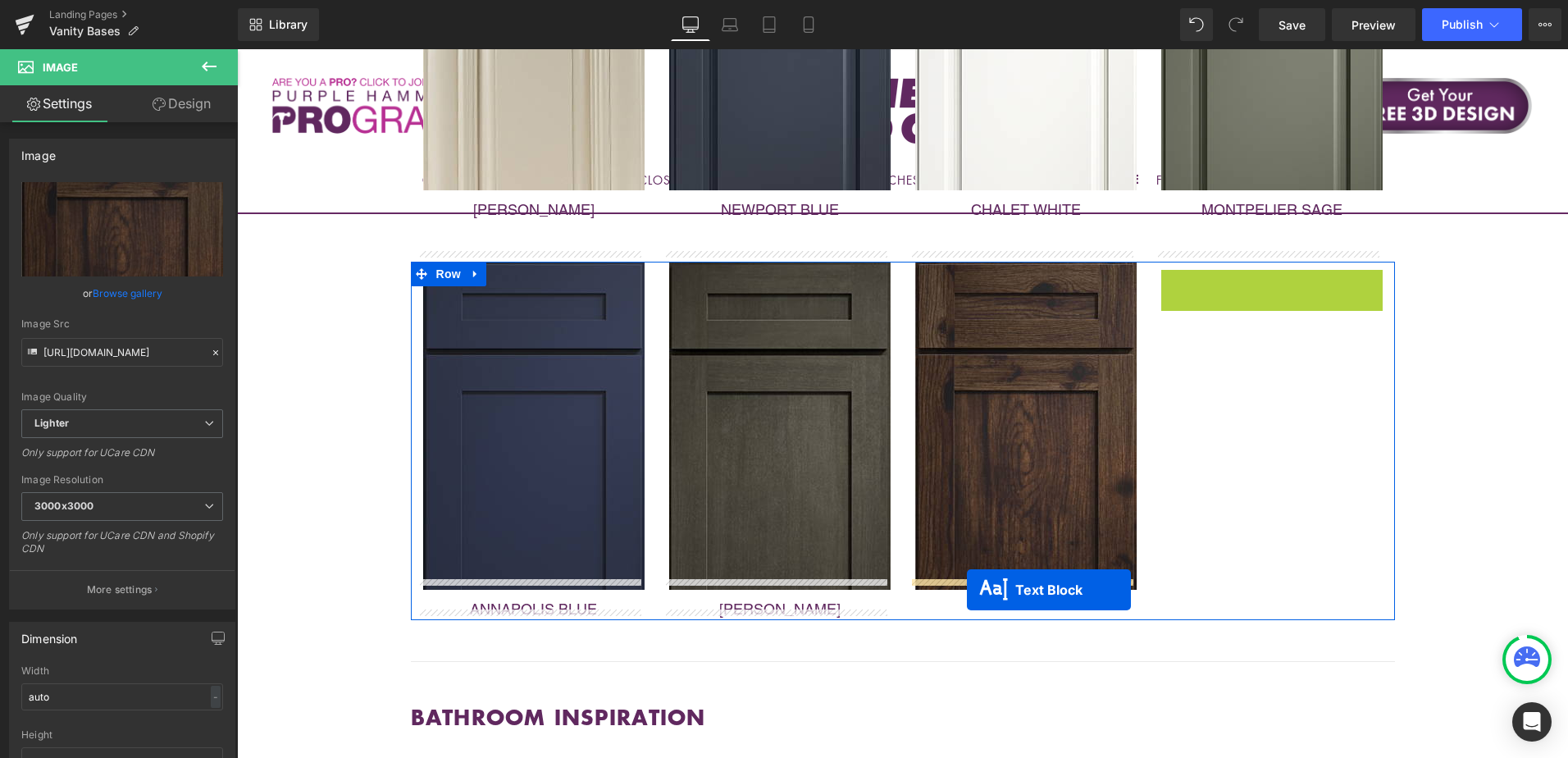
drag, startPoint x: 1225, startPoint y: 269, endPoint x: 966, endPoint y: 590, distance: 412.5
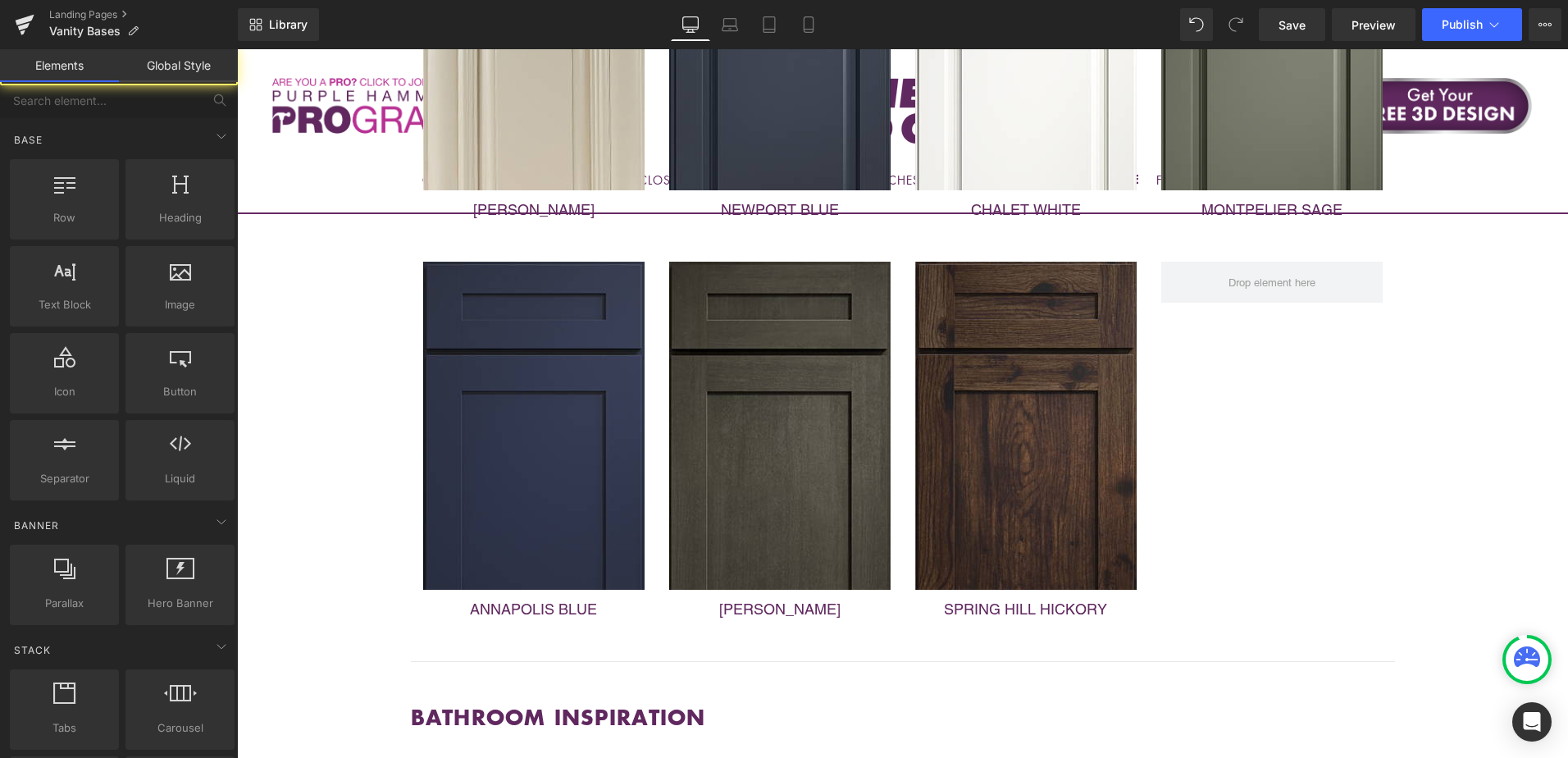
click at [1487, 432] on div "Image VANITY BASES Heading Ready to build a spa like sanctuary in your home? Ca…" at bounding box center [902, 32] width 1331 height 3107
click at [1477, 364] on div "Image VANITY BASES Heading Ready to build a spa like sanctuary in your home? Ca…" at bounding box center [902, 32] width 1331 height 3107
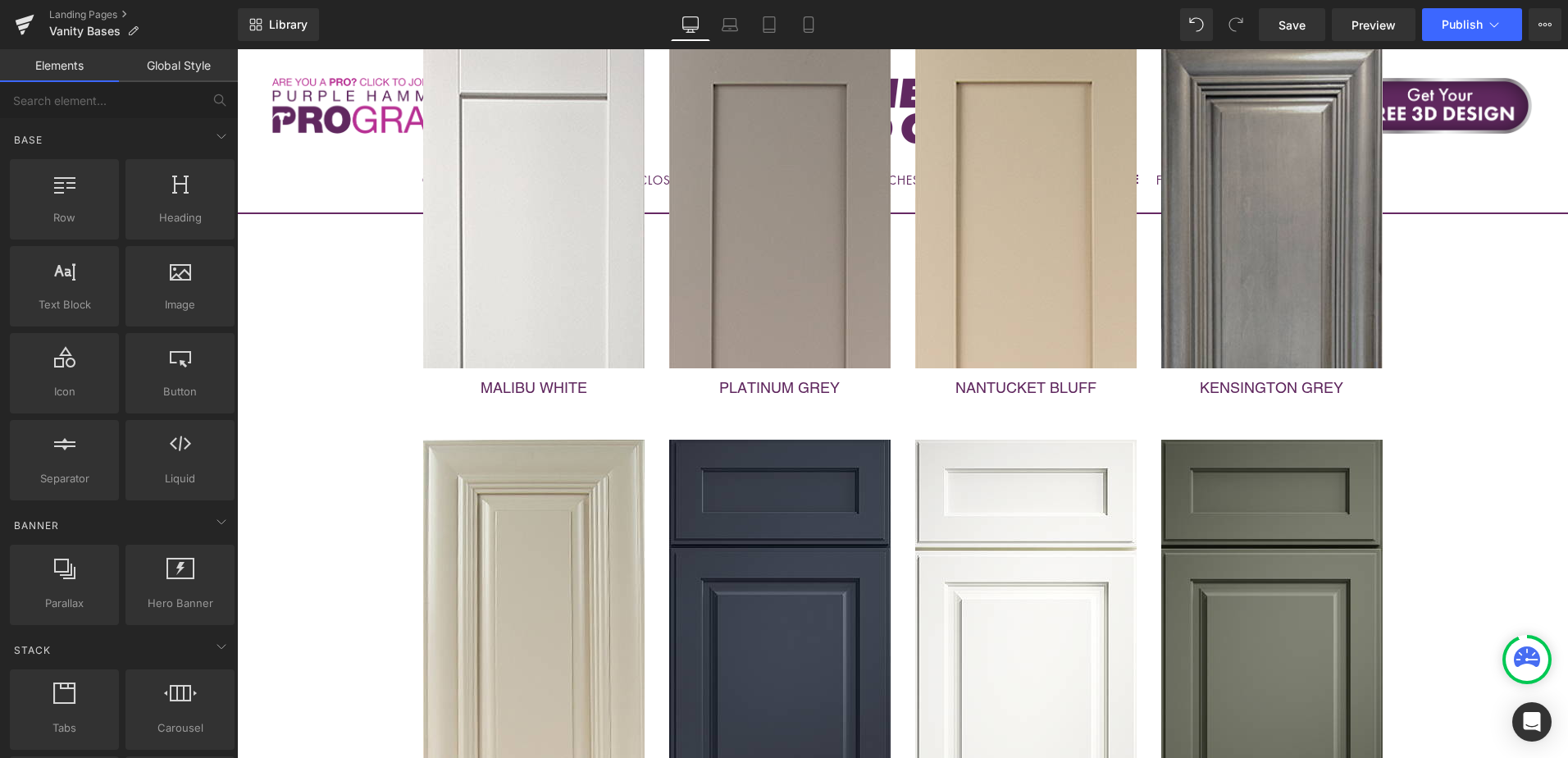
scroll to position [984, 0]
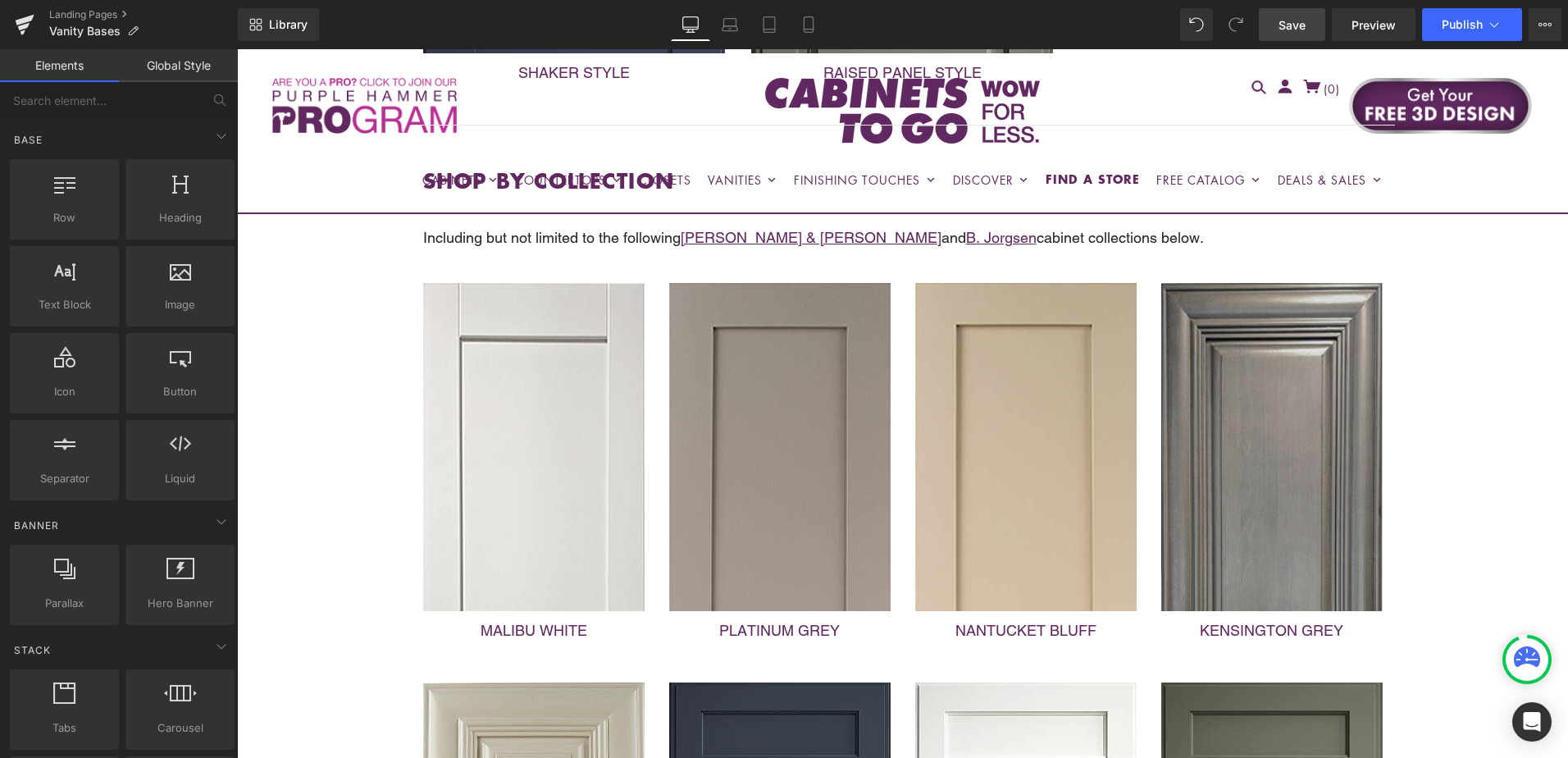
drag, startPoint x: 1281, startPoint y: 22, endPoint x: 1107, endPoint y: 125, distance: 202.2
click at [1281, 22] on span "Save" at bounding box center [1291, 25] width 27 height 17
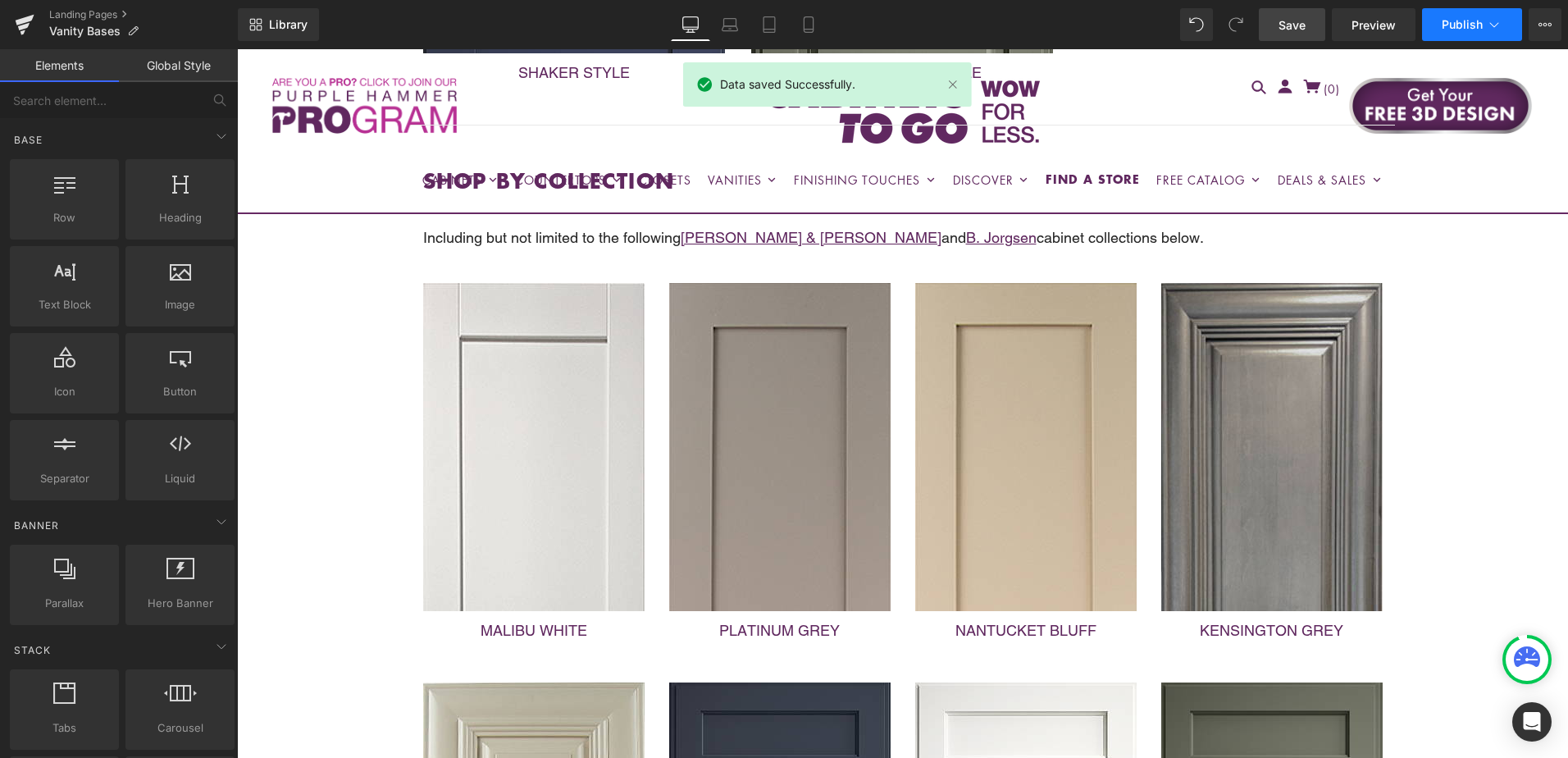
click at [1464, 18] on span "Publish" at bounding box center [1462, 24] width 41 height 13
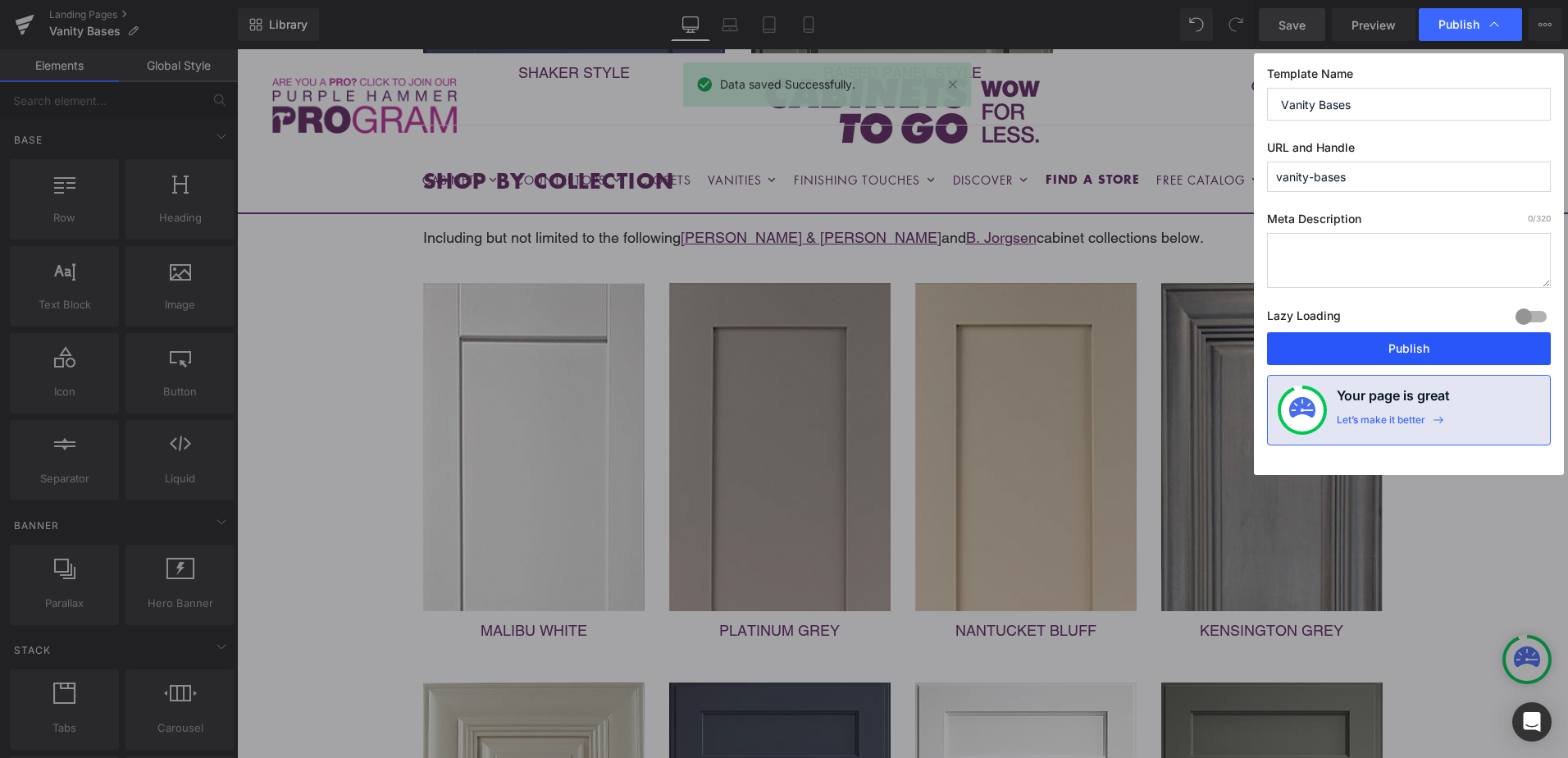
click at [1428, 353] on button "Publish" at bounding box center [1408, 348] width 283 height 33
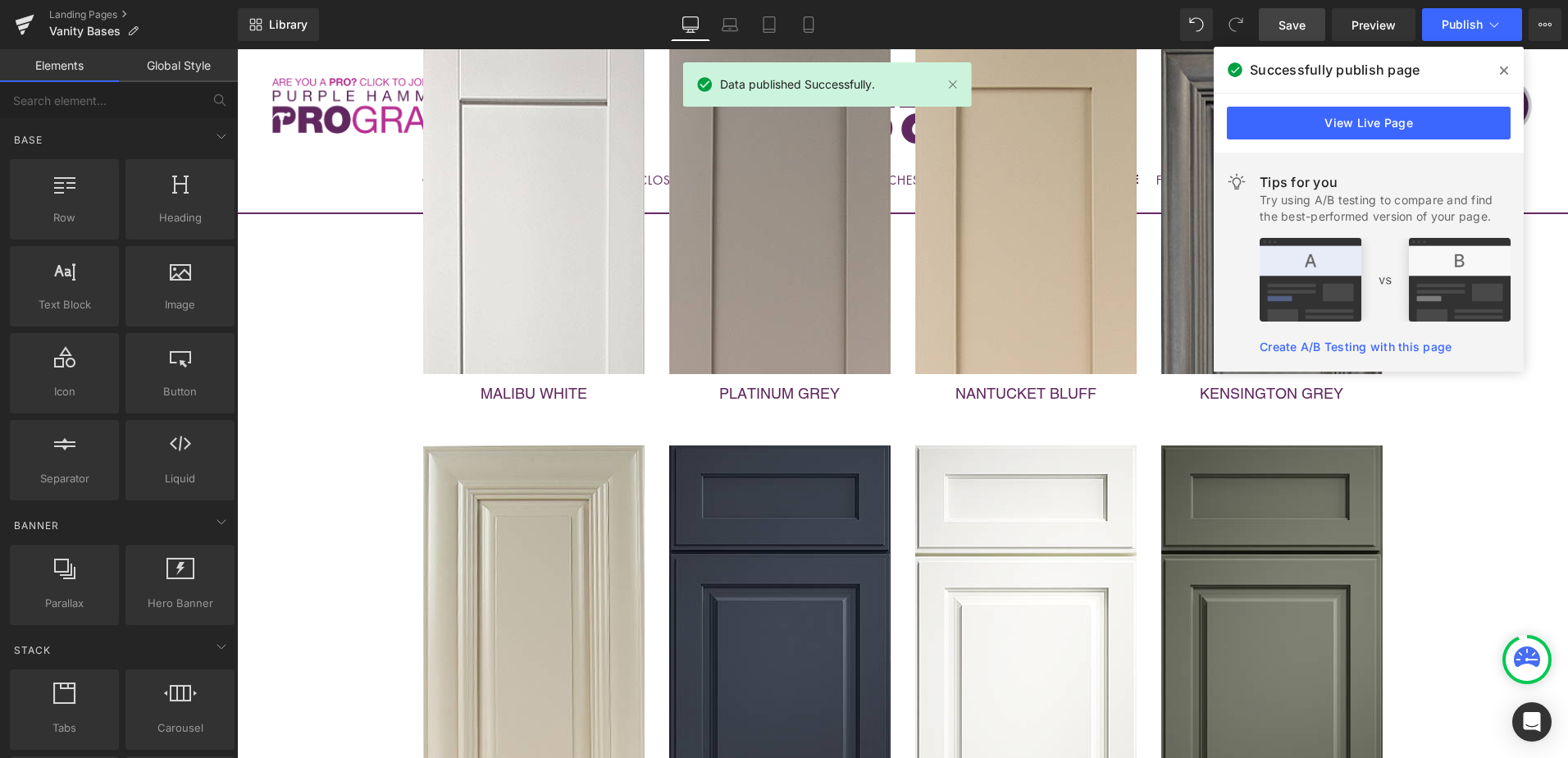
scroll to position [1231, 0]
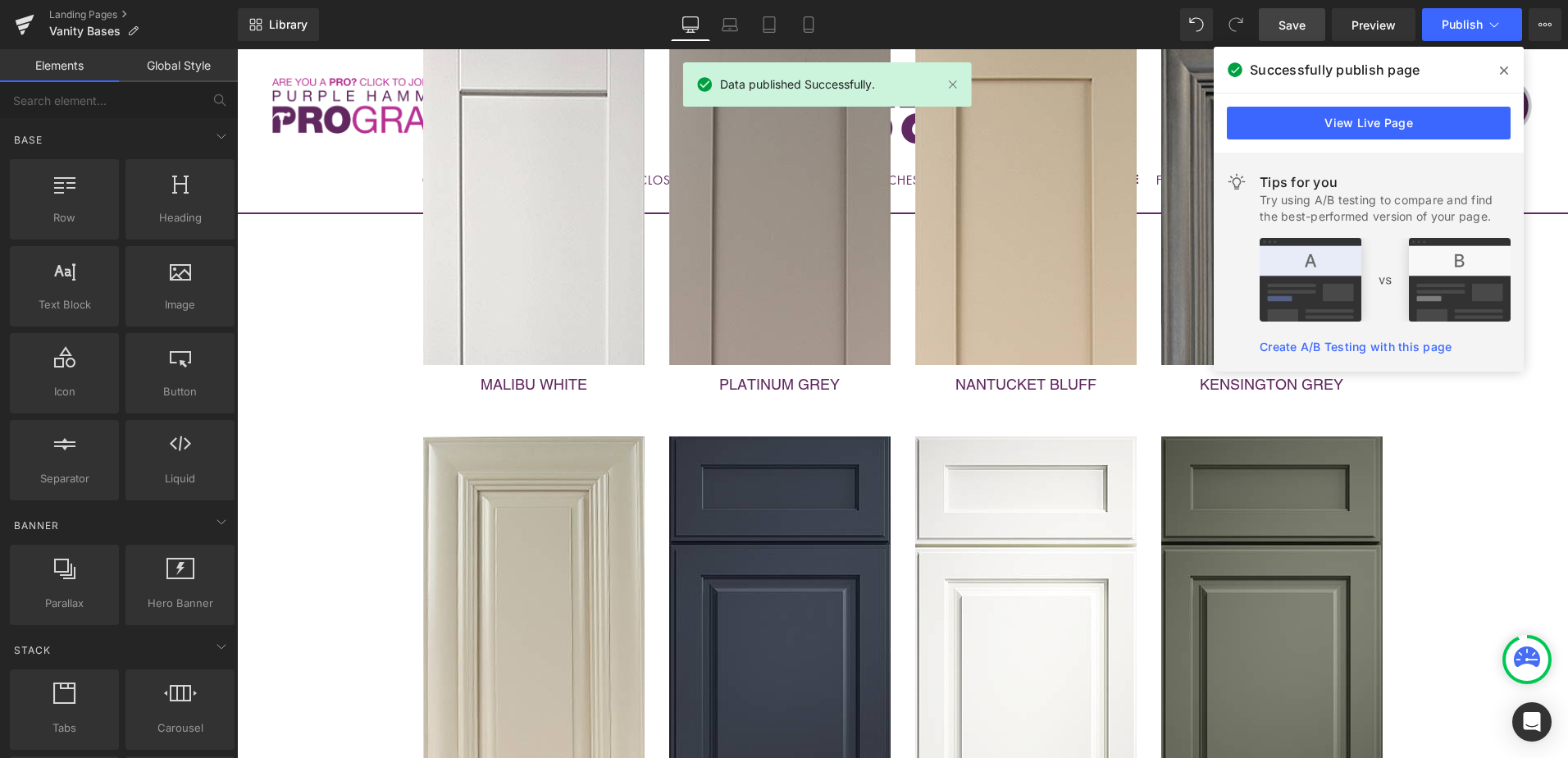
click at [1499, 72] on span at bounding box center [1503, 70] width 26 height 26
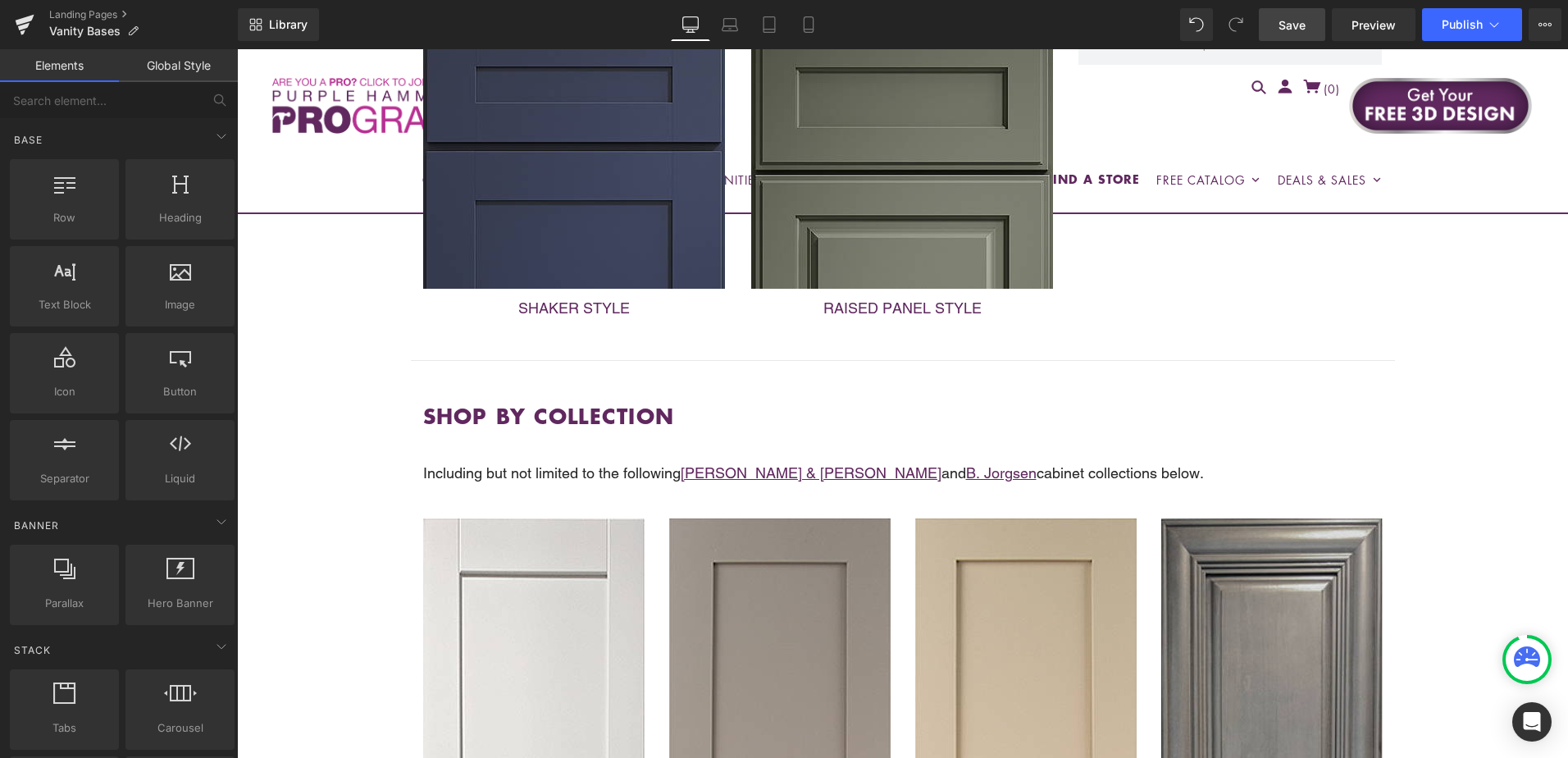
scroll to position [656, 0]
